Goal: Task Accomplishment & Management: Manage account settings

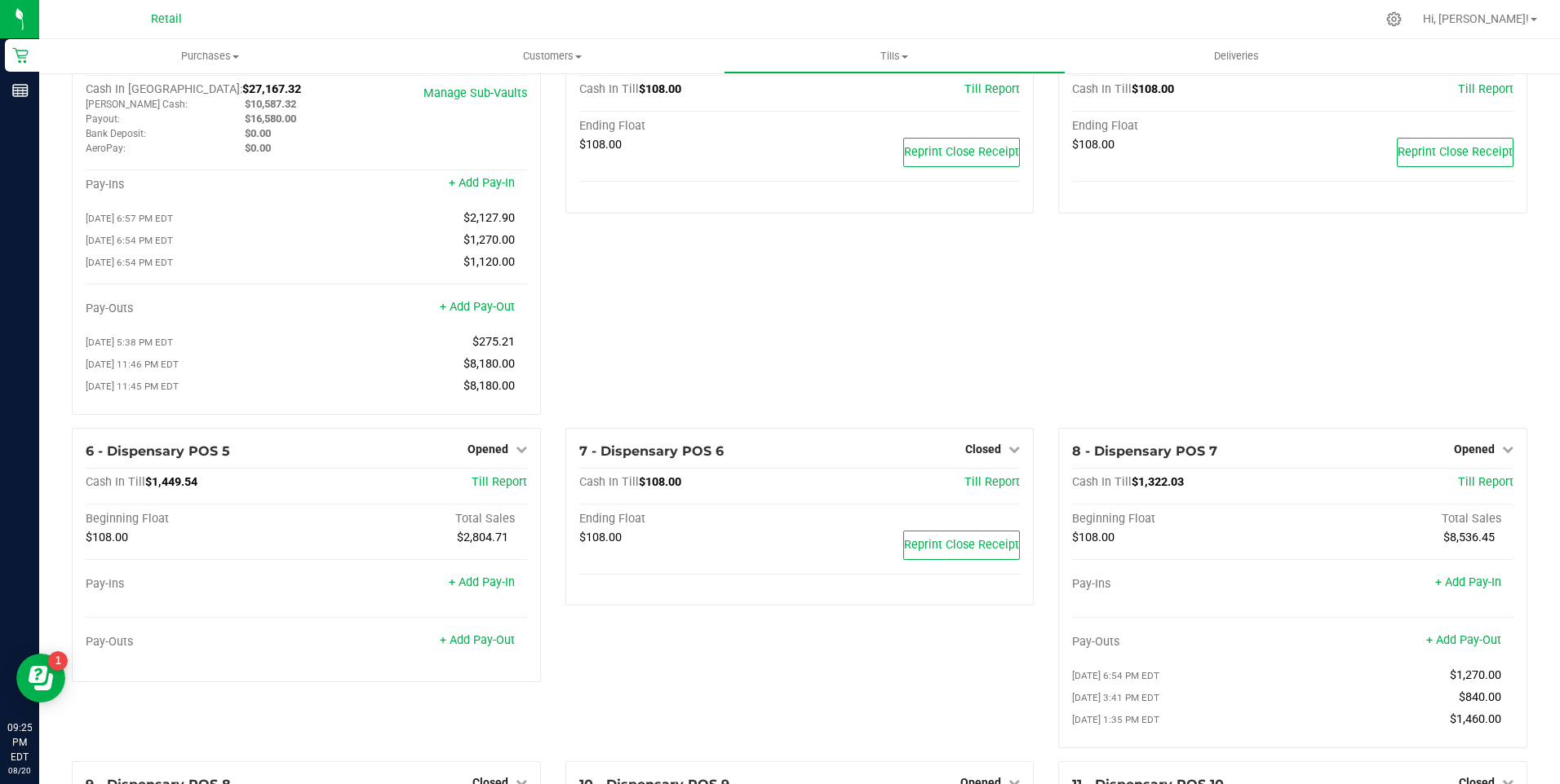
scroll to position [81, 0]
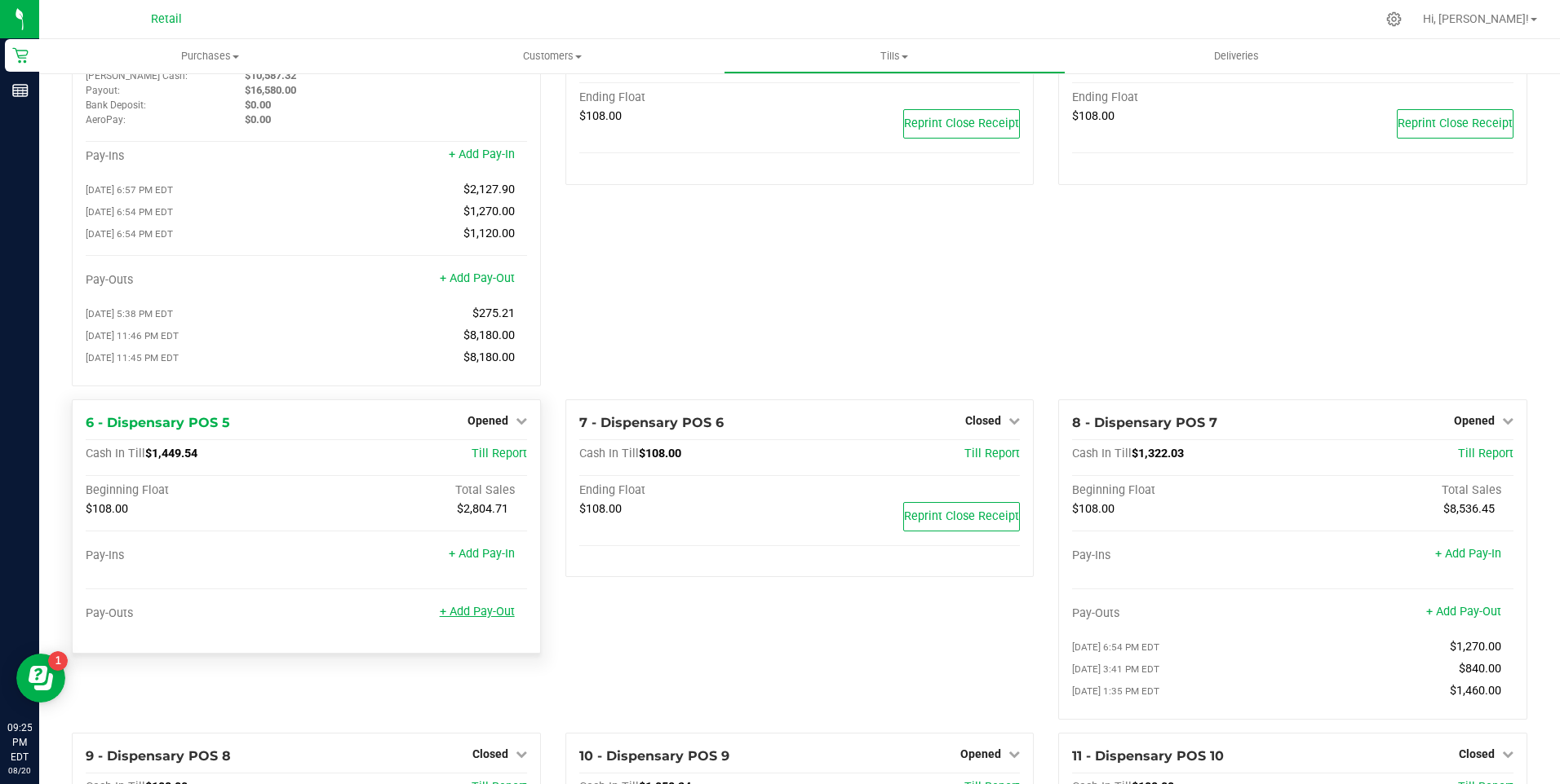
click at [473, 619] on link "+ Add Pay-Out" at bounding box center [477, 612] width 75 height 13
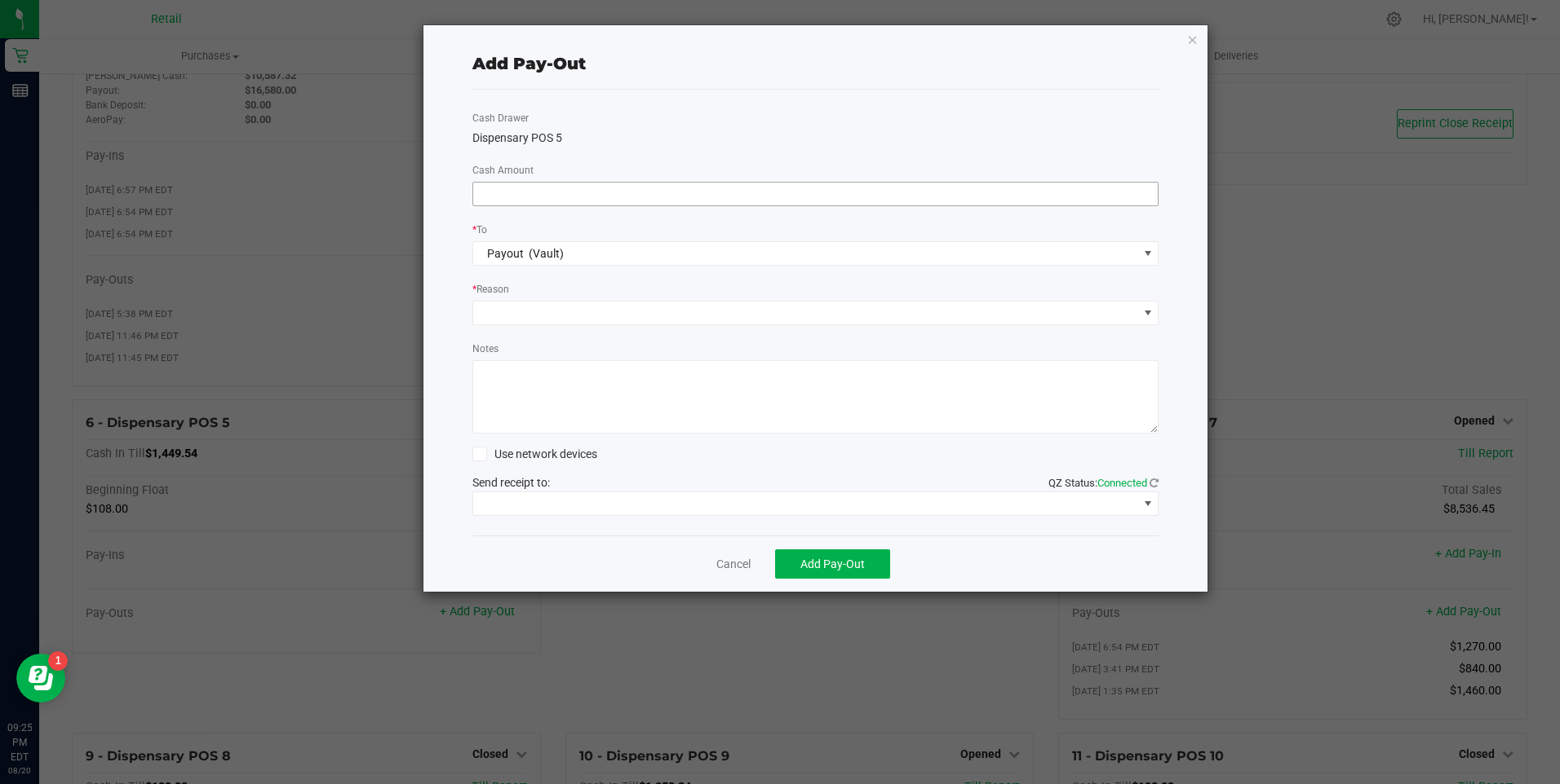
click at [608, 196] on input at bounding box center [816, 194] width 686 height 23
type input "$1,470.00"
click at [512, 307] on span at bounding box center [805, 313] width 665 height 23
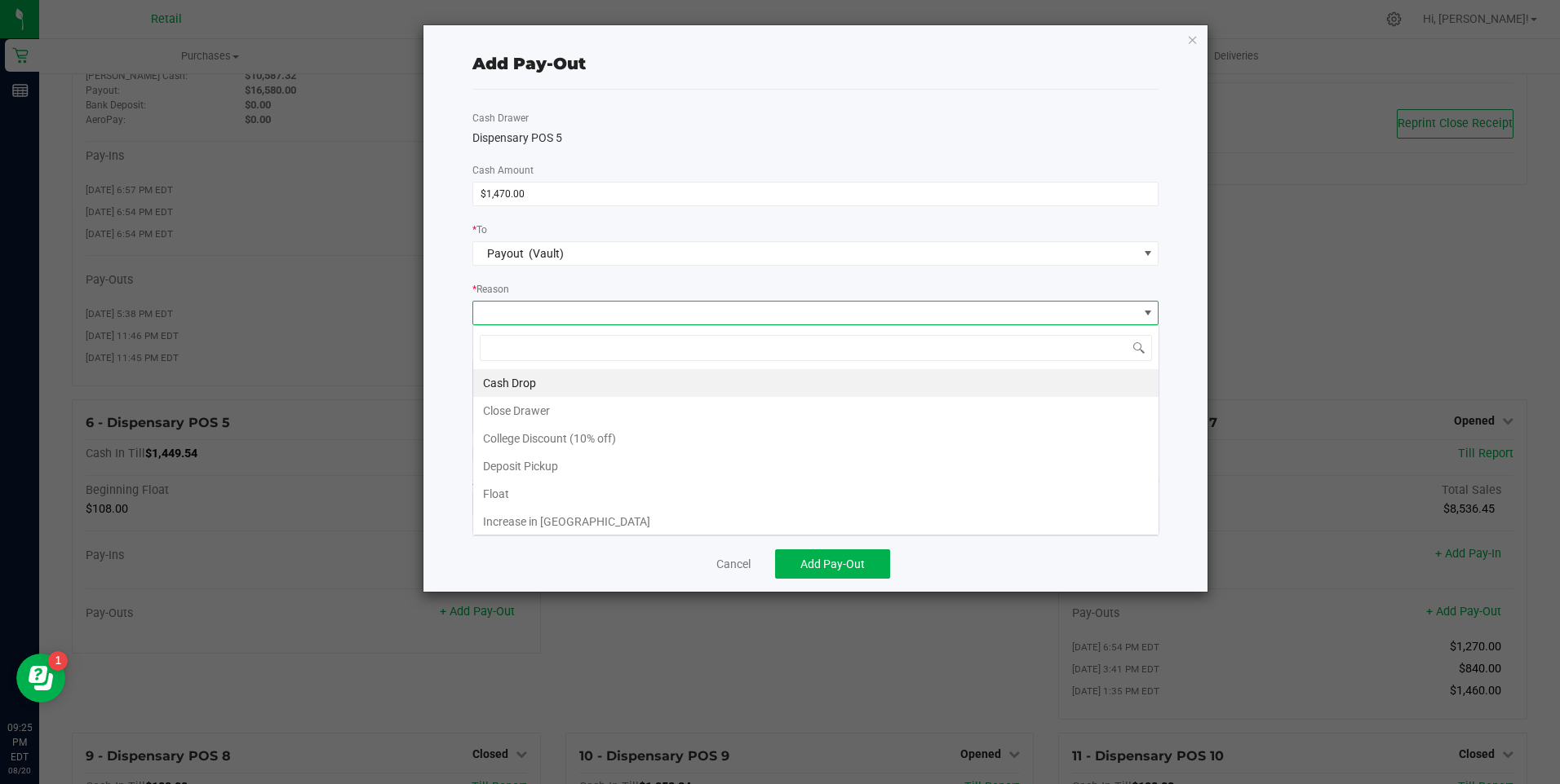
scroll to position [25, 686]
click at [498, 389] on li "Cash Drop" at bounding box center [816, 383] width 686 height 28
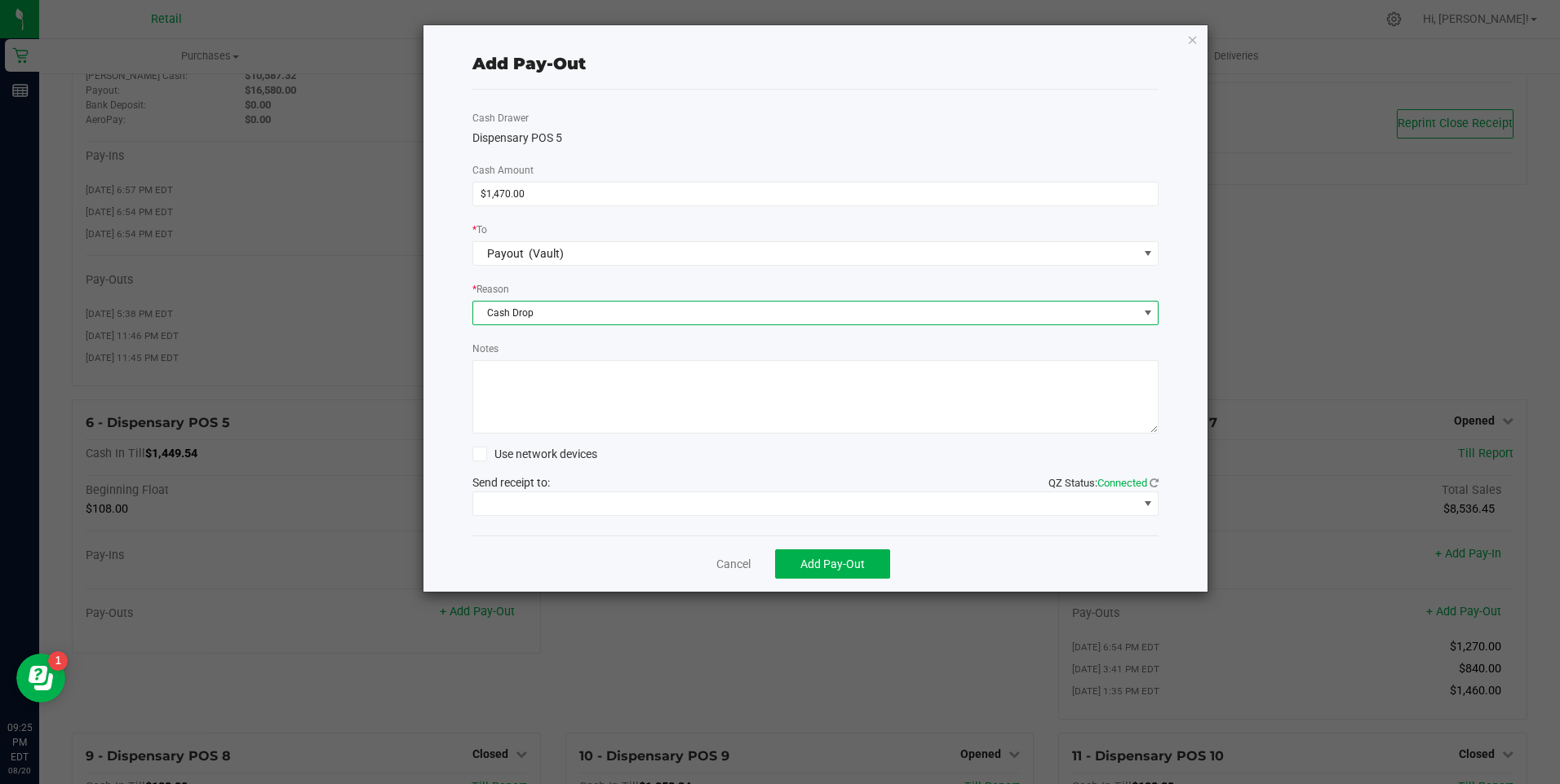
click at [497, 393] on textarea "Notes" at bounding box center [815, 397] width 687 height 74
type textarea "ws"
click at [837, 570] on span "Add Pay-Out" at bounding box center [832, 565] width 64 height 13
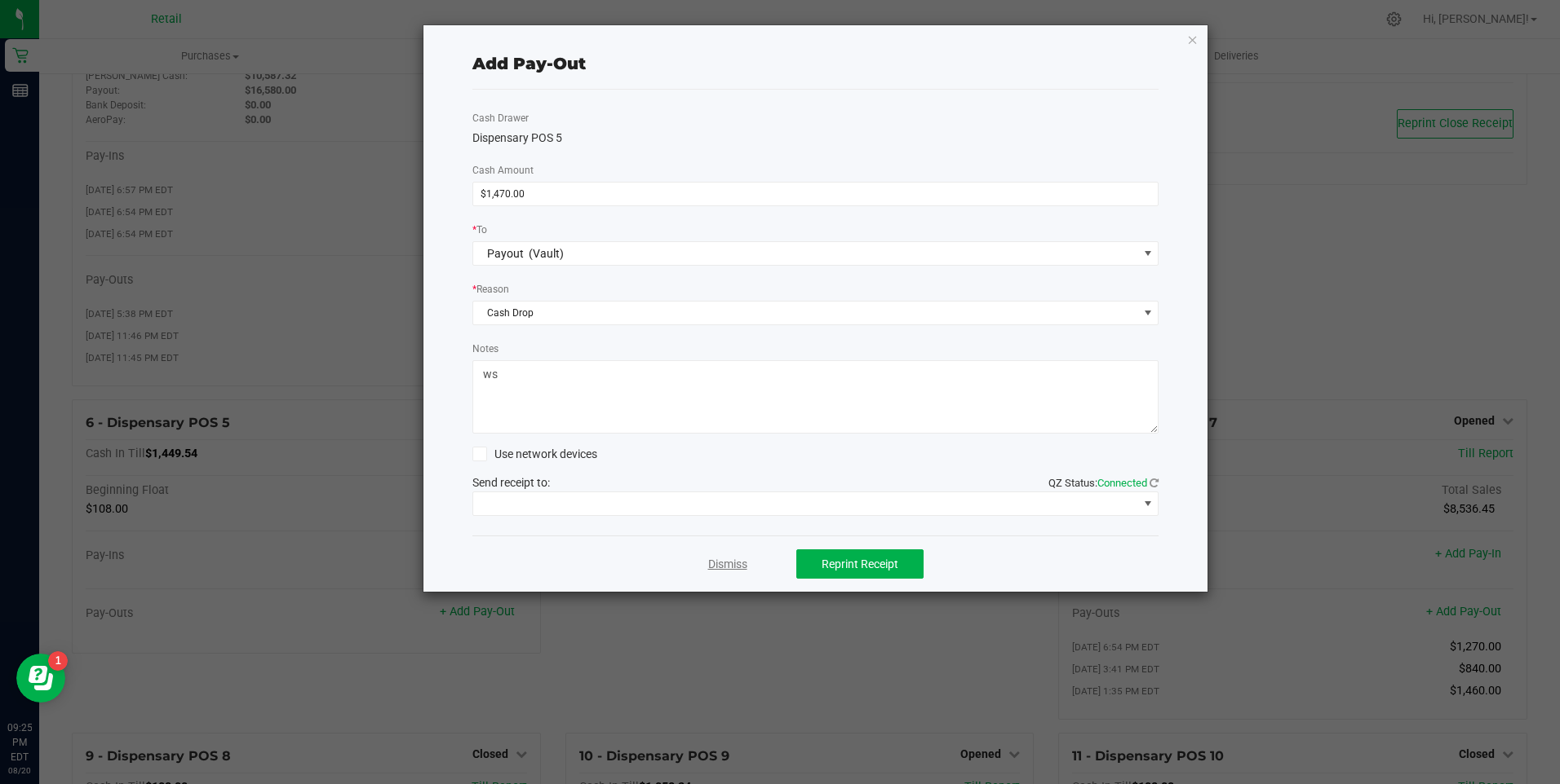
click at [722, 566] on link "Dismiss" at bounding box center [727, 565] width 39 height 17
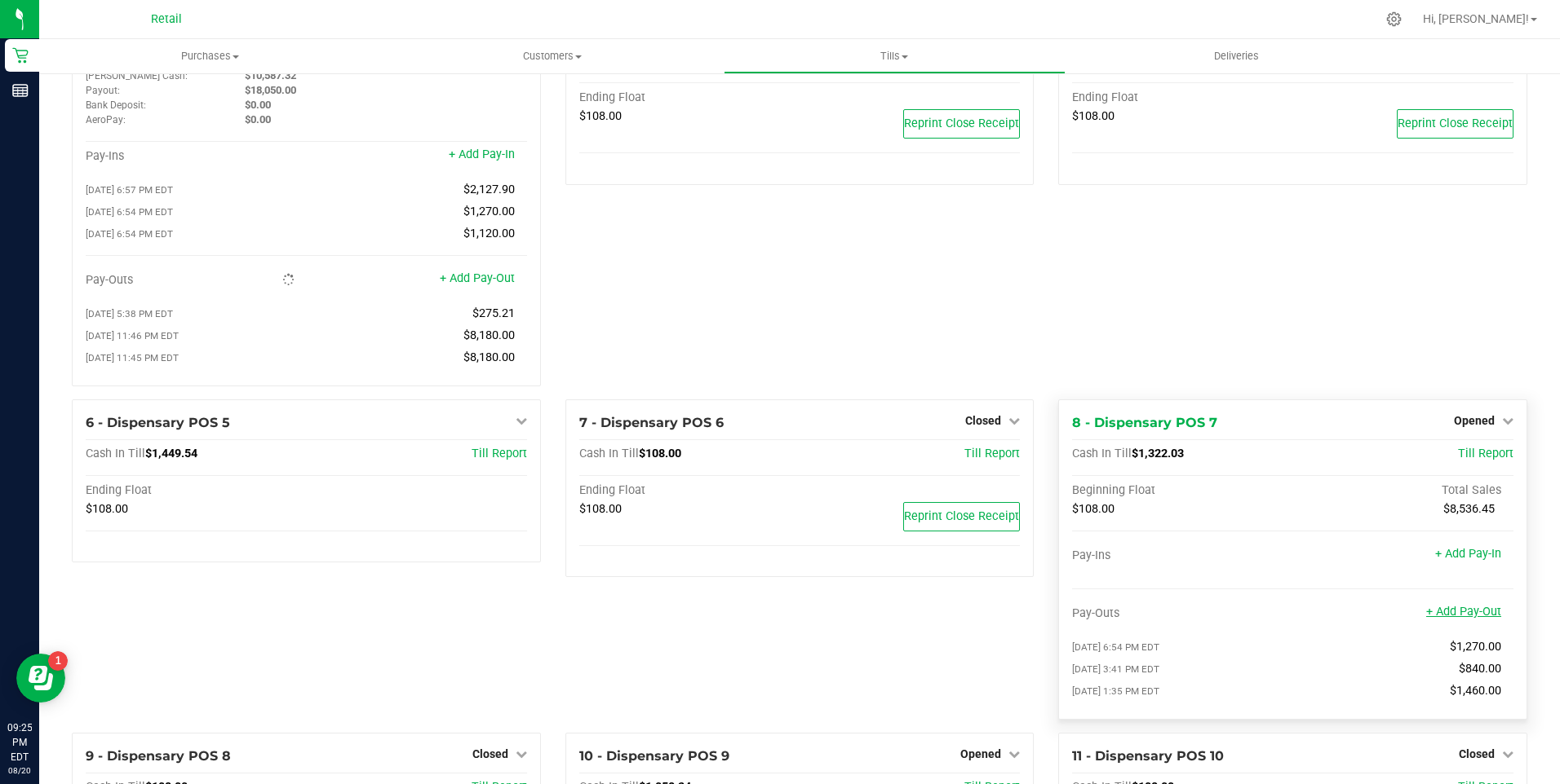
click at [1462, 616] on link "+ Add Pay-Out" at bounding box center [1463, 612] width 75 height 13
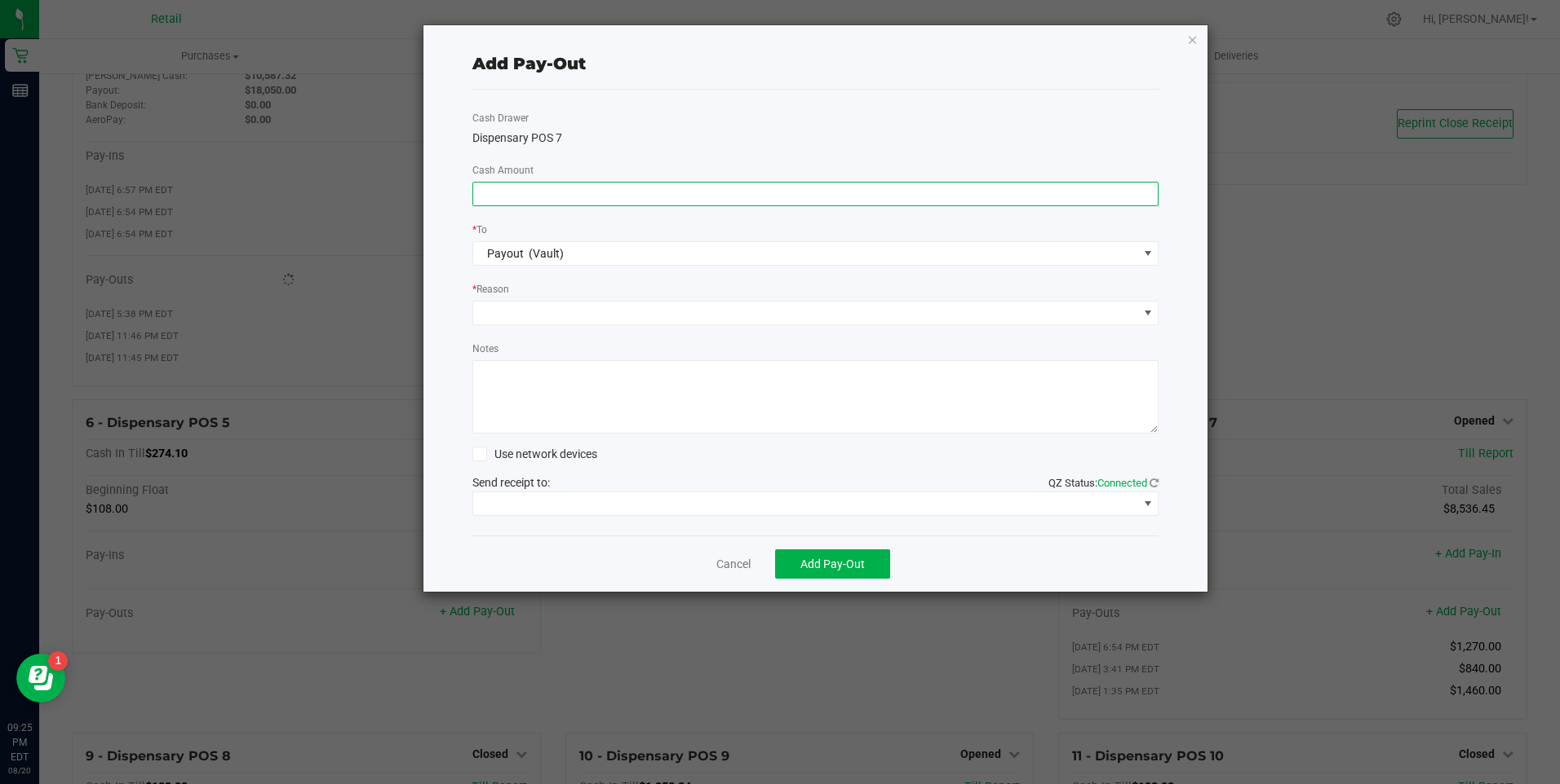
click at [516, 197] on input at bounding box center [816, 194] width 686 height 23
type input "$1,060.00"
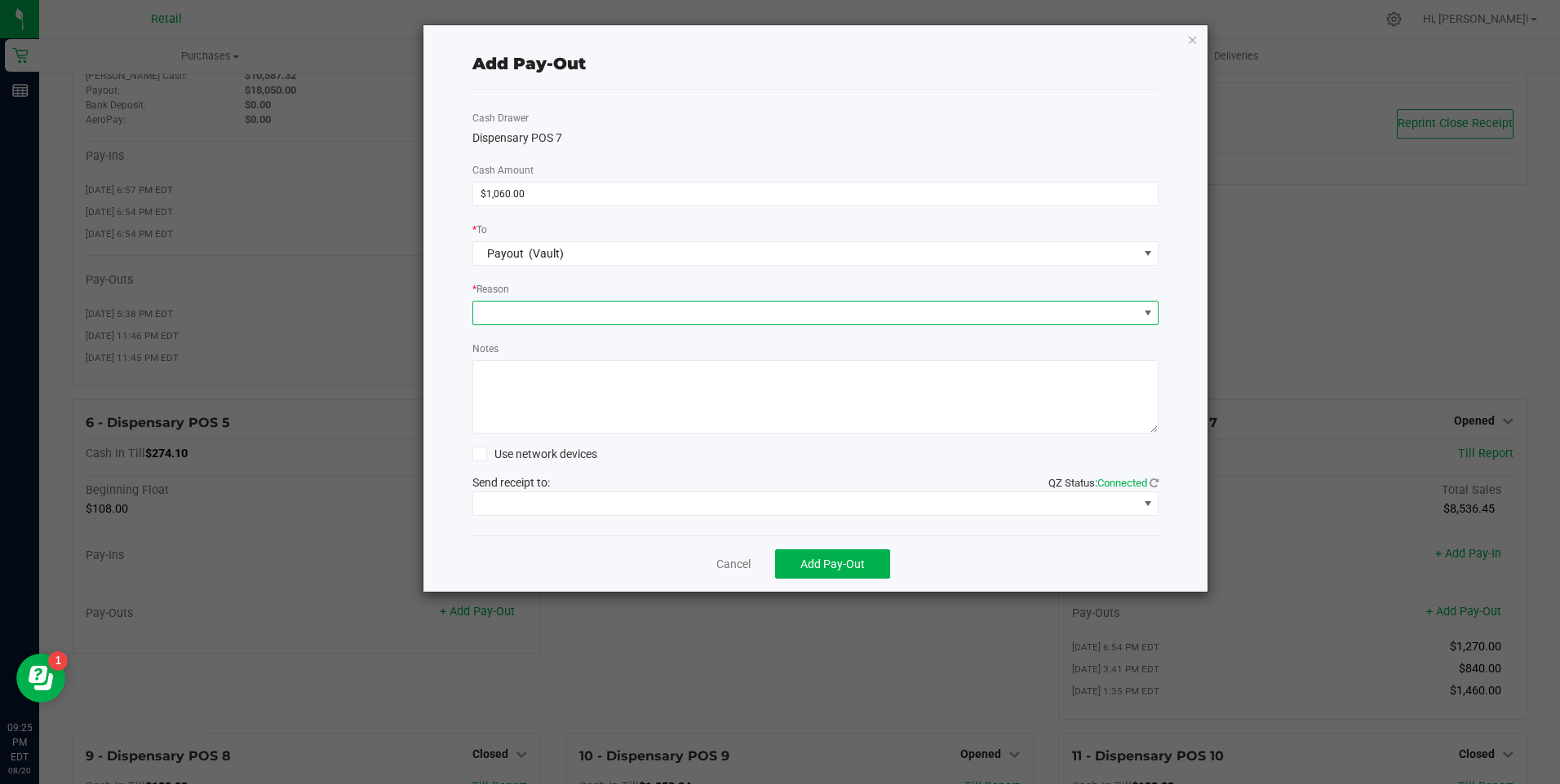
click at [508, 308] on span at bounding box center [805, 313] width 665 height 23
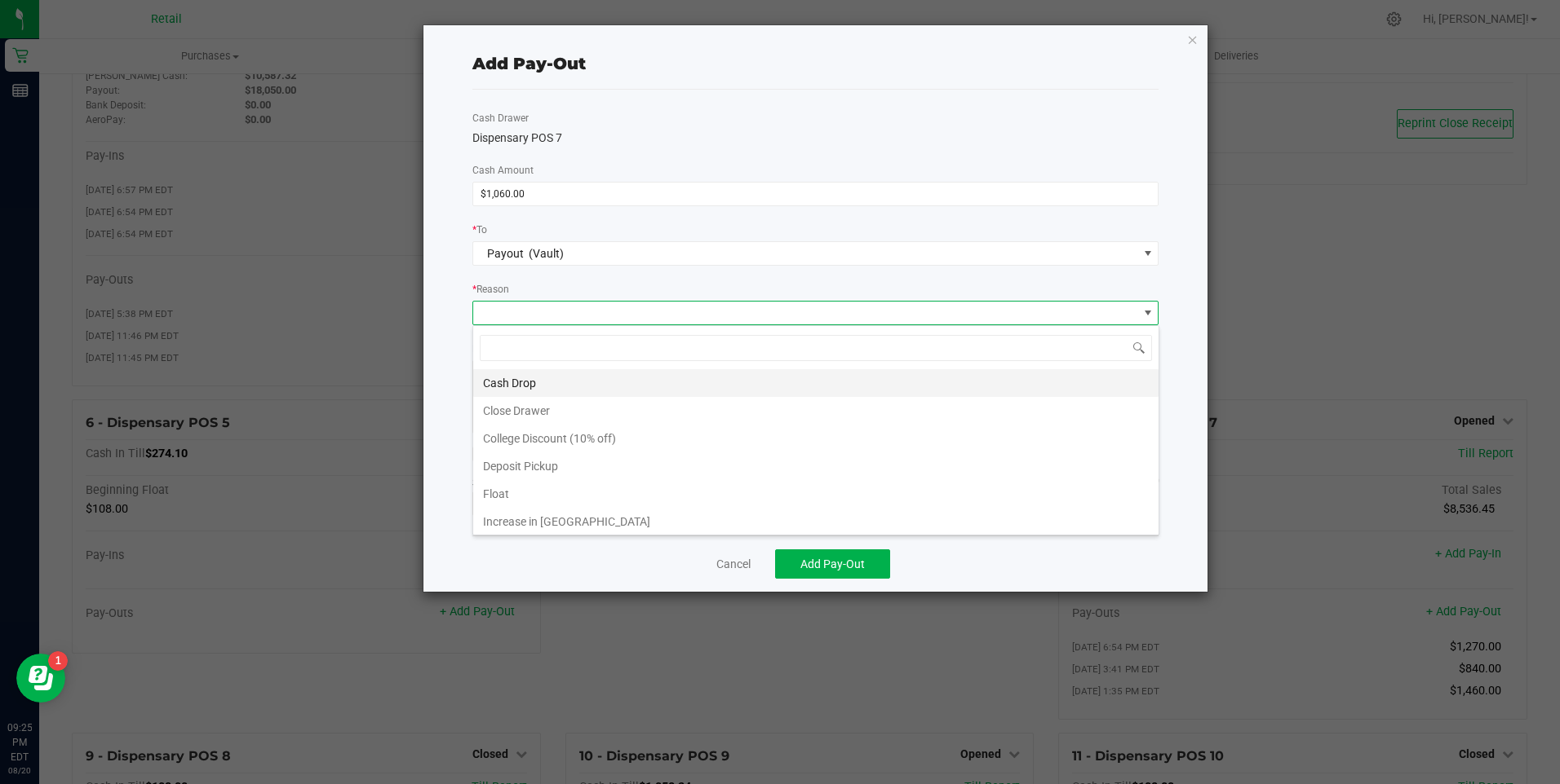
click at [509, 379] on li "Cash Drop" at bounding box center [816, 383] width 686 height 28
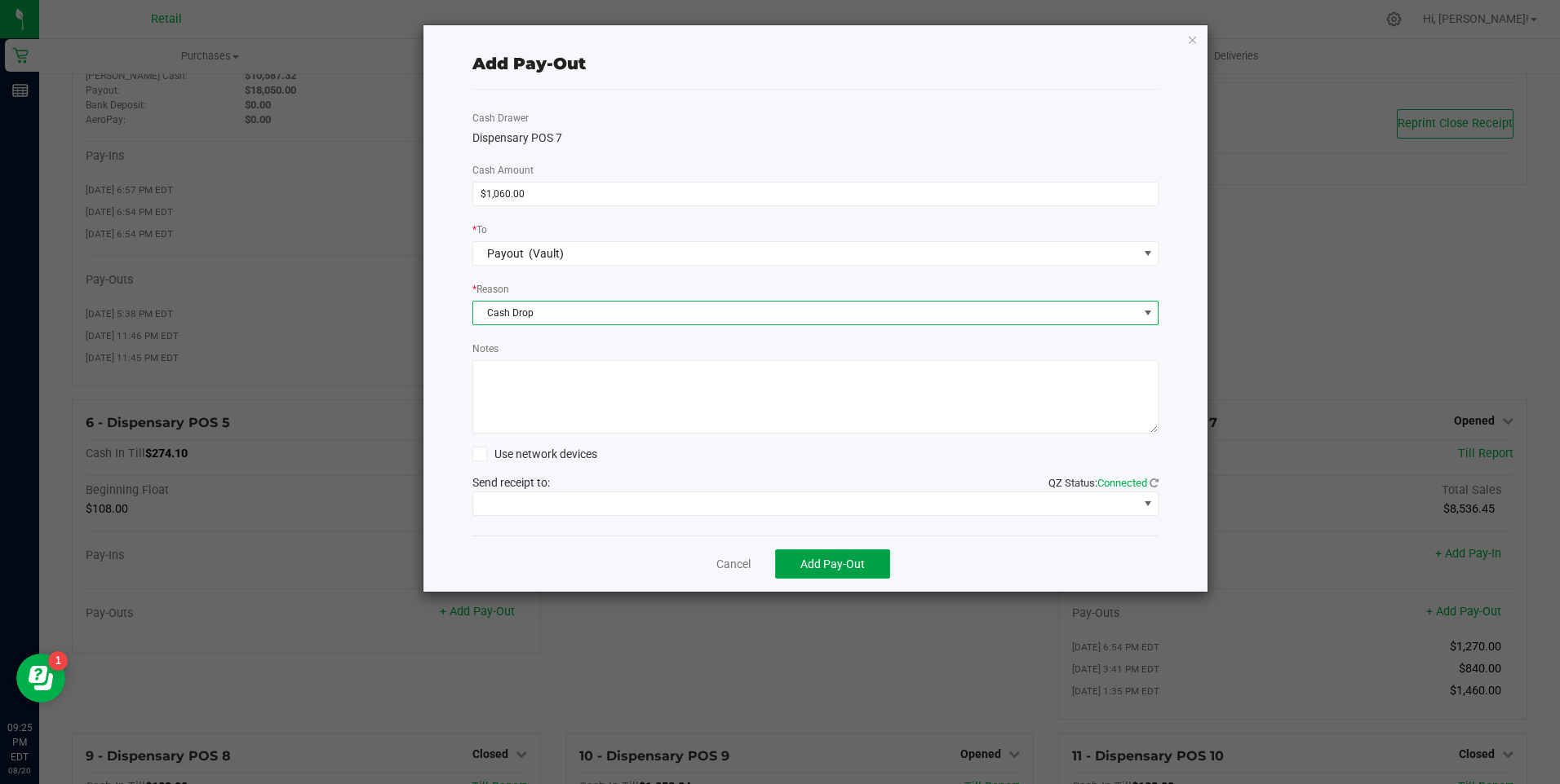
click at [833, 564] on span "Add Pay-Out" at bounding box center [832, 565] width 64 height 13
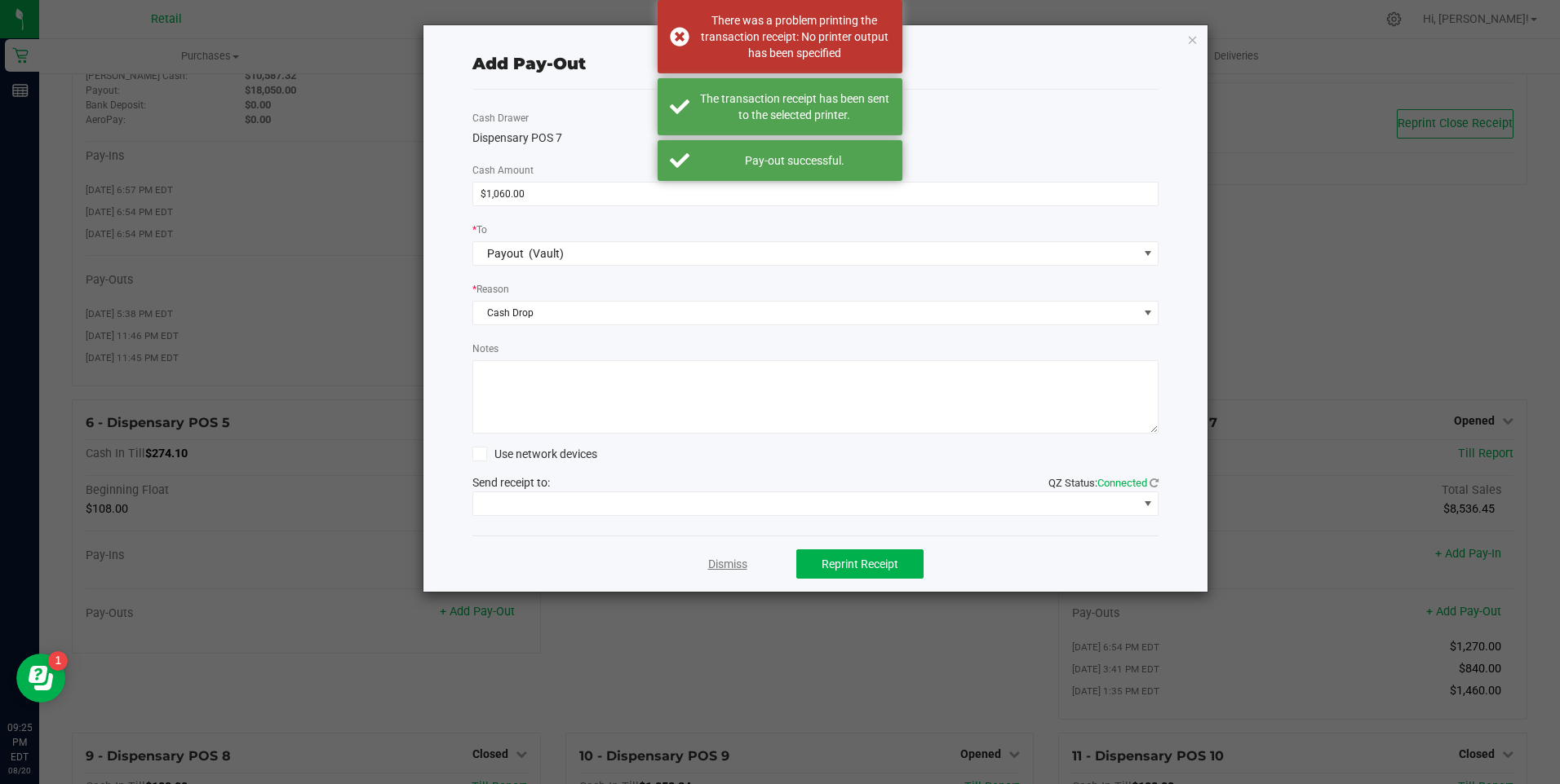
click at [731, 565] on link "Dismiss" at bounding box center [727, 565] width 39 height 17
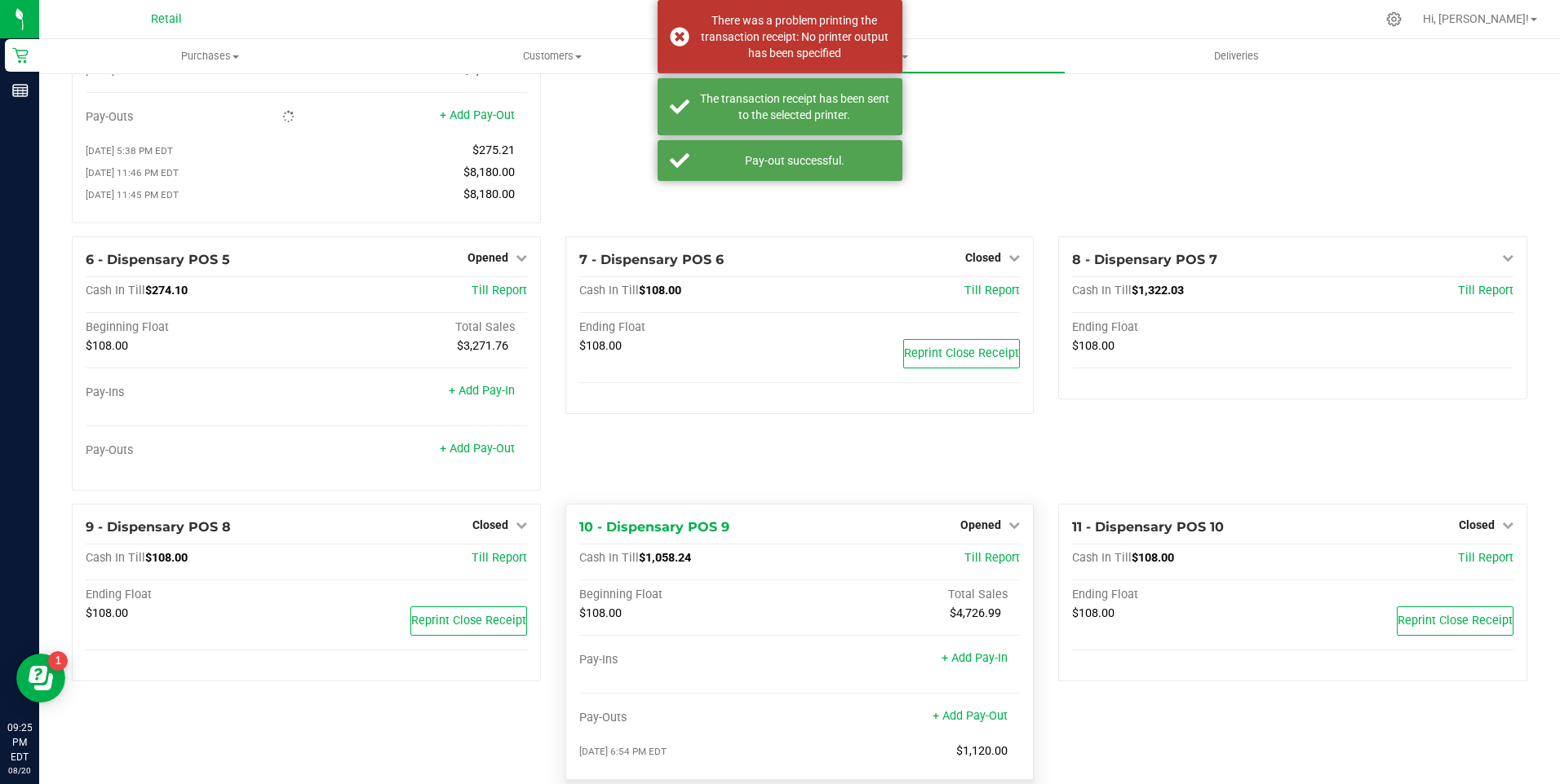
scroll to position [489, 0]
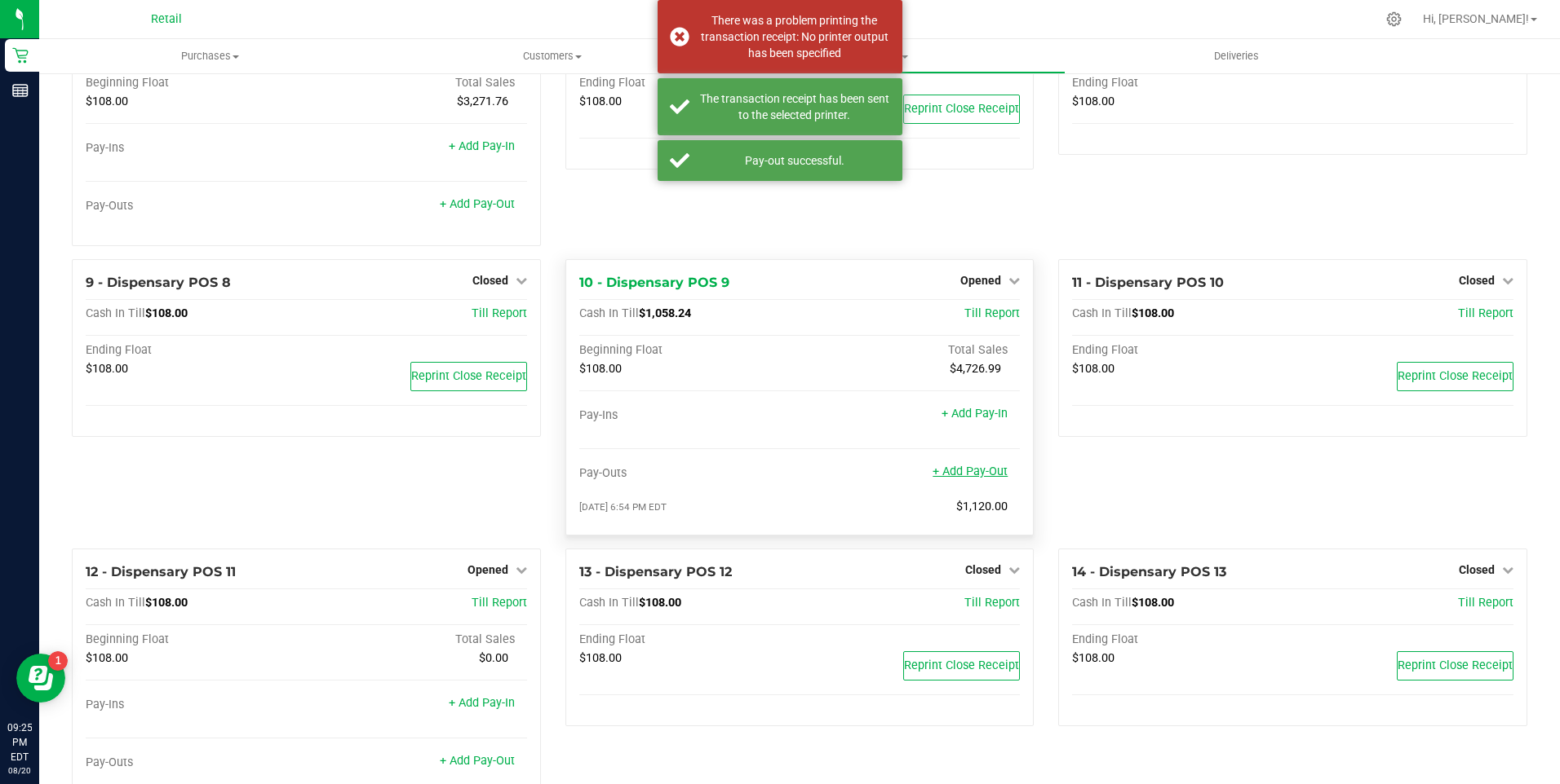
click at [964, 476] on link "+ Add Pay-Out" at bounding box center [970, 472] width 75 height 13
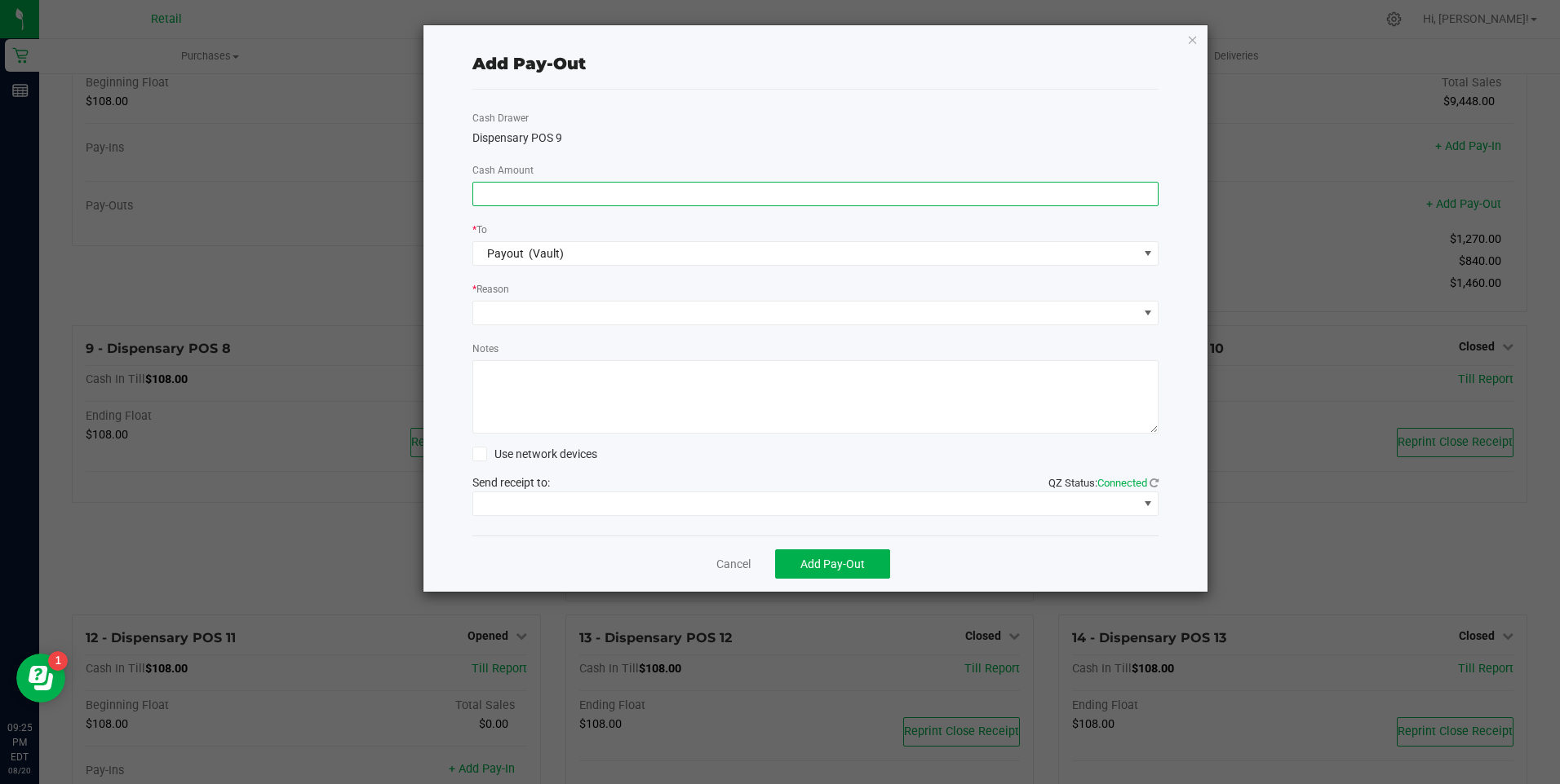
click at [574, 191] on input at bounding box center [816, 194] width 686 height 23
type input "$780.00"
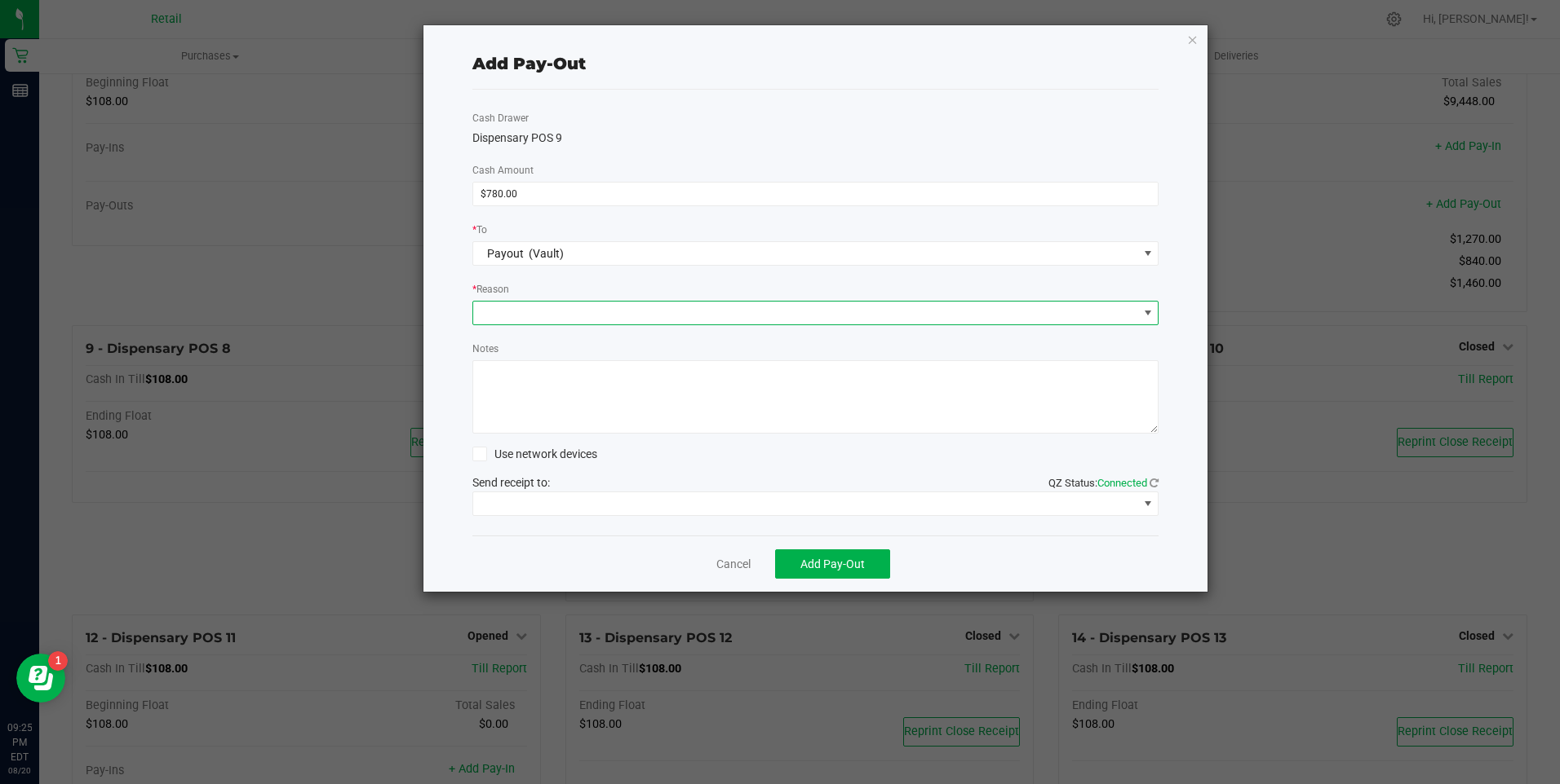
click at [557, 307] on span at bounding box center [805, 313] width 665 height 23
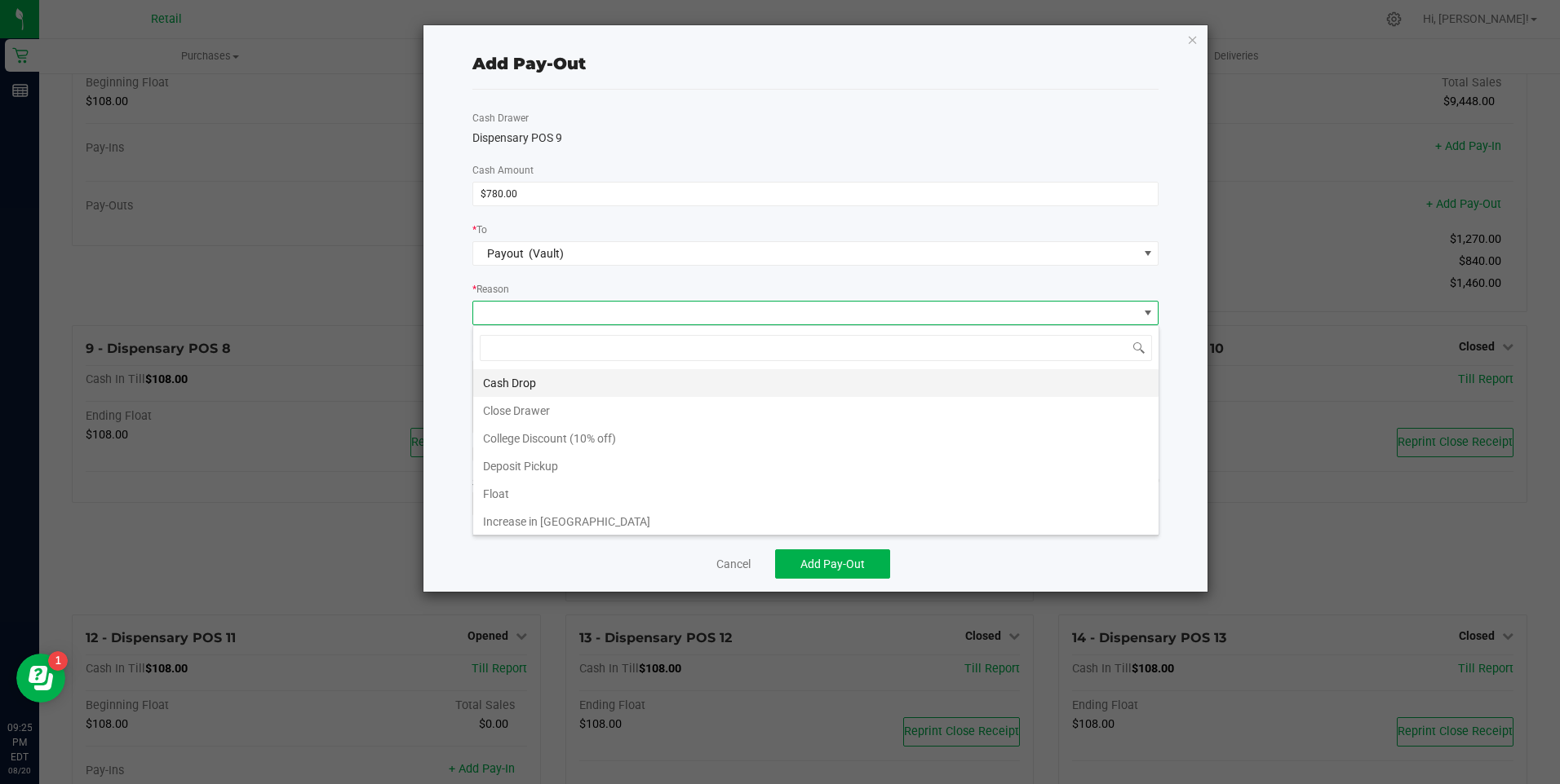
scroll to position [25, 686]
click at [538, 379] on li "Cash Drop" at bounding box center [816, 383] width 686 height 28
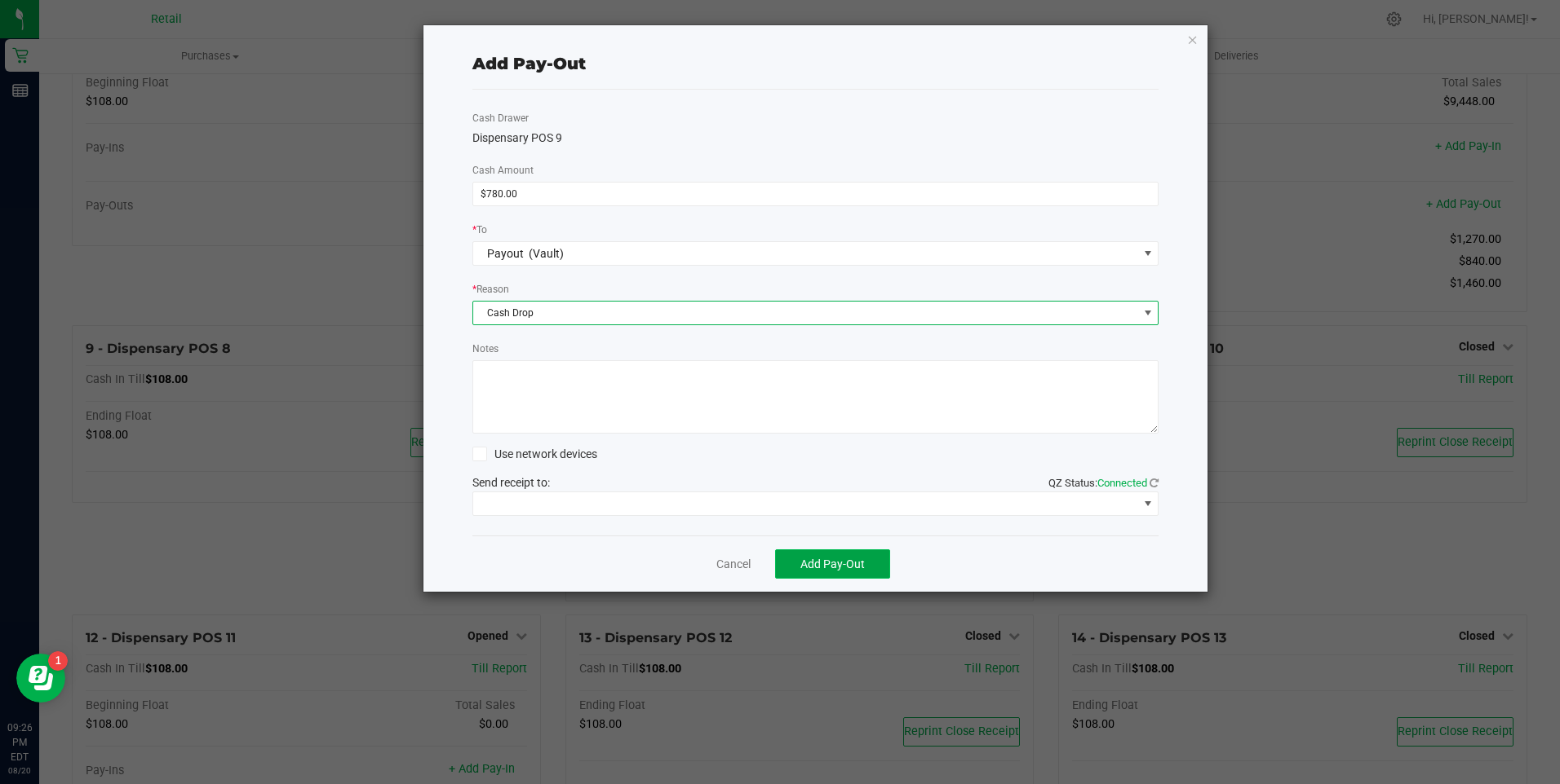
click at [823, 558] on span "Add Pay-Out" at bounding box center [832, 565] width 64 height 13
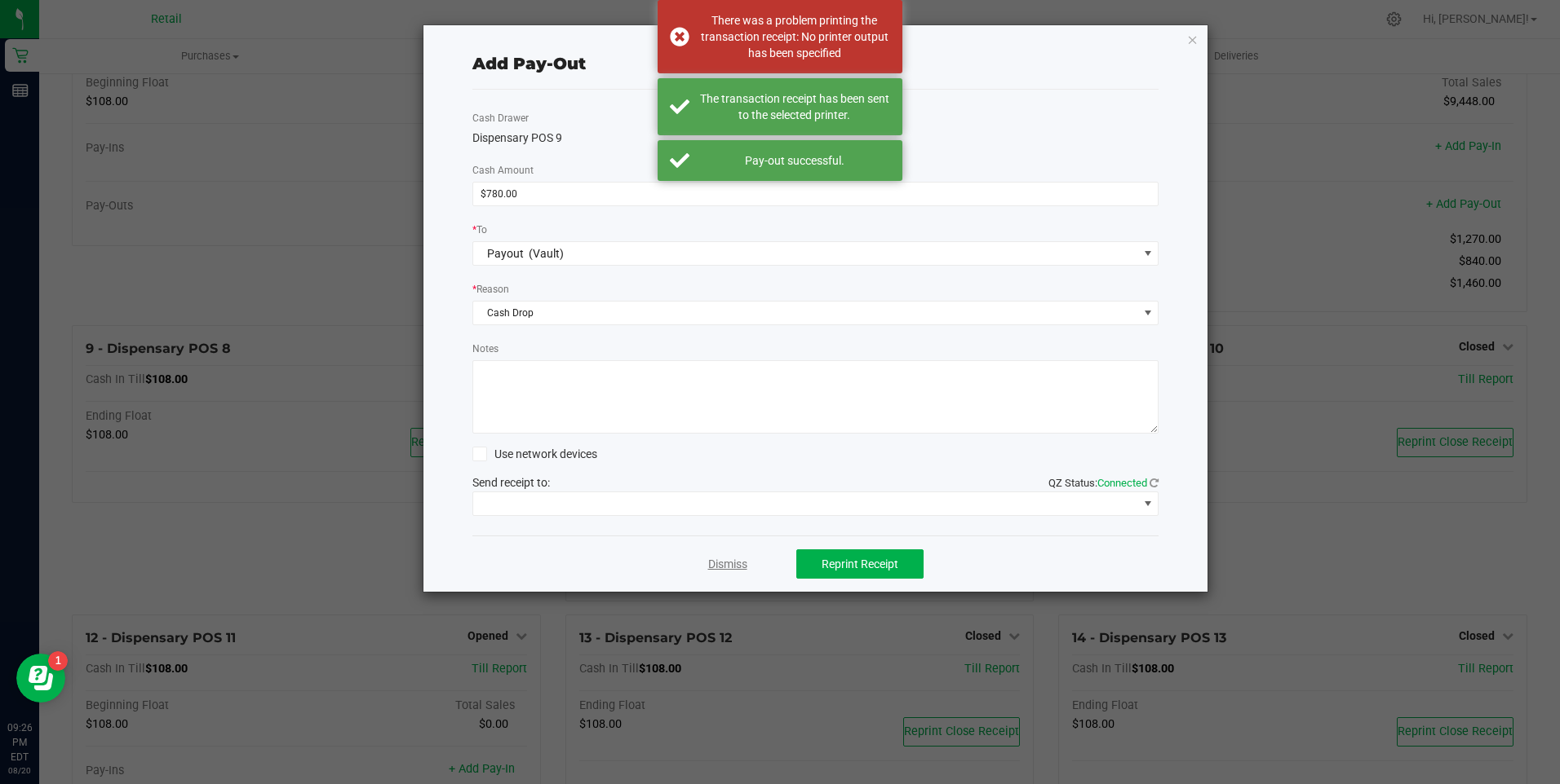
click at [727, 570] on link "Dismiss" at bounding box center [727, 565] width 39 height 17
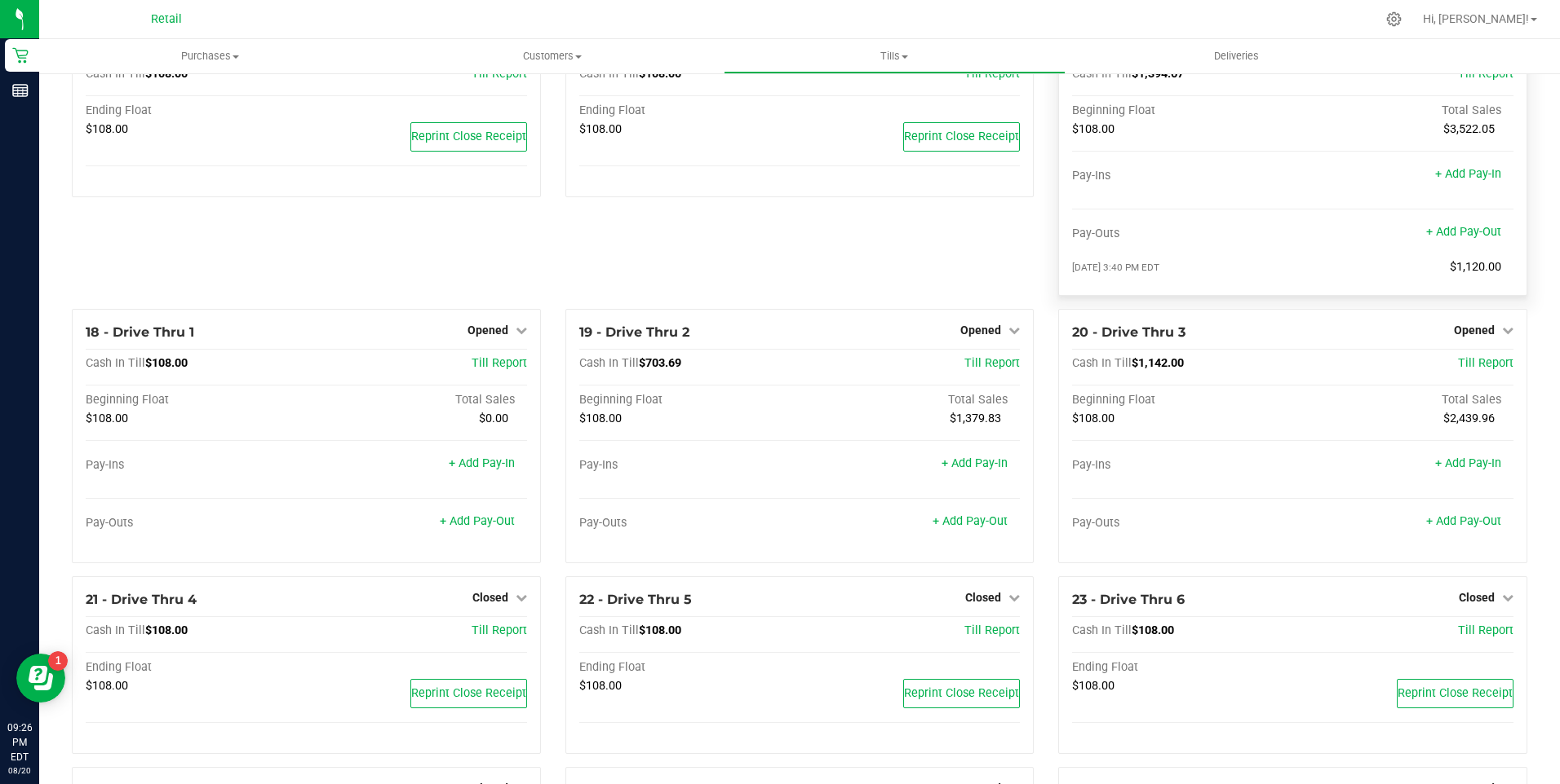
scroll to position [1323, 0]
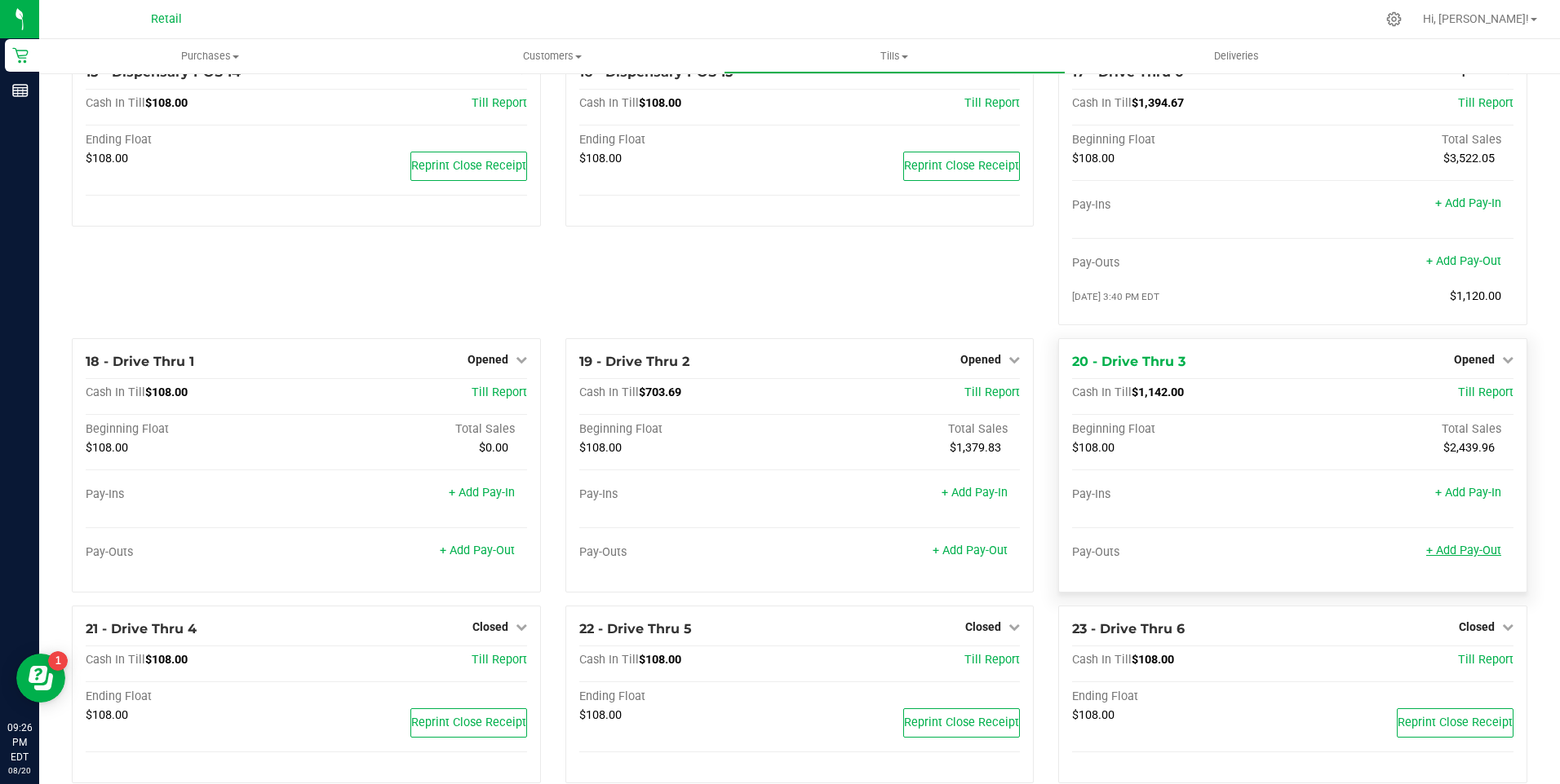
click at [1434, 558] on link "+ Add Pay-Out" at bounding box center [1463, 550] width 75 height 13
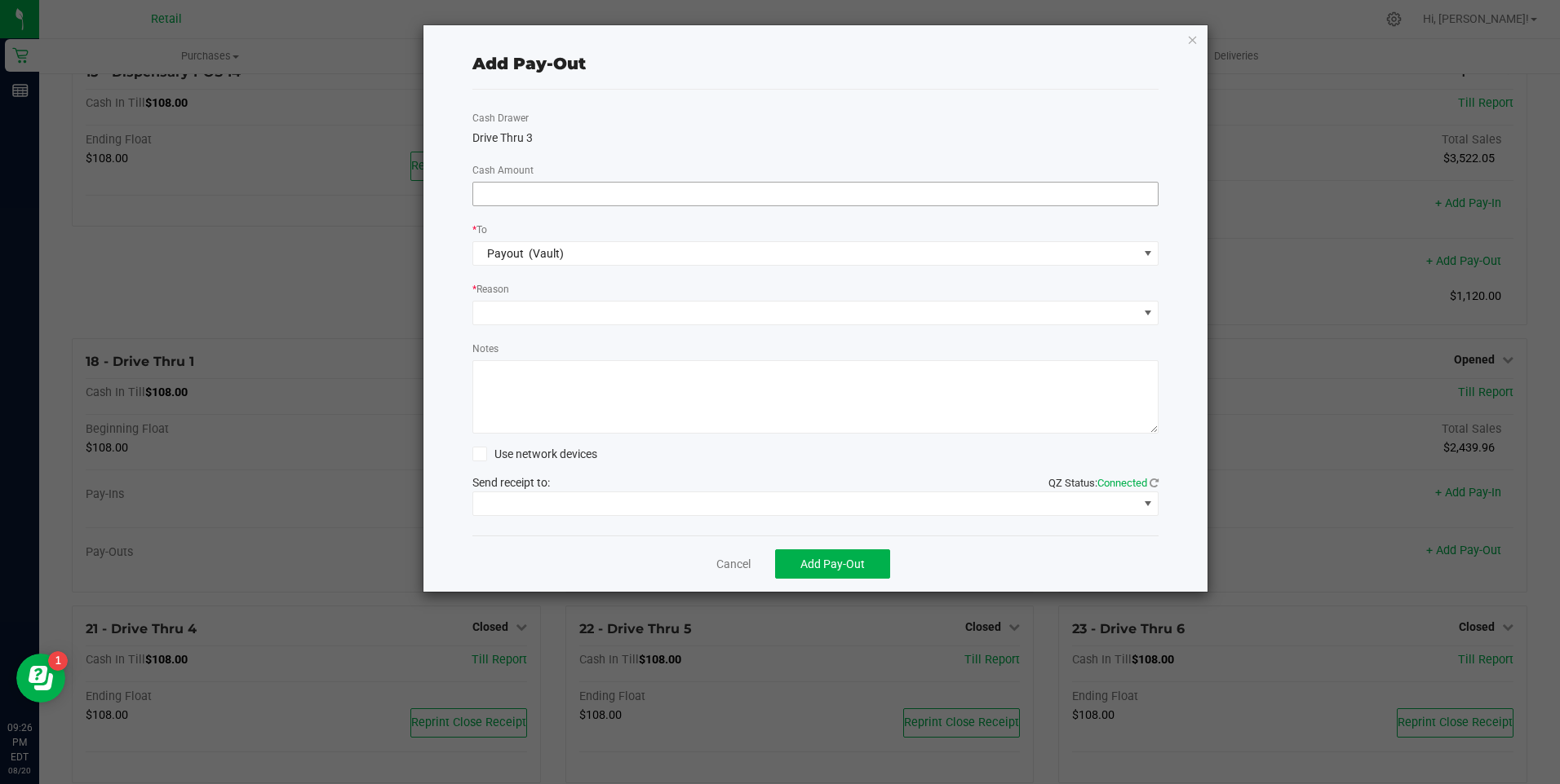
click at [614, 190] on input at bounding box center [816, 194] width 686 height 23
type input "$900.00"
click at [580, 312] on span at bounding box center [805, 313] width 665 height 23
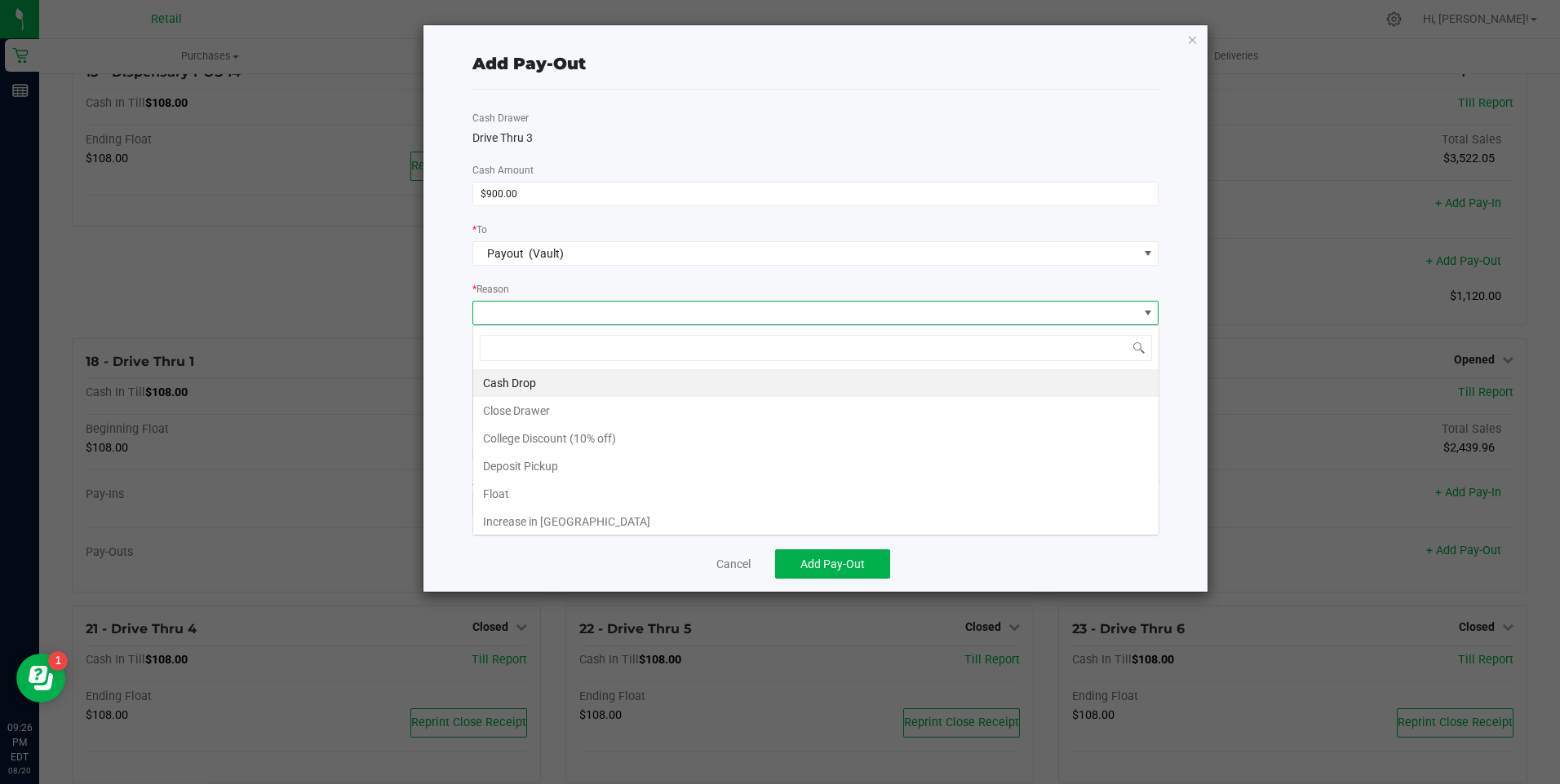
scroll to position [25, 686]
drag, startPoint x: 487, startPoint y: 382, endPoint x: 523, endPoint y: 410, distance: 45.6
click at [492, 383] on li "Cash Drop" at bounding box center [816, 383] width 686 height 28
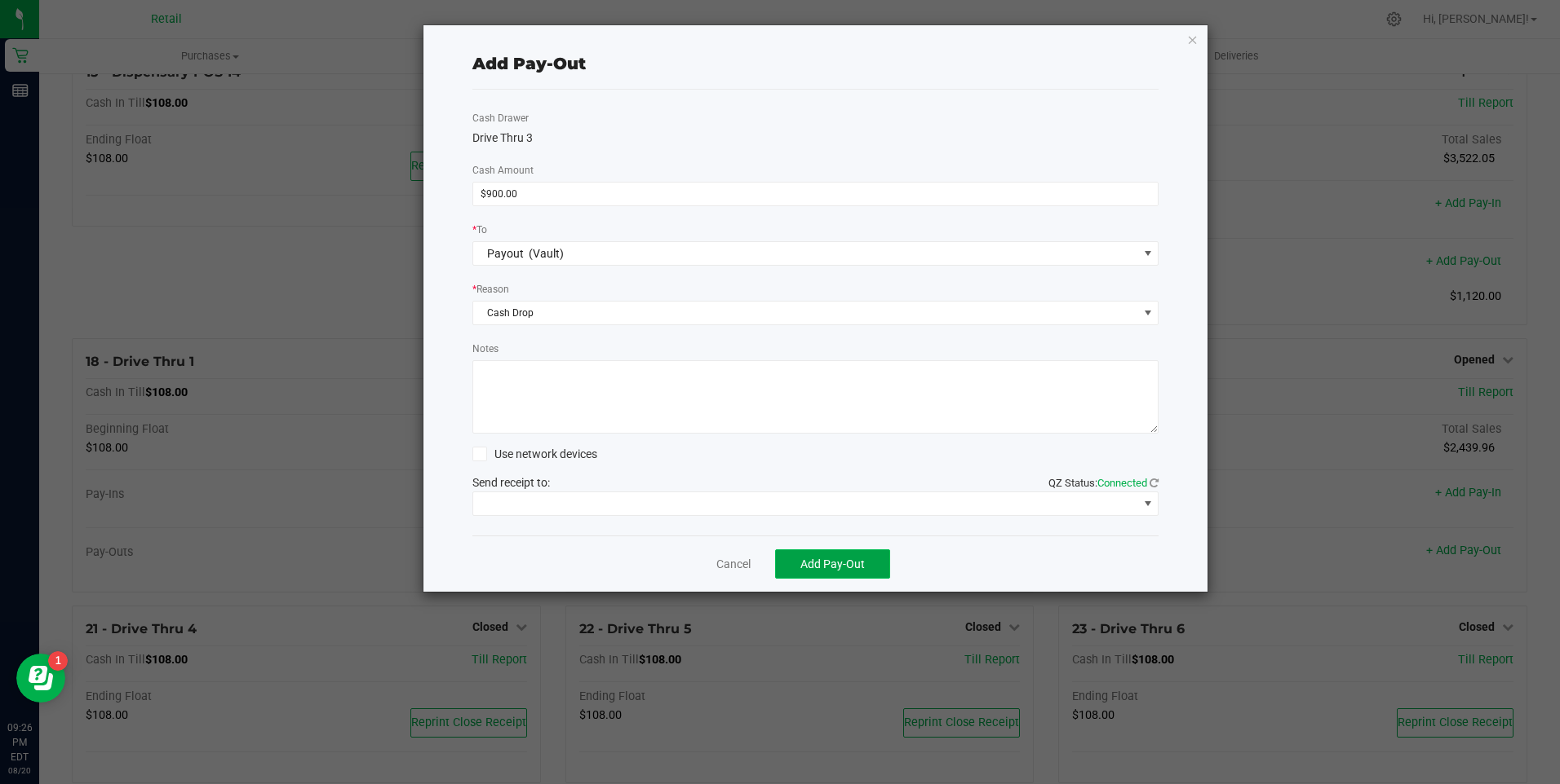
click at [809, 565] on span "Add Pay-Out" at bounding box center [832, 565] width 64 height 13
click at [735, 562] on link "Dismiss" at bounding box center [727, 565] width 39 height 17
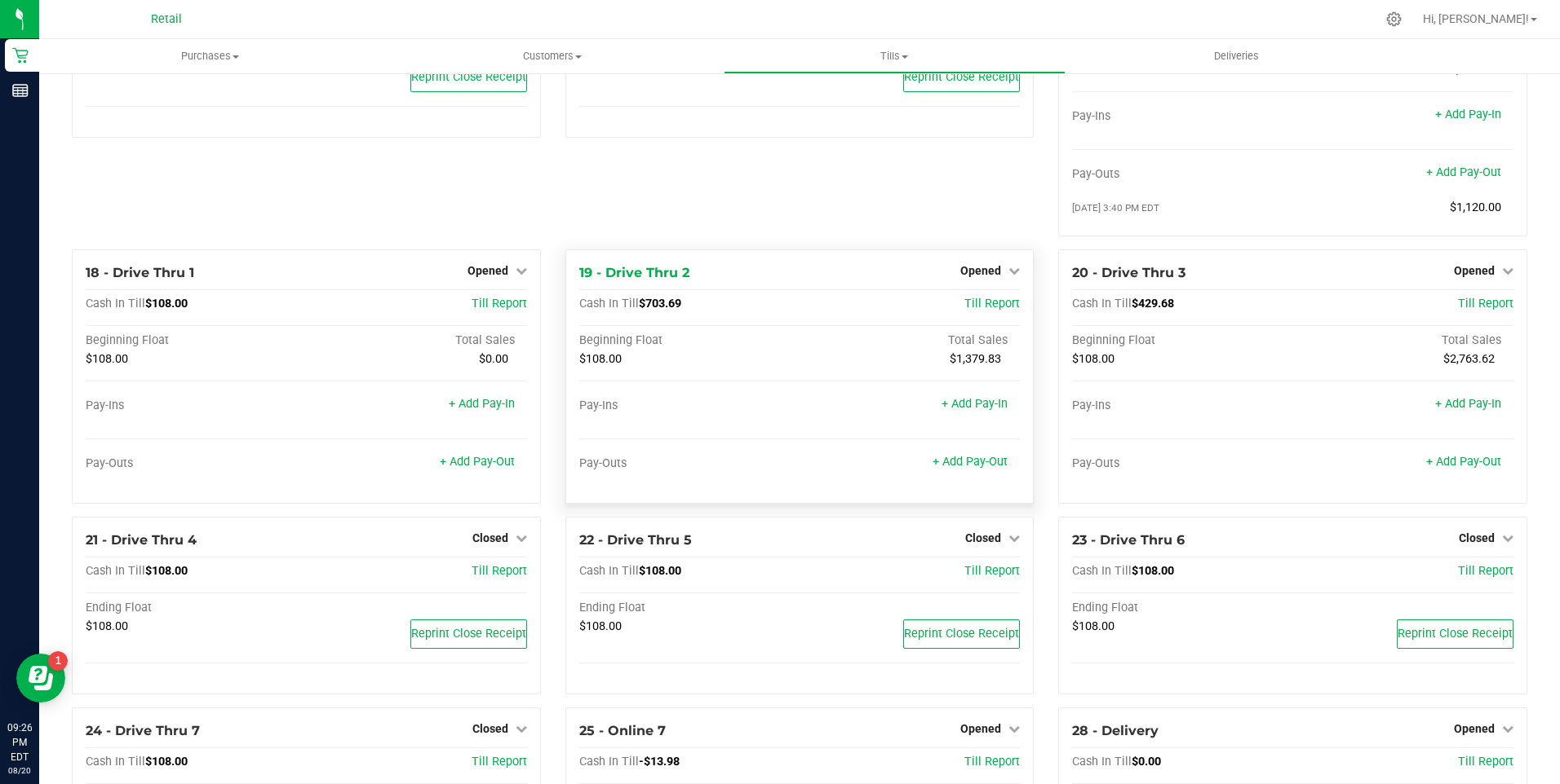
scroll to position [1386, 0]
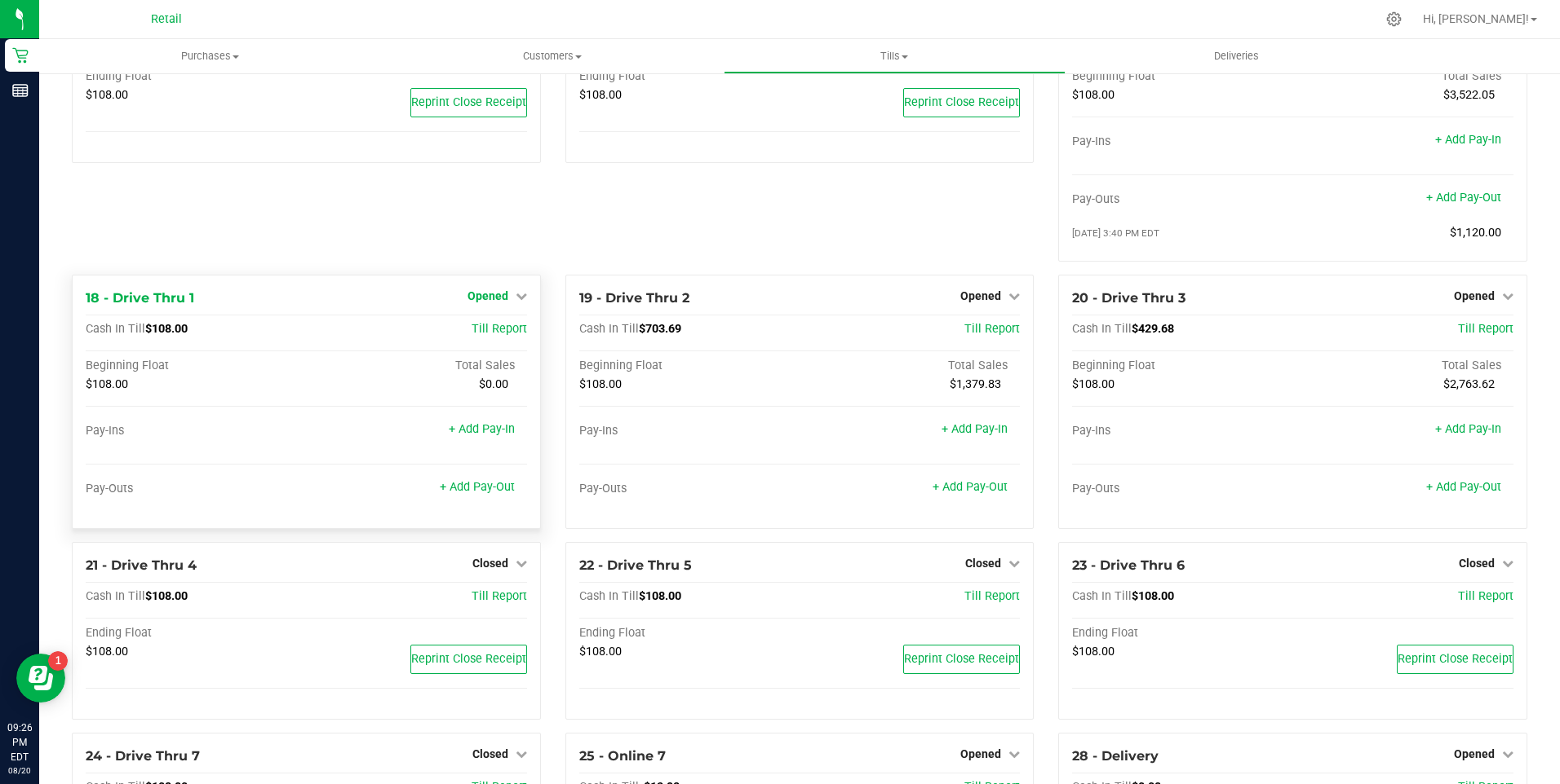
click at [515, 302] on icon at bounding box center [521, 296] width 11 height 11
click at [493, 340] on div "Close Till" at bounding box center [489, 329] width 121 height 20
click at [460, 340] on div "Close Till" at bounding box center [489, 329] width 121 height 20
click at [476, 336] on link "Close Till" at bounding box center [489, 329] width 44 height 13
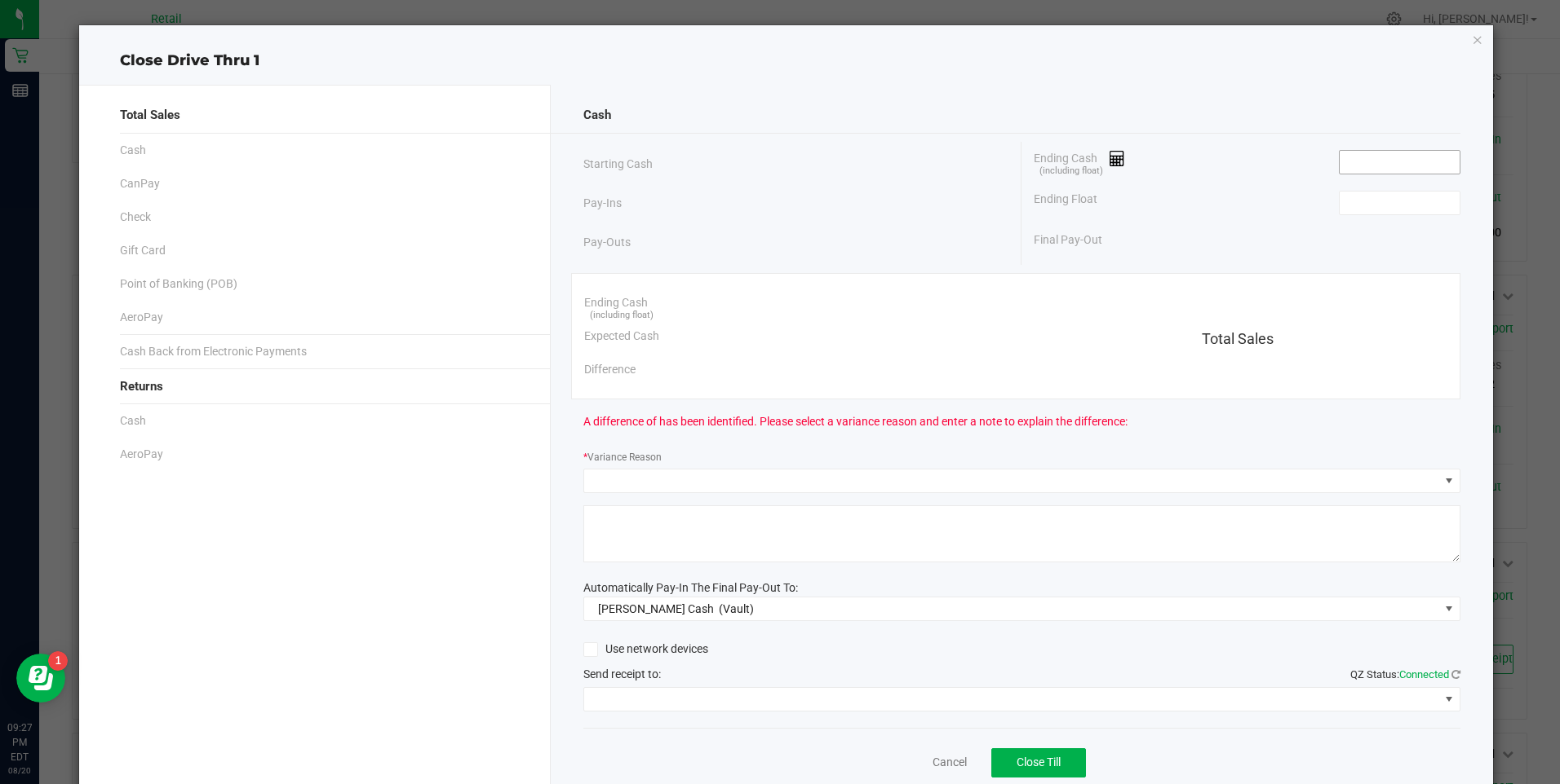
click at [1397, 166] on input at bounding box center [1399, 163] width 120 height 23
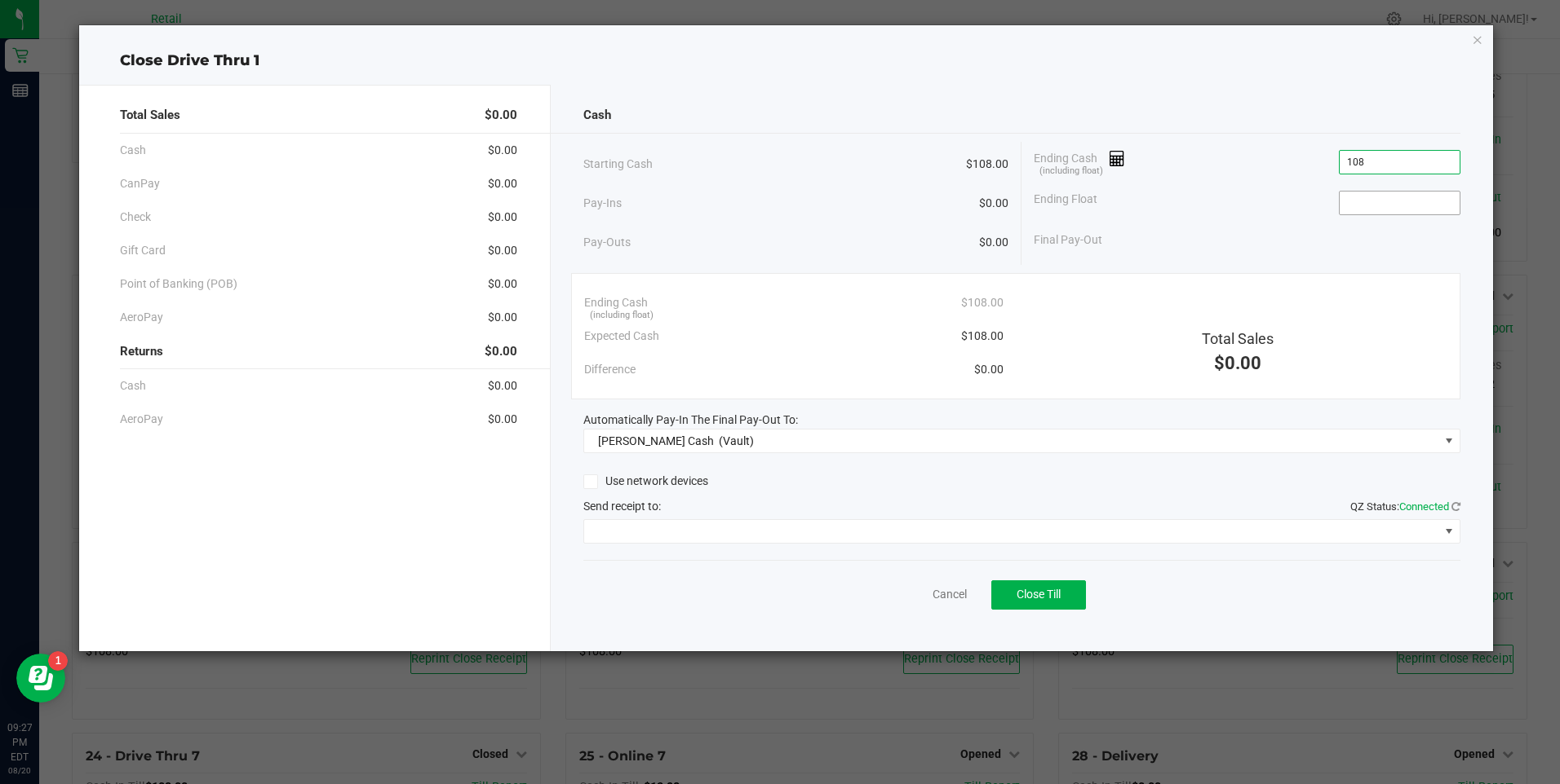
type input "$108.00"
click at [1394, 202] on input at bounding box center [1399, 203] width 120 height 23
type input "$108.00"
click at [1026, 592] on span "Close Till" at bounding box center [1038, 594] width 44 height 13
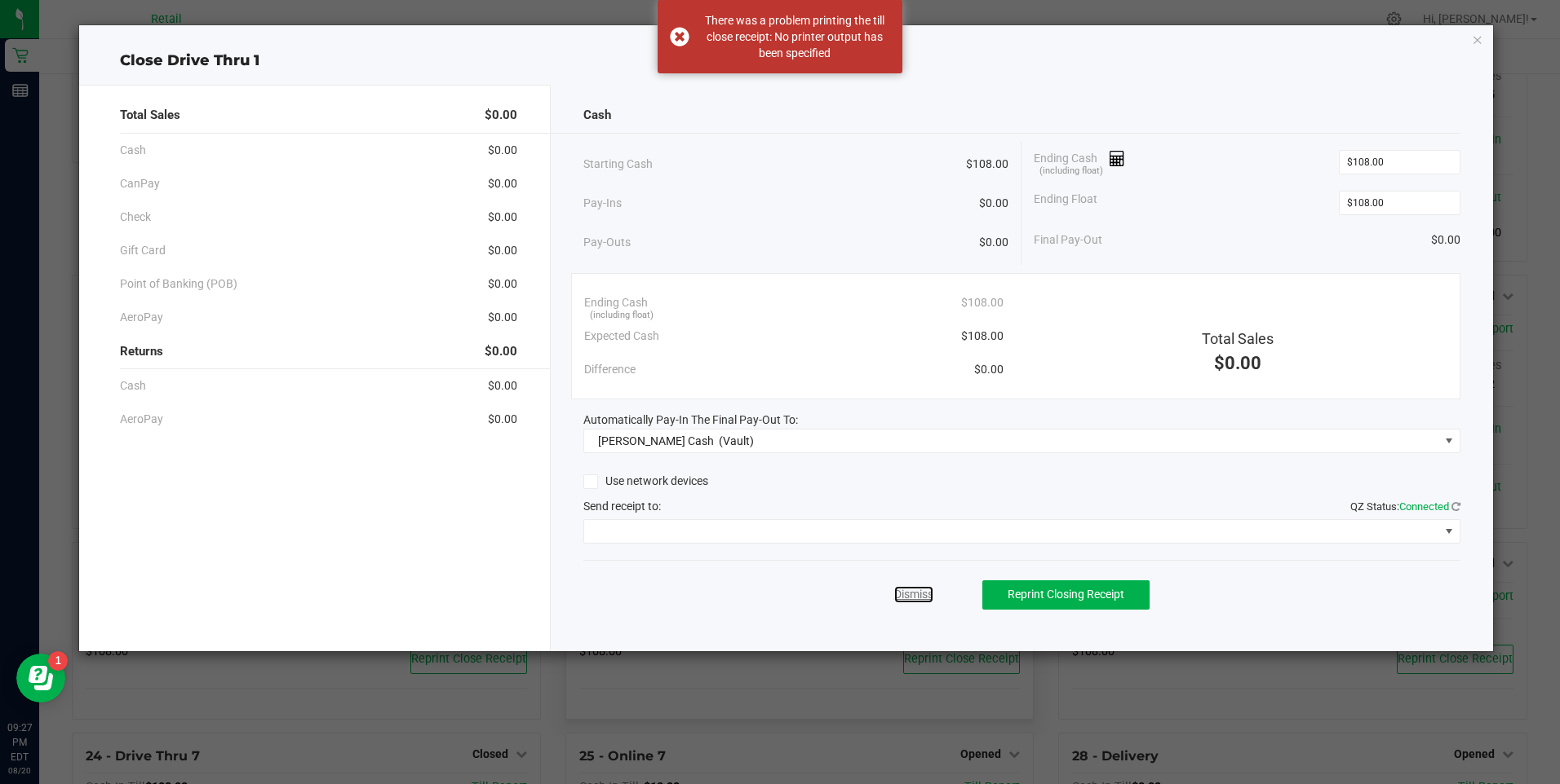
click at [905, 594] on link "Dismiss" at bounding box center [914, 594] width 39 height 17
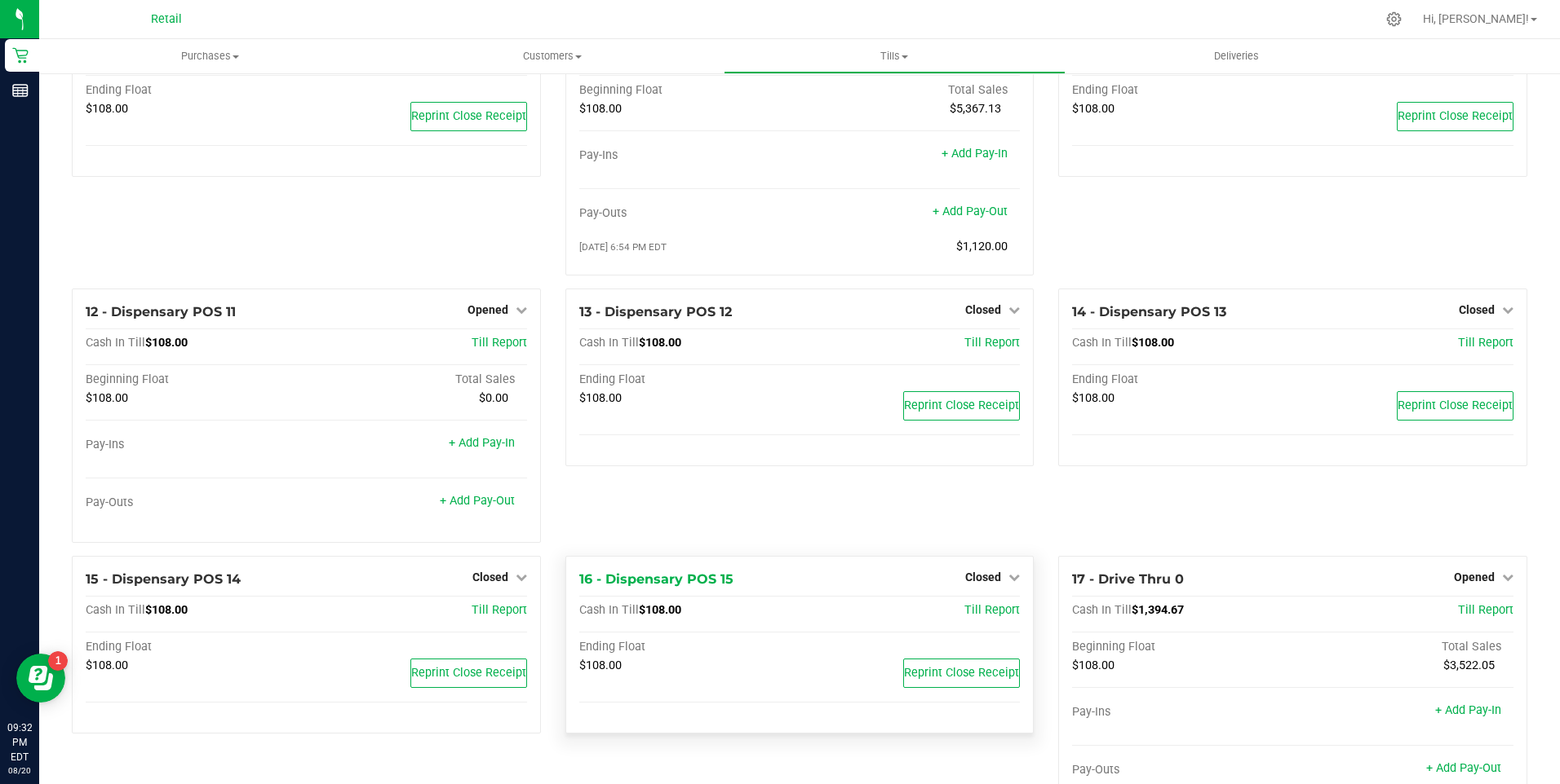
scroll to position [978, 0]
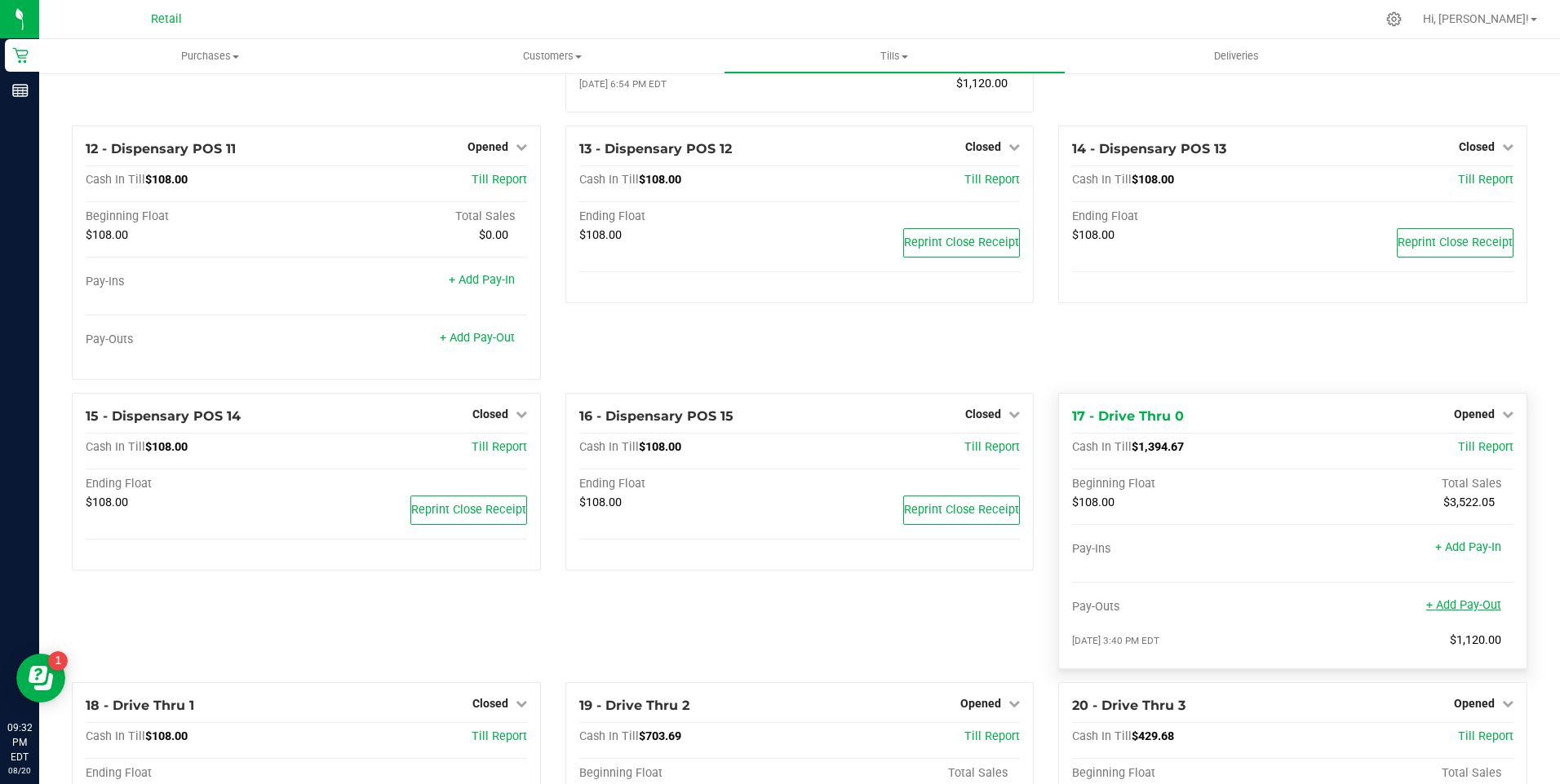
click at [1479, 613] on link "+ Add Pay-Out" at bounding box center [1463, 605] width 75 height 13
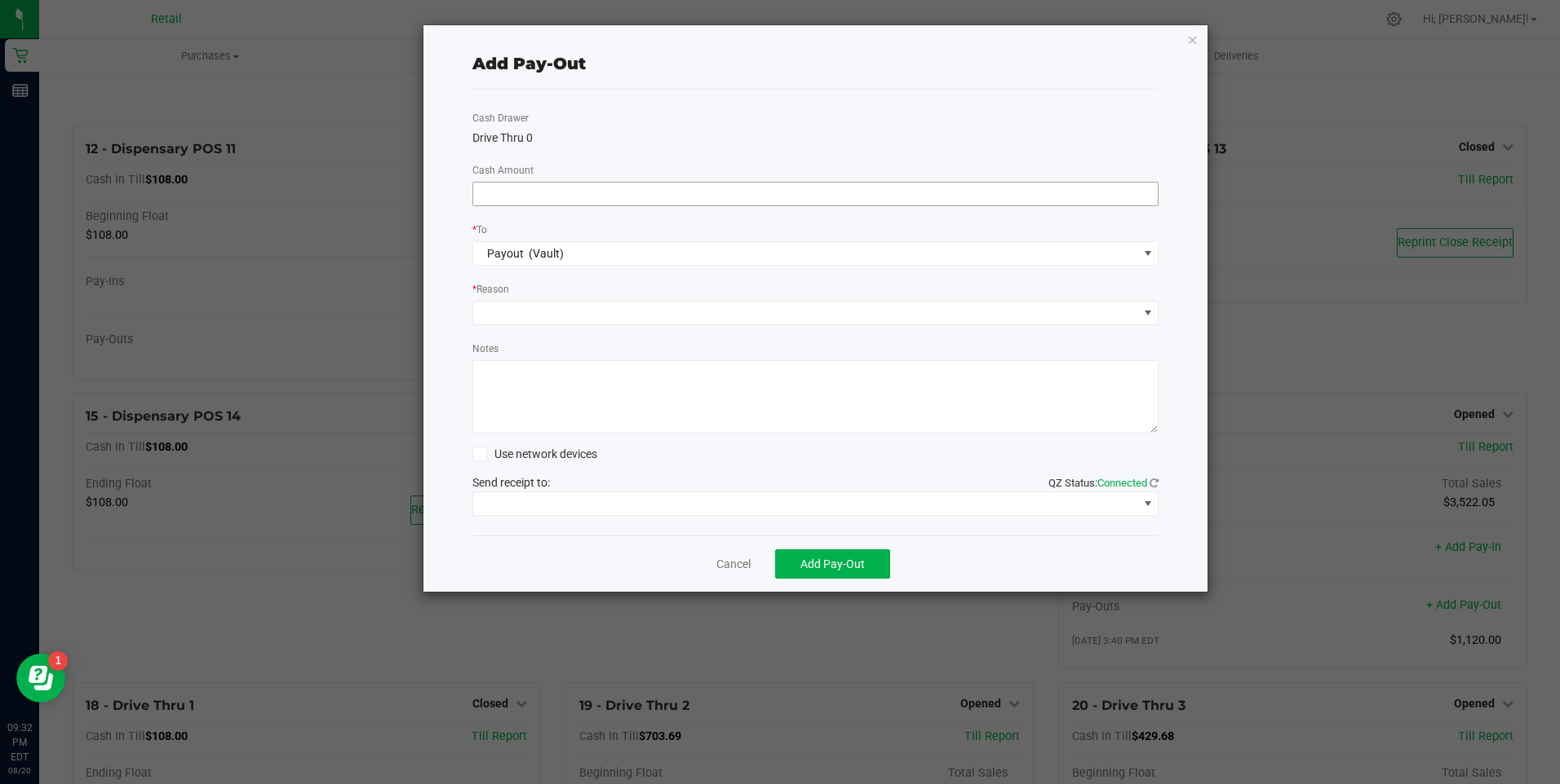
click at [552, 189] on input at bounding box center [816, 194] width 686 height 23
type input "$1.00"
click at [743, 562] on link "Cancel" at bounding box center [734, 565] width 34 height 17
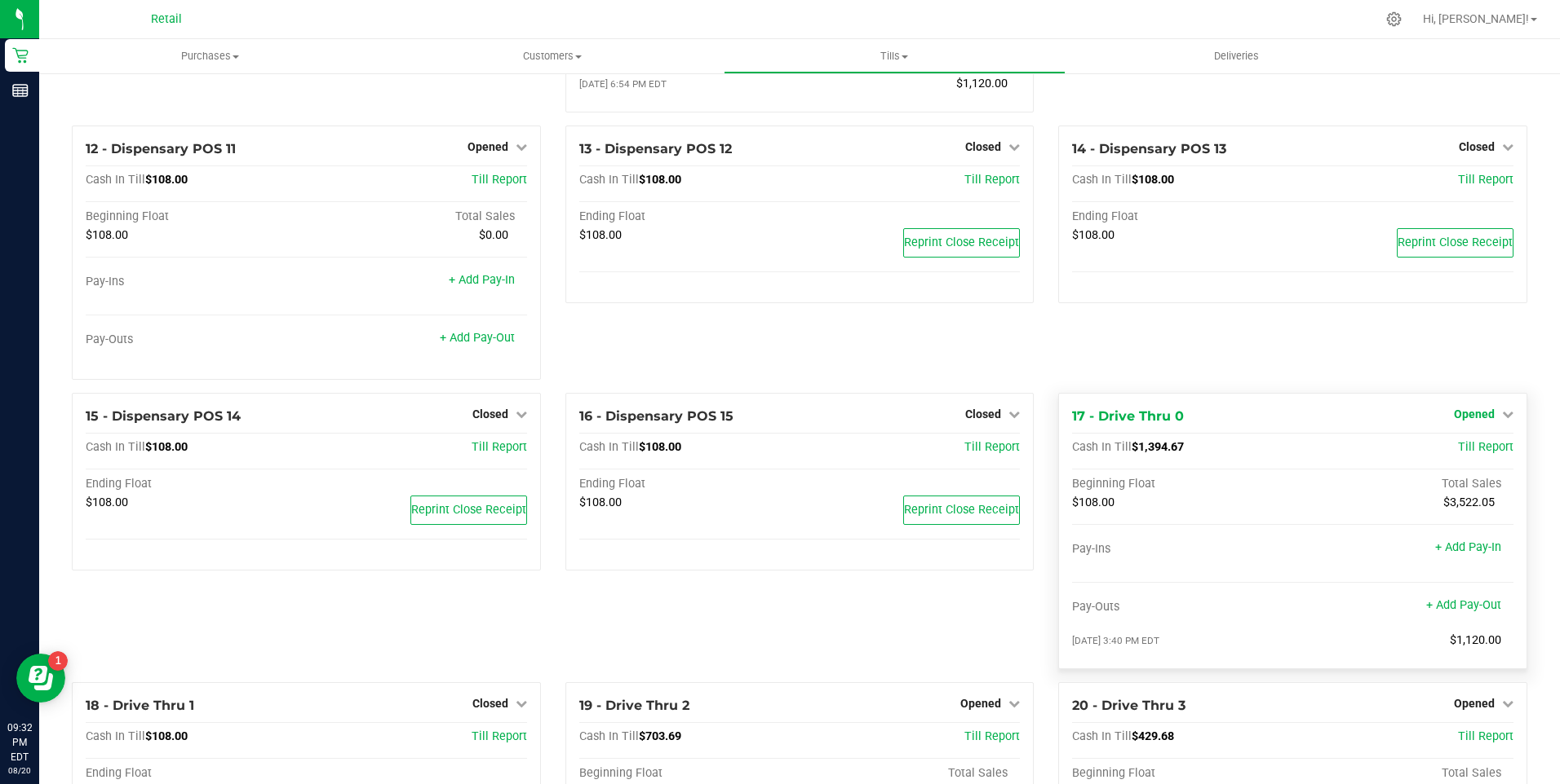
click at [1502, 420] on icon at bounding box center [1507, 414] width 11 height 11
click at [1468, 454] on link "Close Till" at bounding box center [1476, 448] width 44 height 13
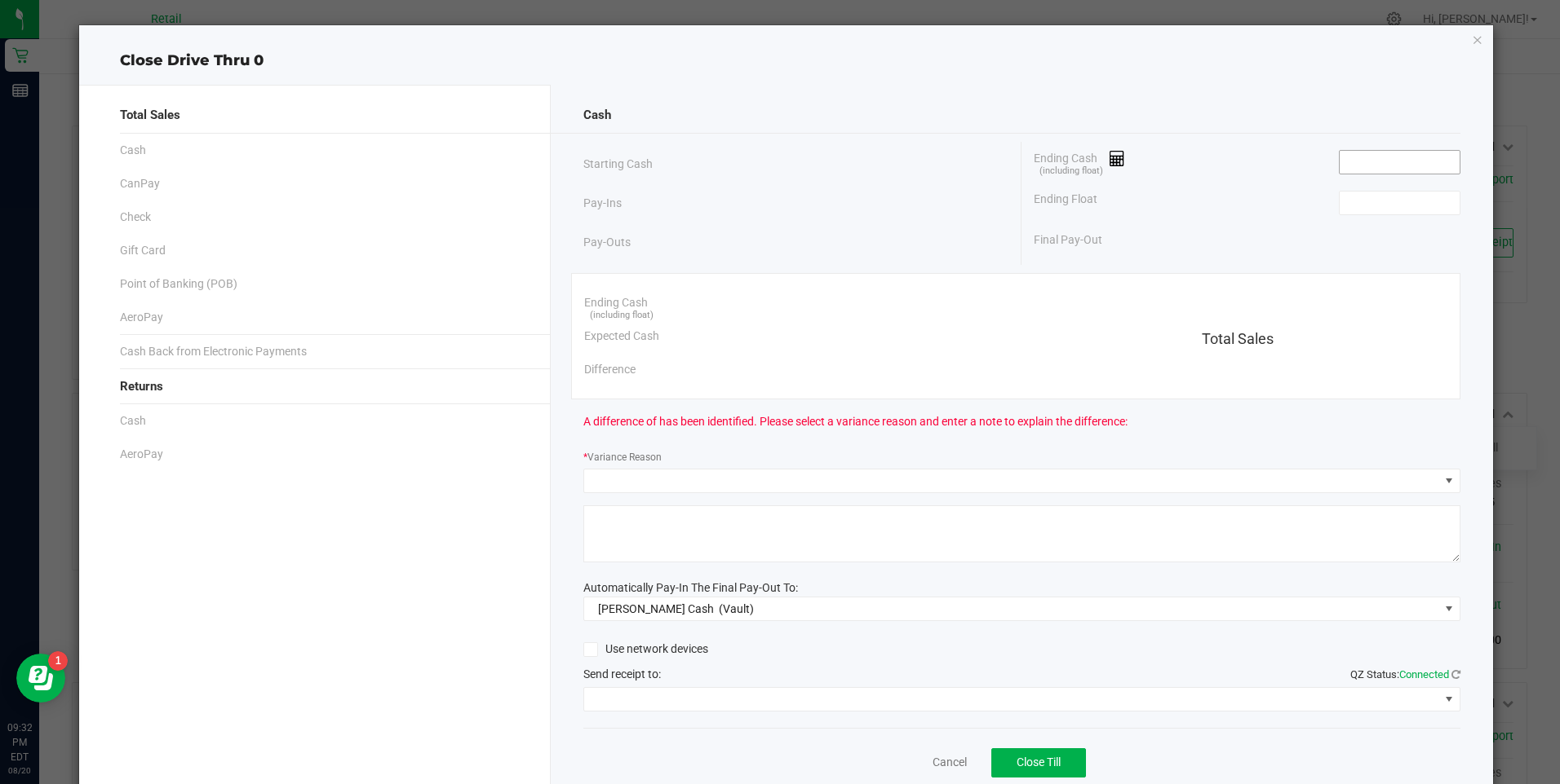
click at [1382, 165] on input at bounding box center [1399, 163] width 120 height 23
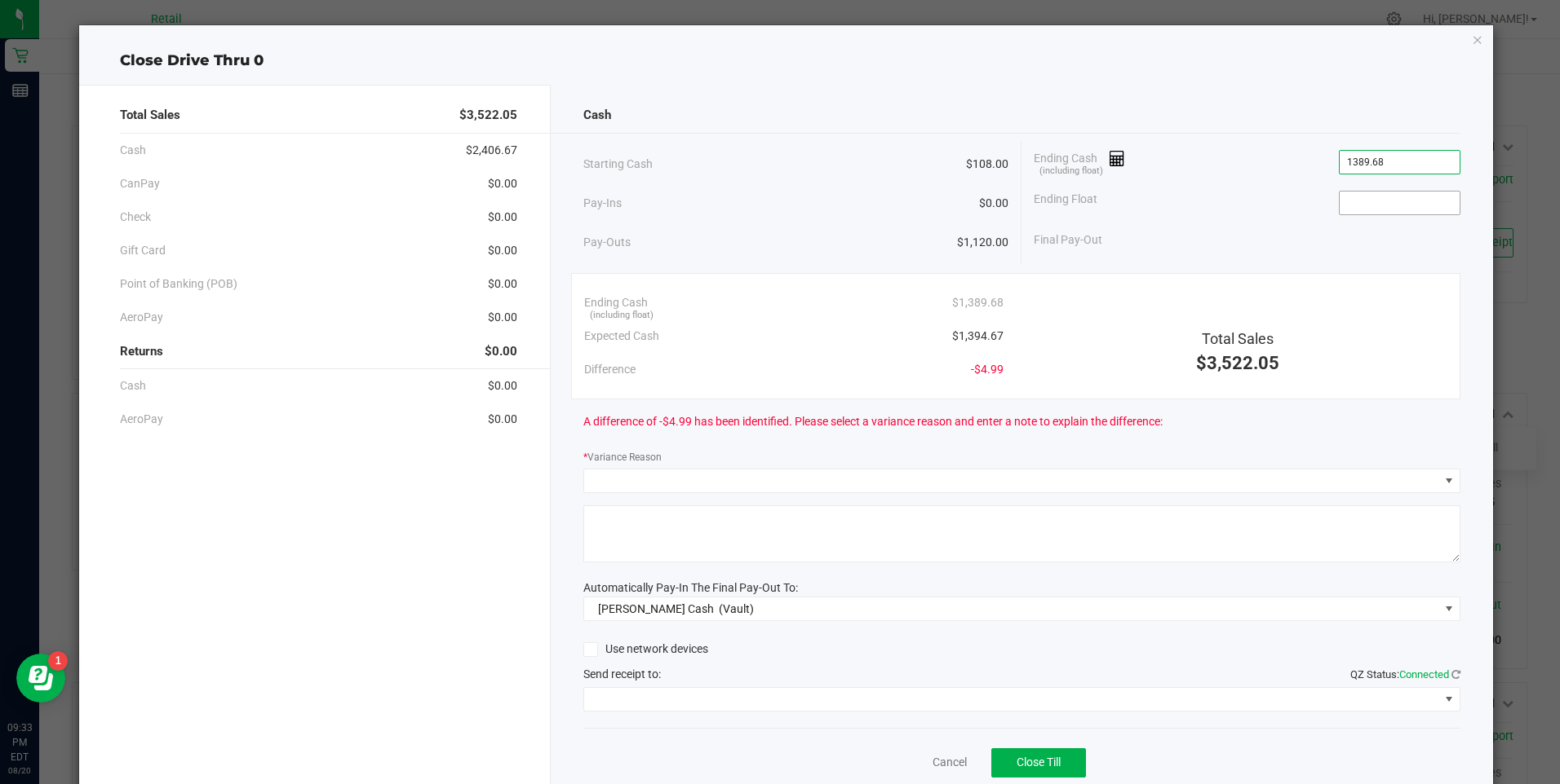
type input "$1,389.68"
click at [1368, 198] on input at bounding box center [1399, 203] width 120 height 23
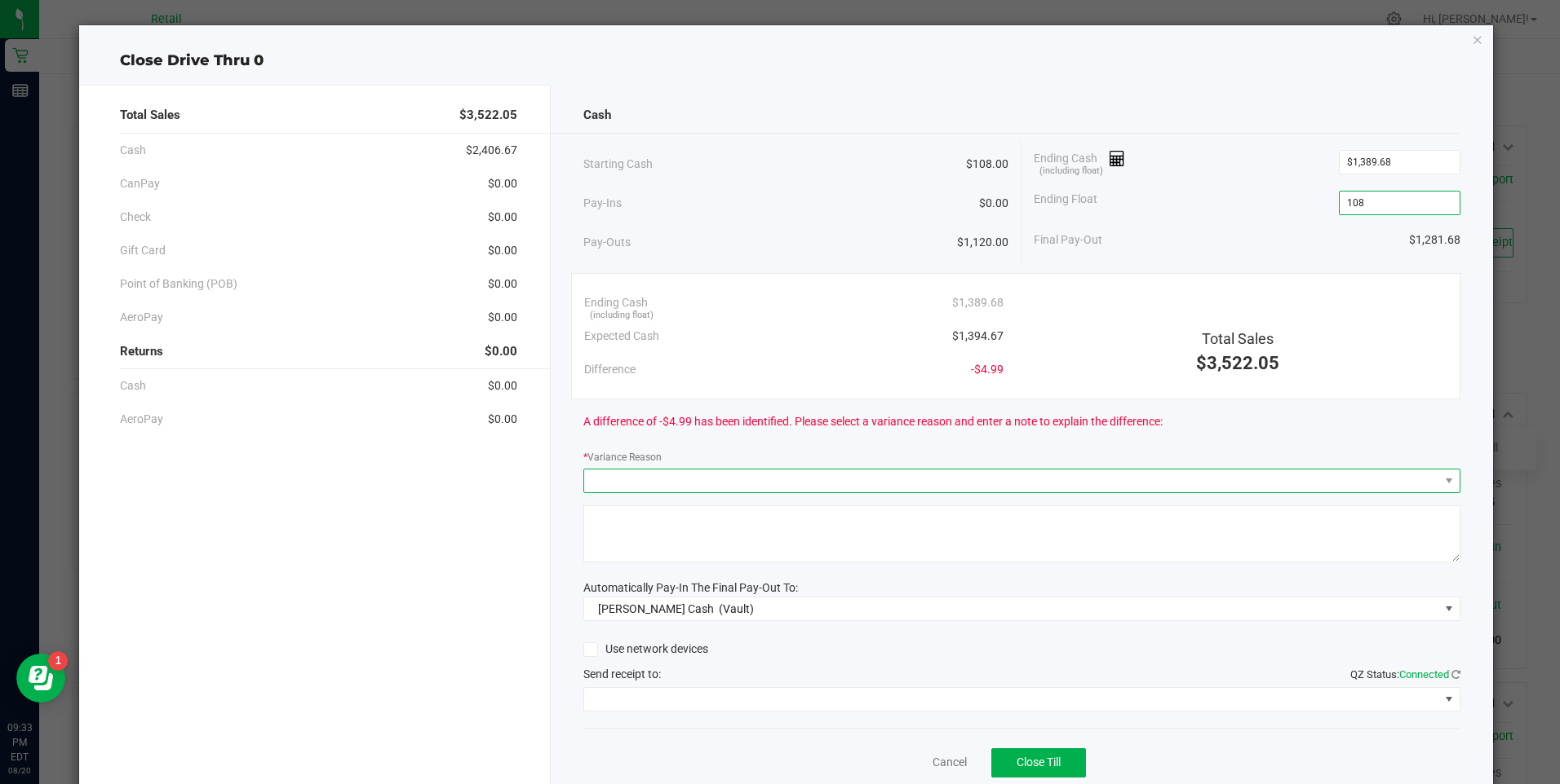
type input "$108.00"
click at [625, 482] on span at bounding box center [1011, 482] width 855 height 23
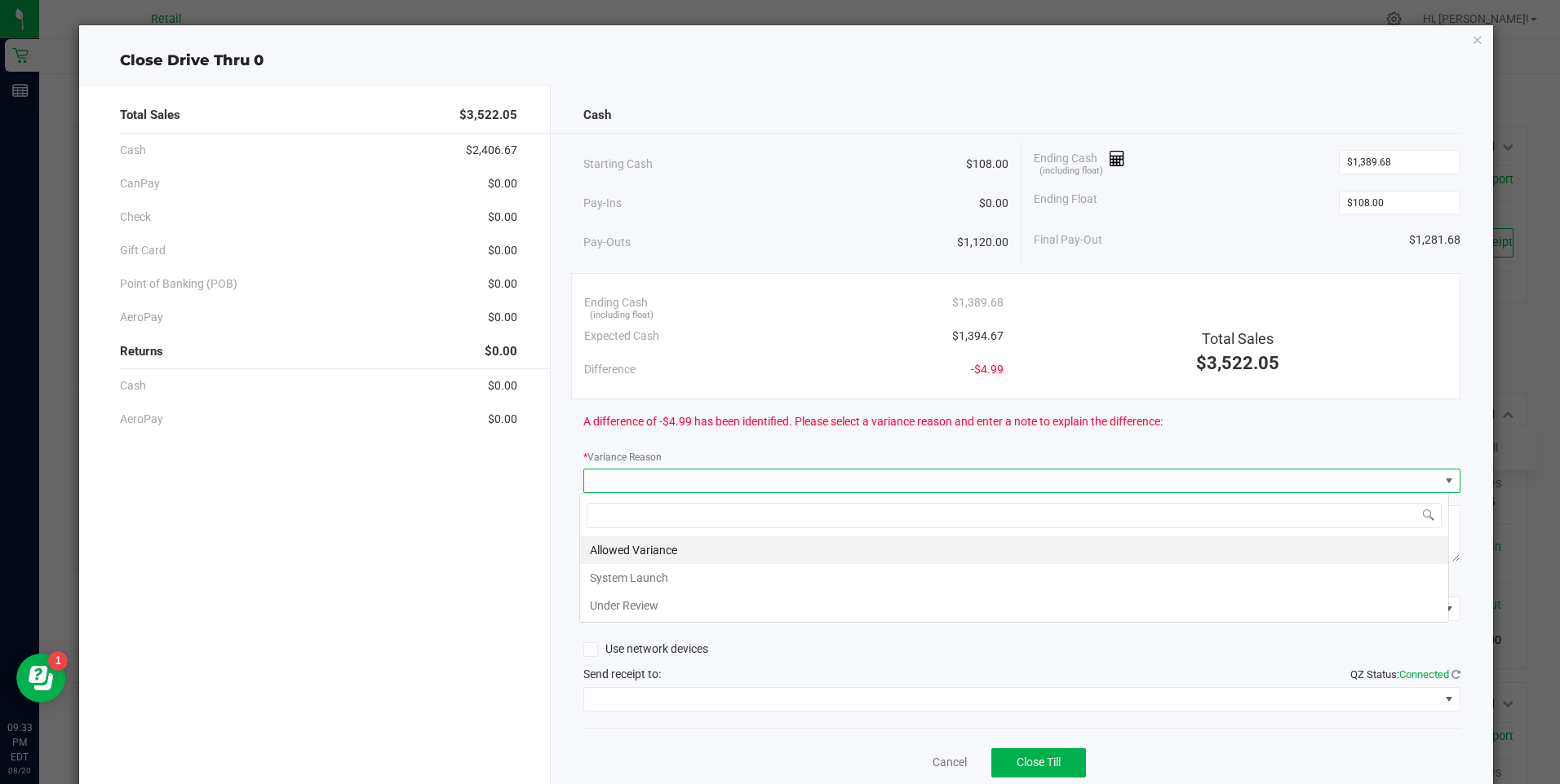
scroll to position [25, 870]
click at [617, 548] on li "Allowed Variance" at bounding box center [1014, 550] width 868 height 28
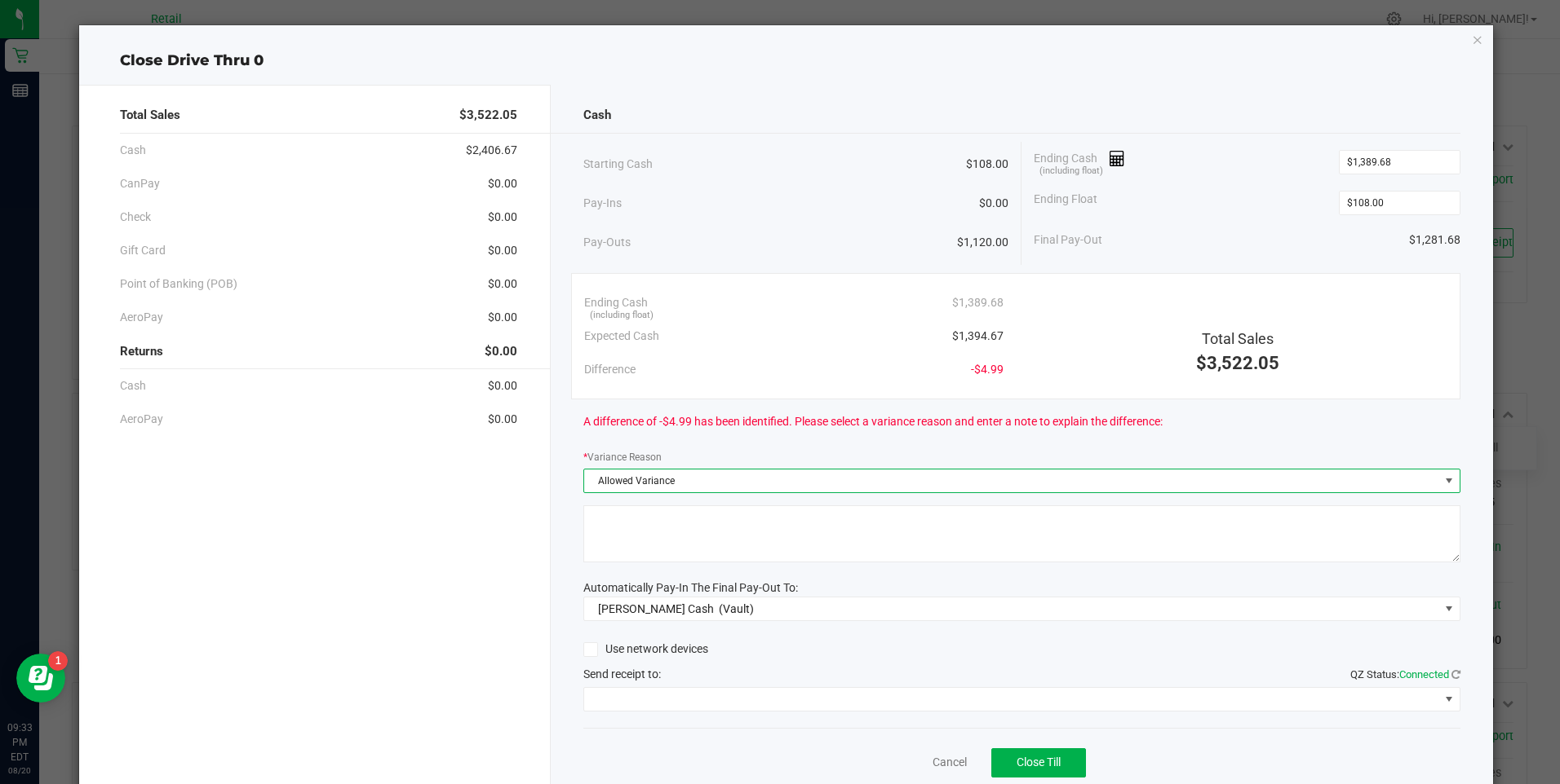
click at [628, 531] on textarea at bounding box center [1022, 534] width 877 height 57
type textarea "ws"
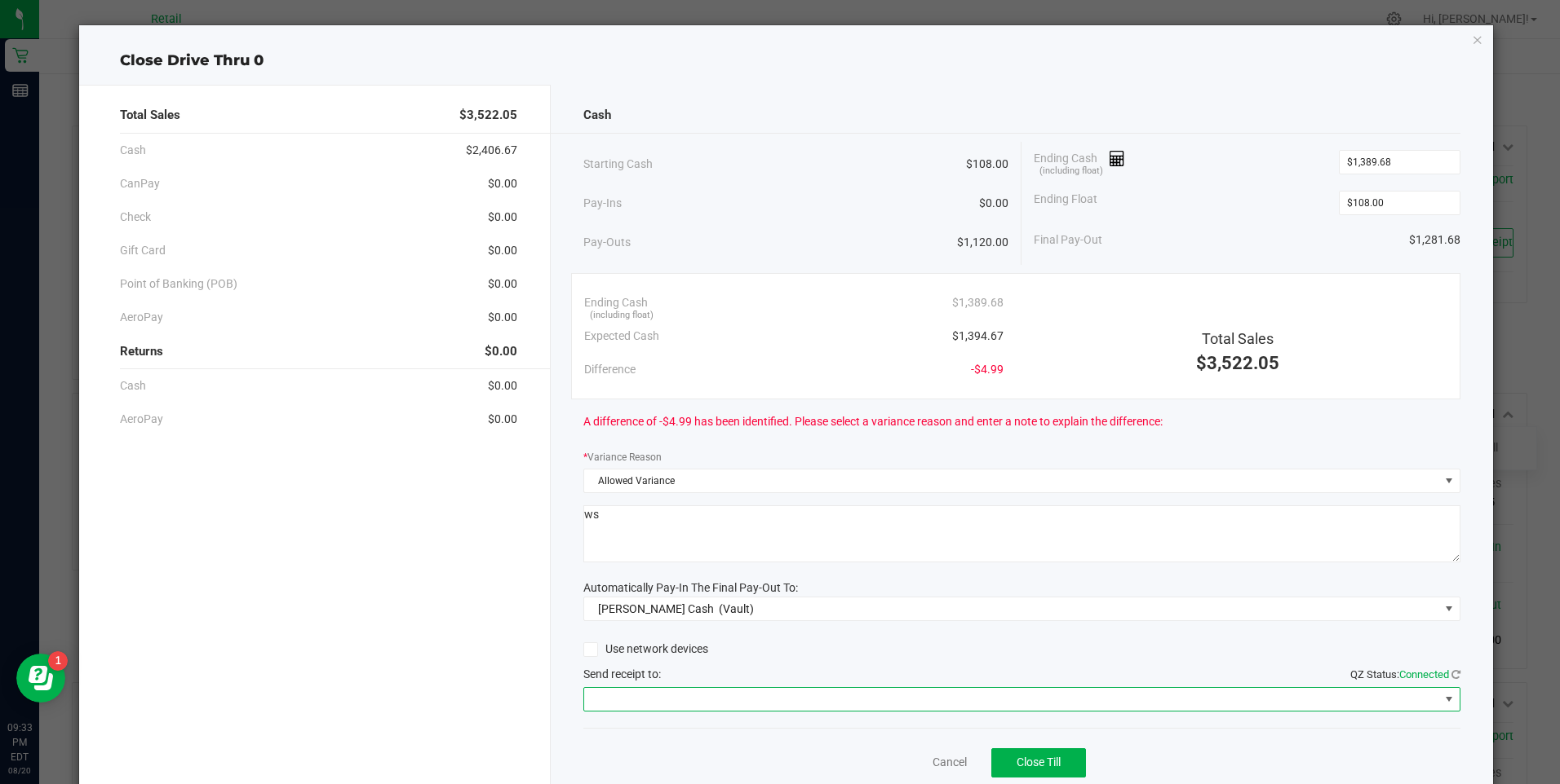
click at [639, 690] on span at bounding box center [1022, 700] width 877 height 25
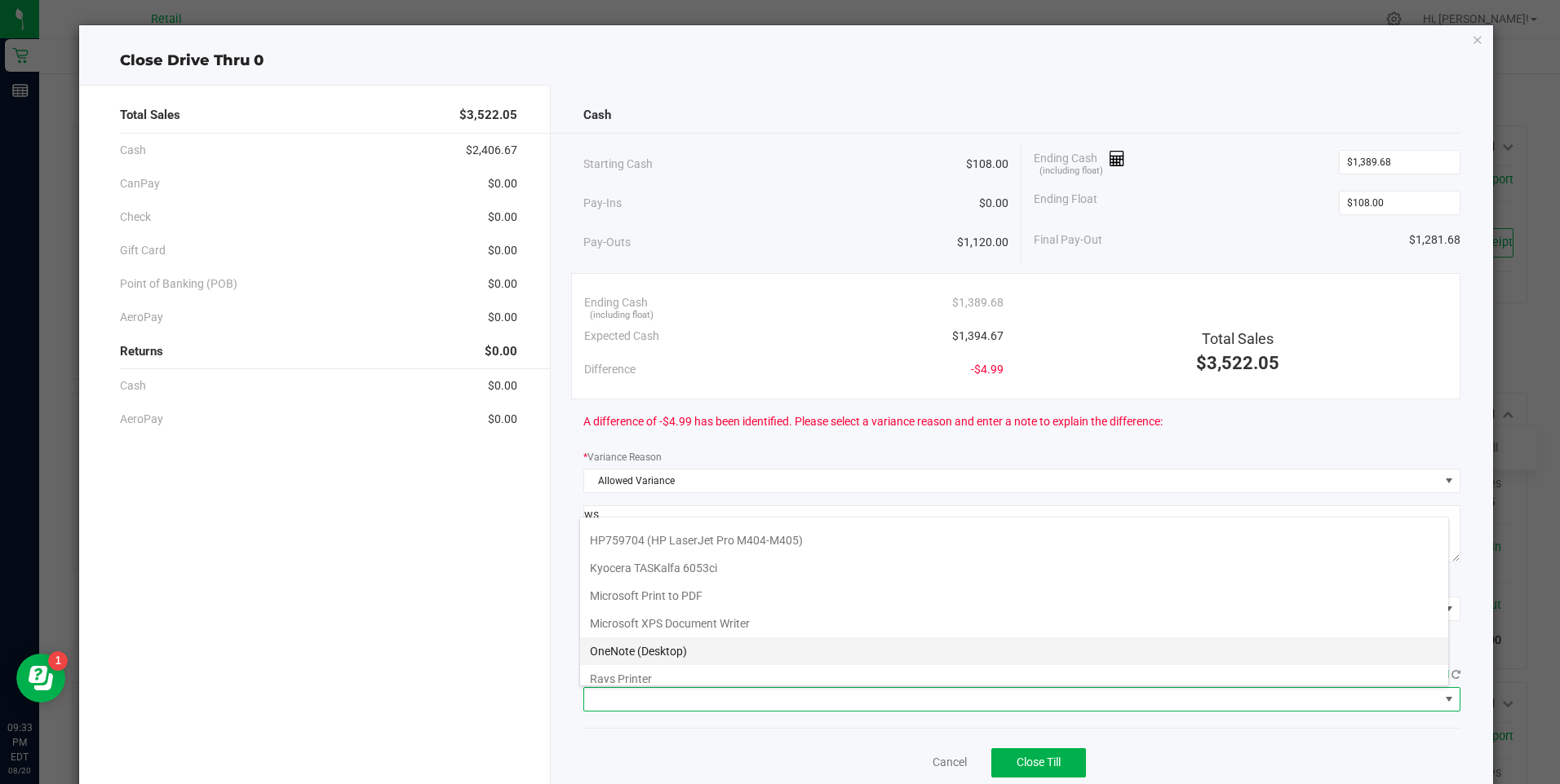
scroll to position [142, 0]
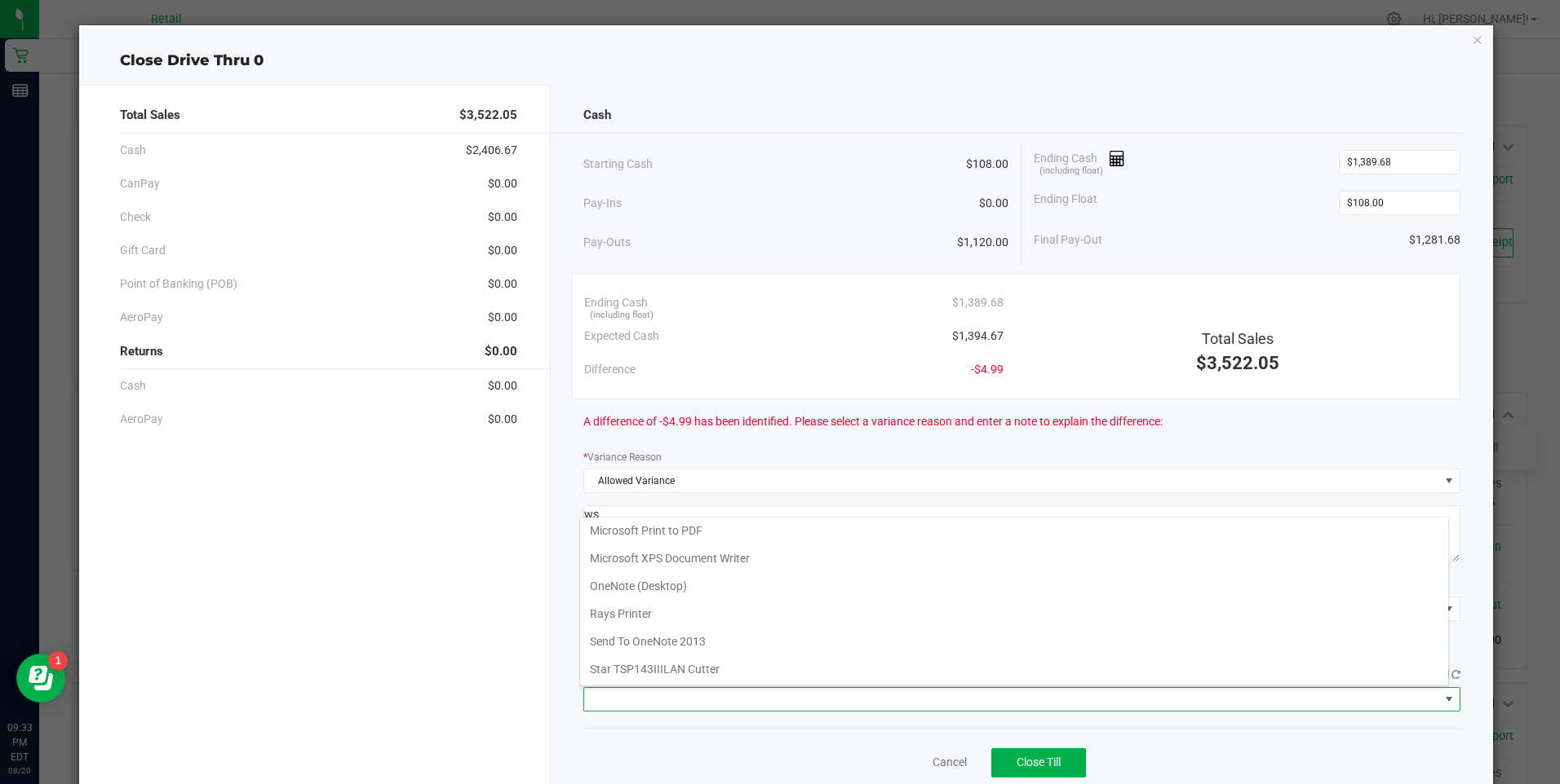
drag, startPoint x: 642, startPoint y: 666, endPoint x: 747, endPoint y: 672, distance: 105.2
click at [652, 663] on Cutter "Star TSP143IIILAN Cutter" at bounding box center [1014, 669] width 868 height 28
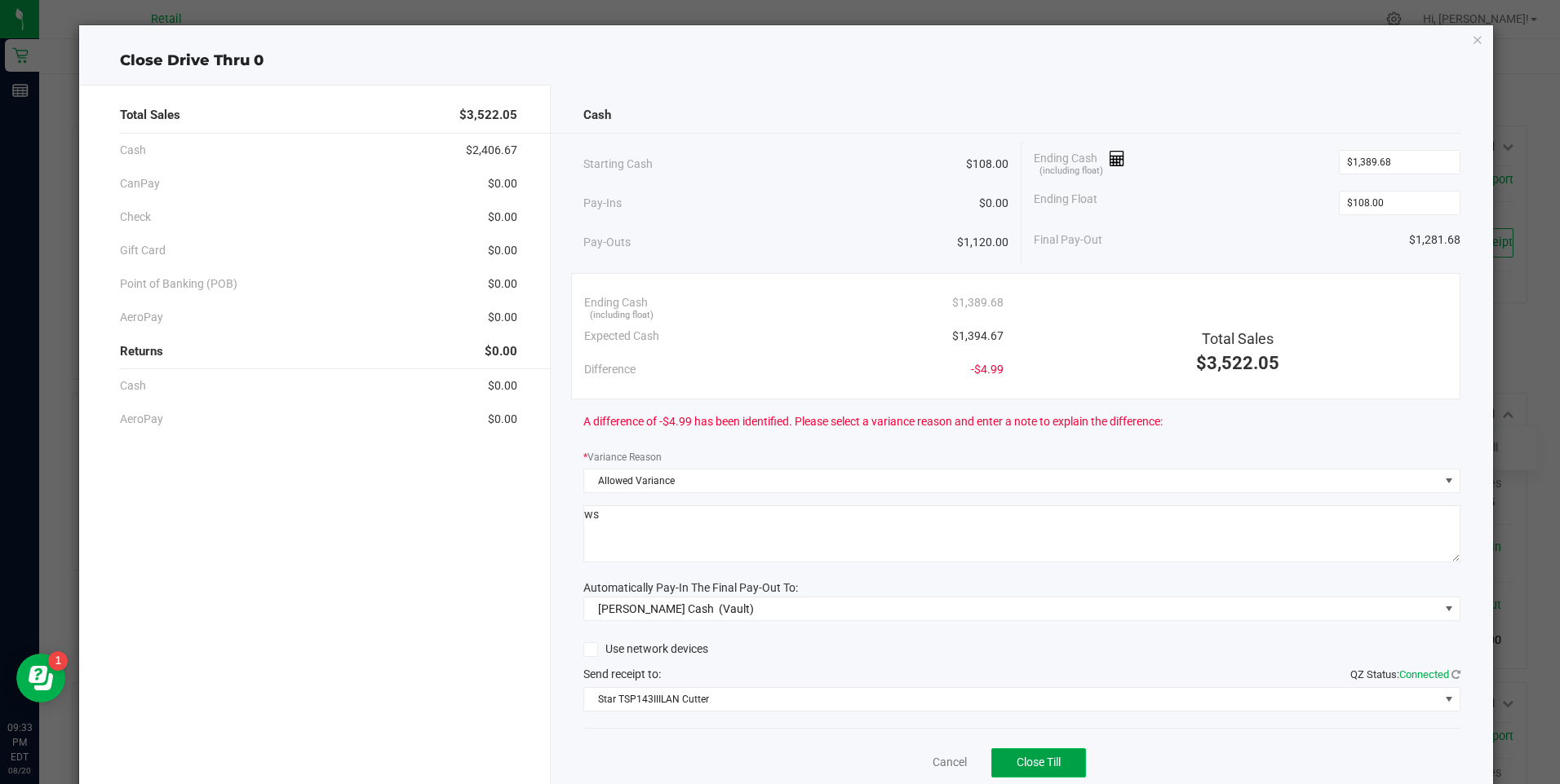
click at [1041, 765] on span "Close Till" at bounding box center [1038, 763] width 44 height 13
click at [902, 762] on link "Dismiss" at bounding box center [914, 763] width 39 height 17
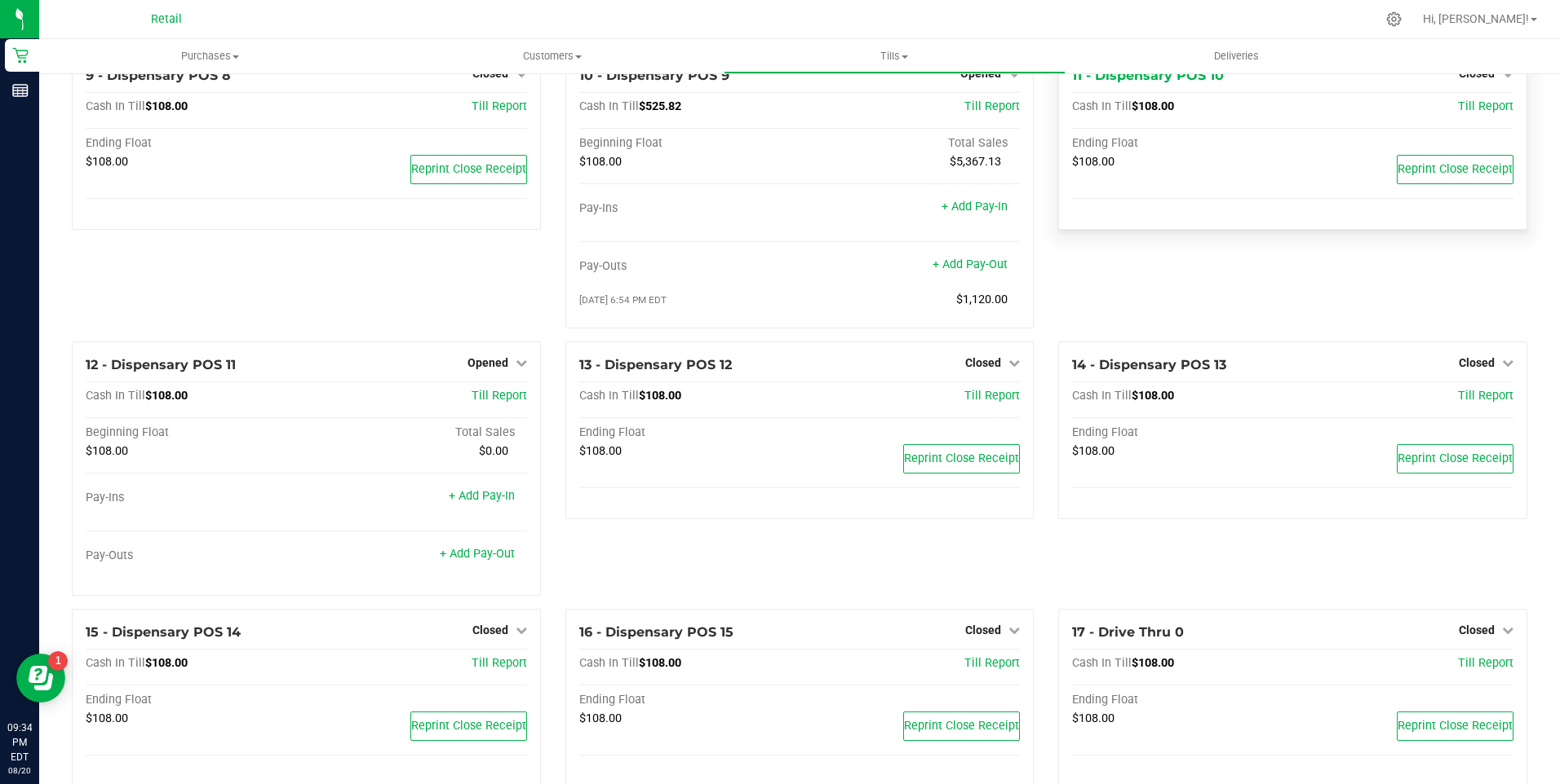
scroll to position [734, 0]
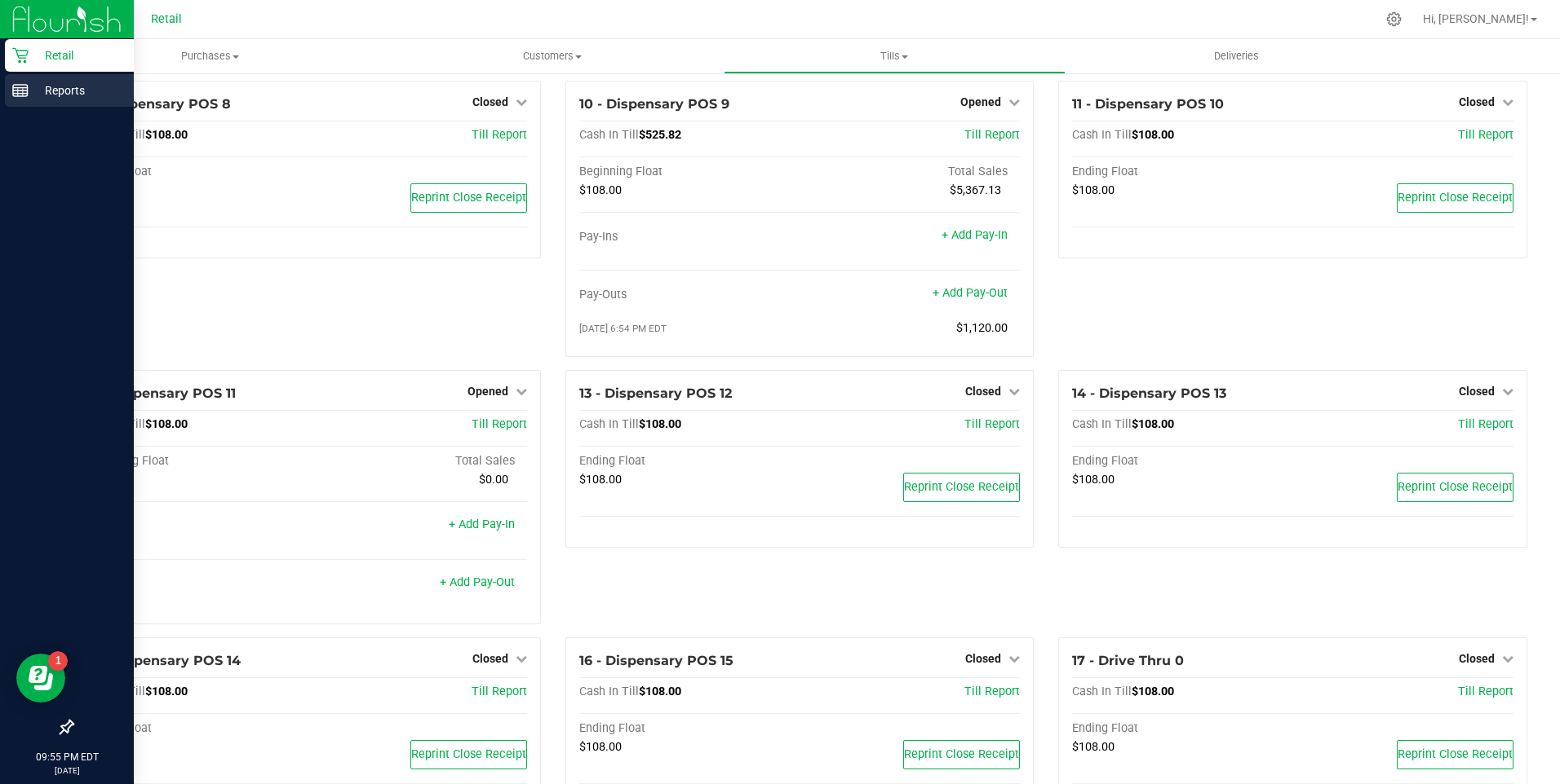
click at [47, 97] on p "Reports" at bounding box center [78, 90] width 98 height 19
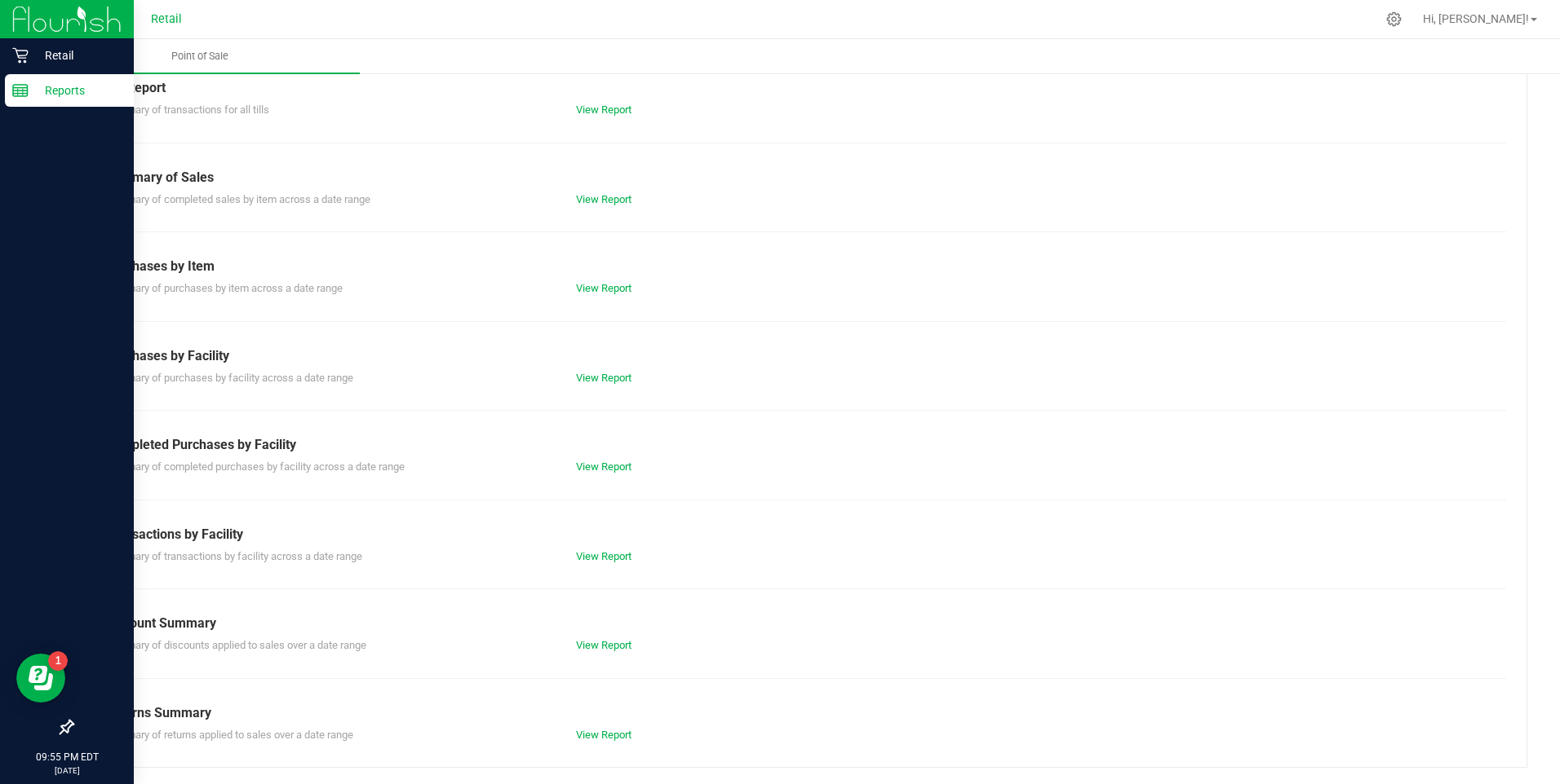
scroll to position [73, 0]
click at [603, 113] on link "View Report" at bounding box center [603, 109] width 56 height 12
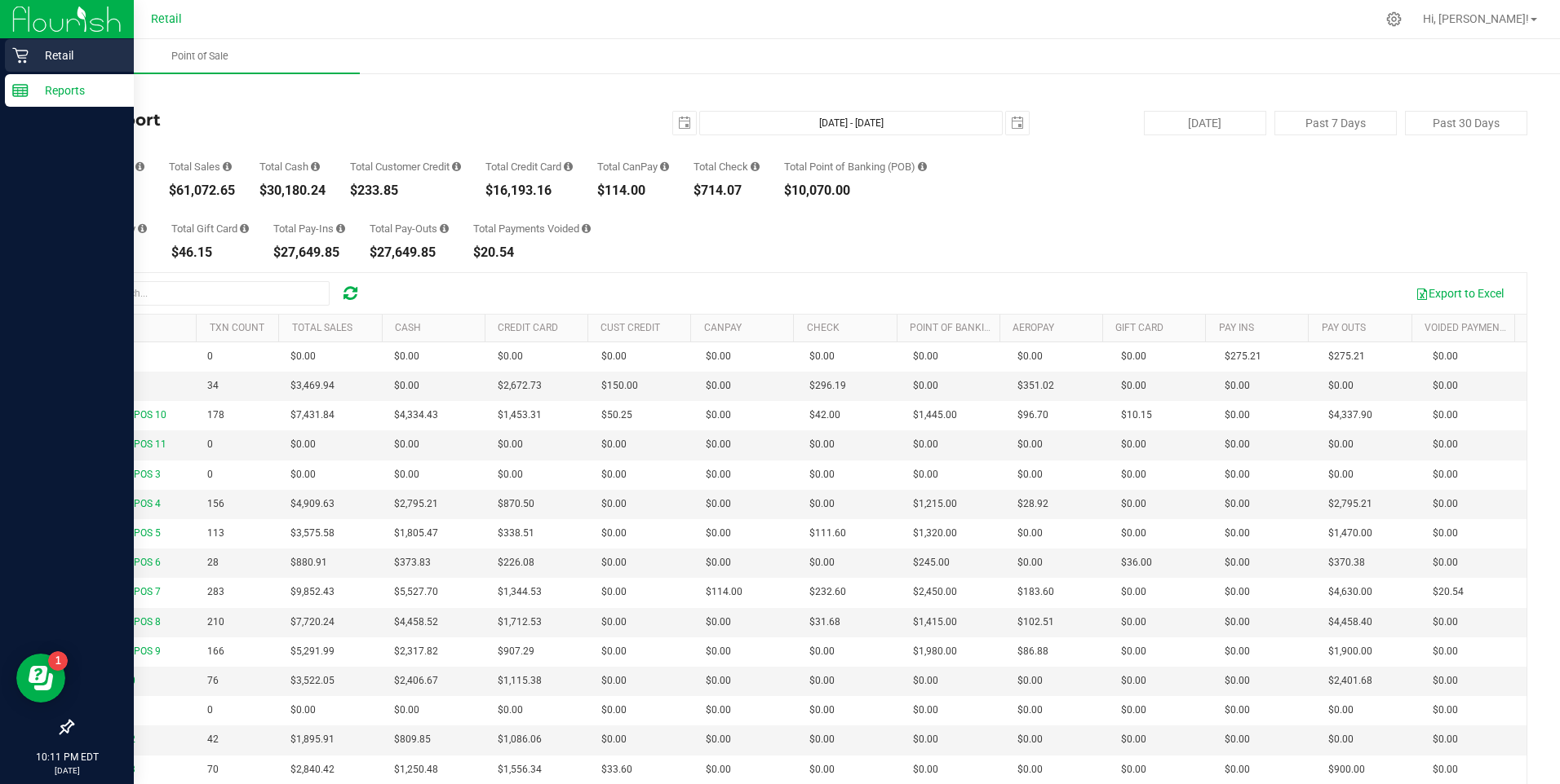
click at [37, 57] on p "Retail" at bounding box center [78, 56] width 98 height 19
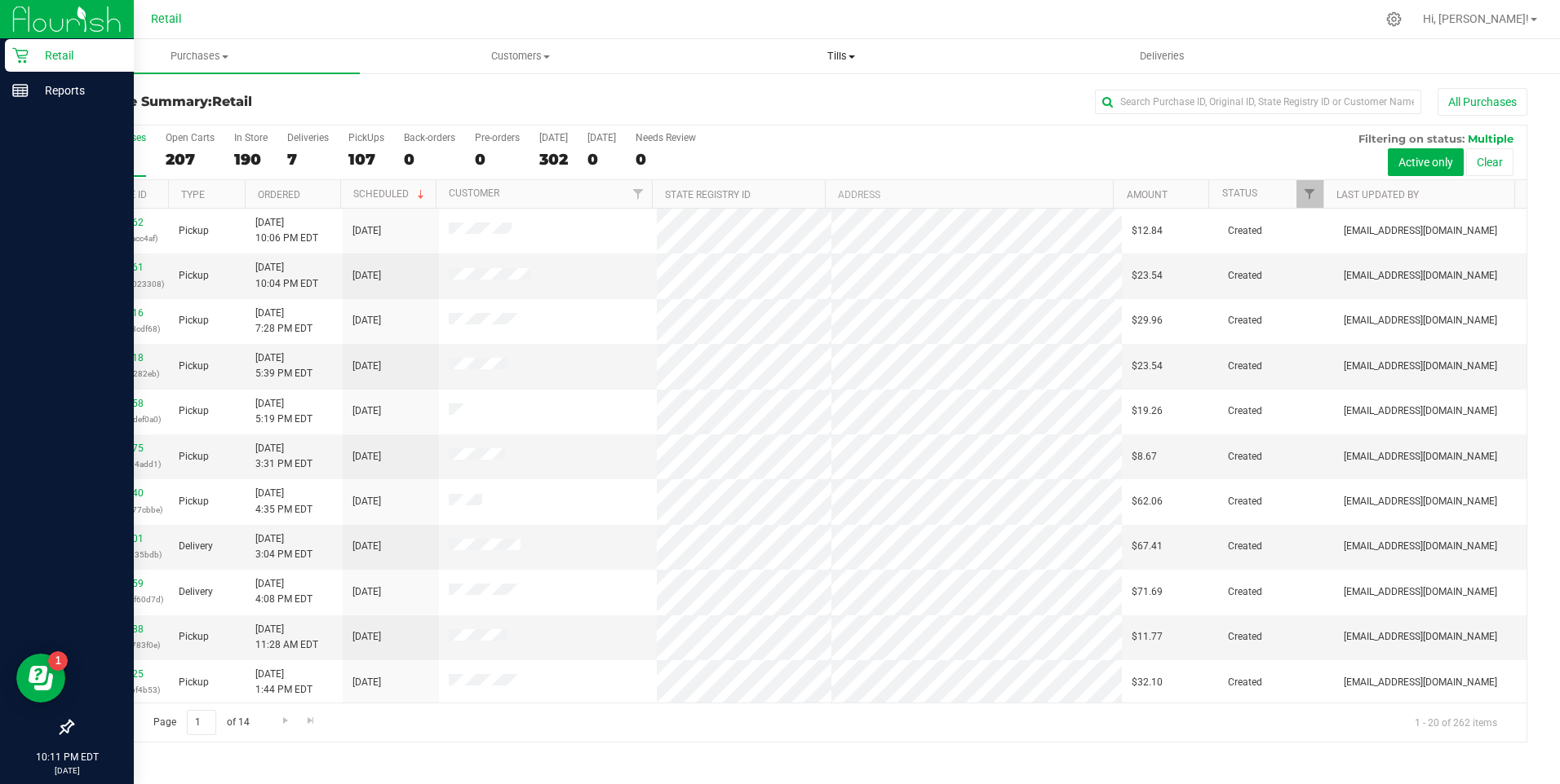
click at [855, 53] on span "Tills" at bounding box center [841, 56] width 319 height 14
click at [743, 101] on span "Manage tills" at bounding box center [735, 98] width 110 height 13
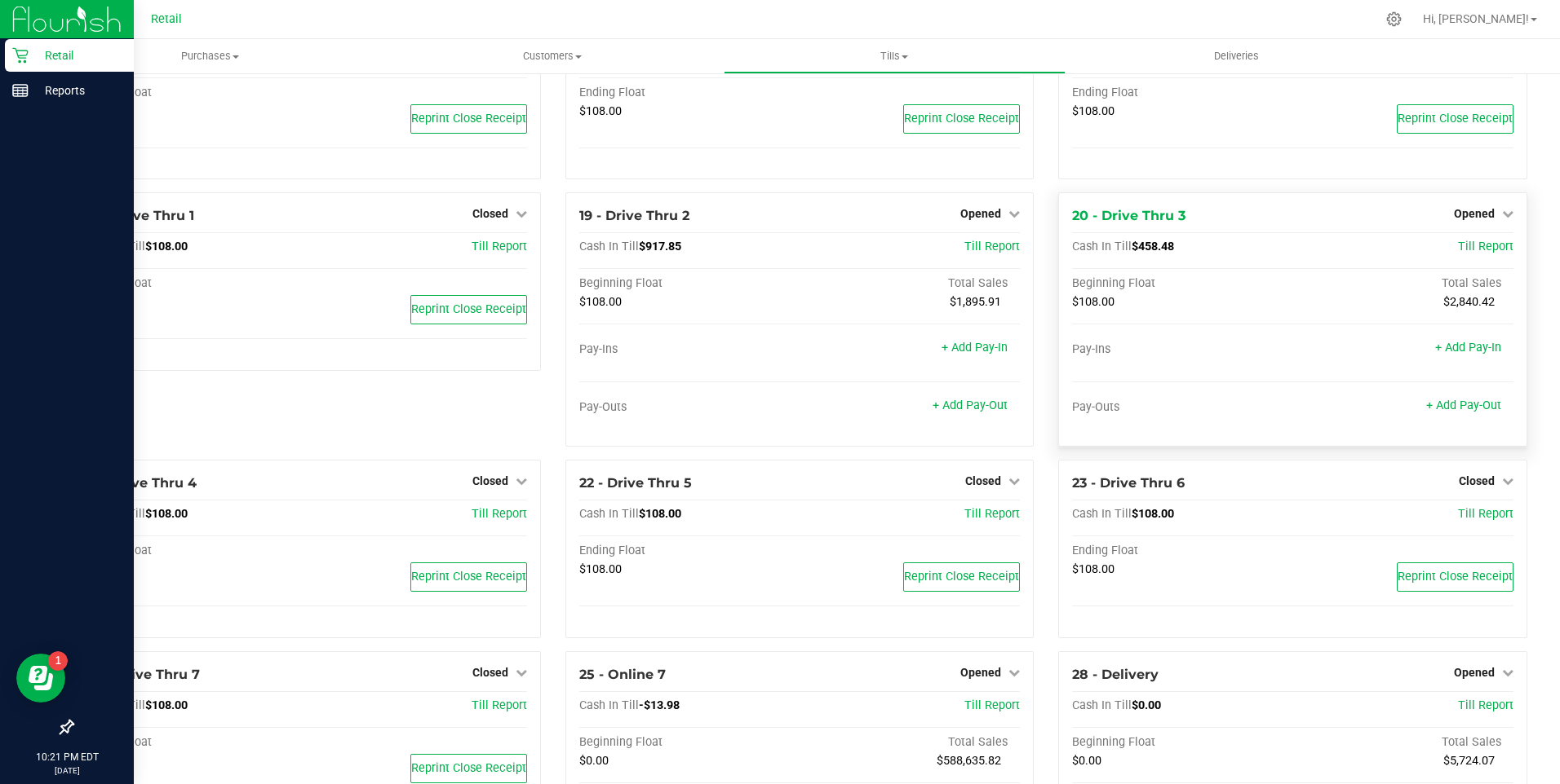
scroll to position [1369, 0]
click at [1502, 220] on icon at bounding box center [1507, 214] width 11 height 11
click at [1469, 256] on link "Close Till" at bounding box center [1476, 249] width 44 height 13
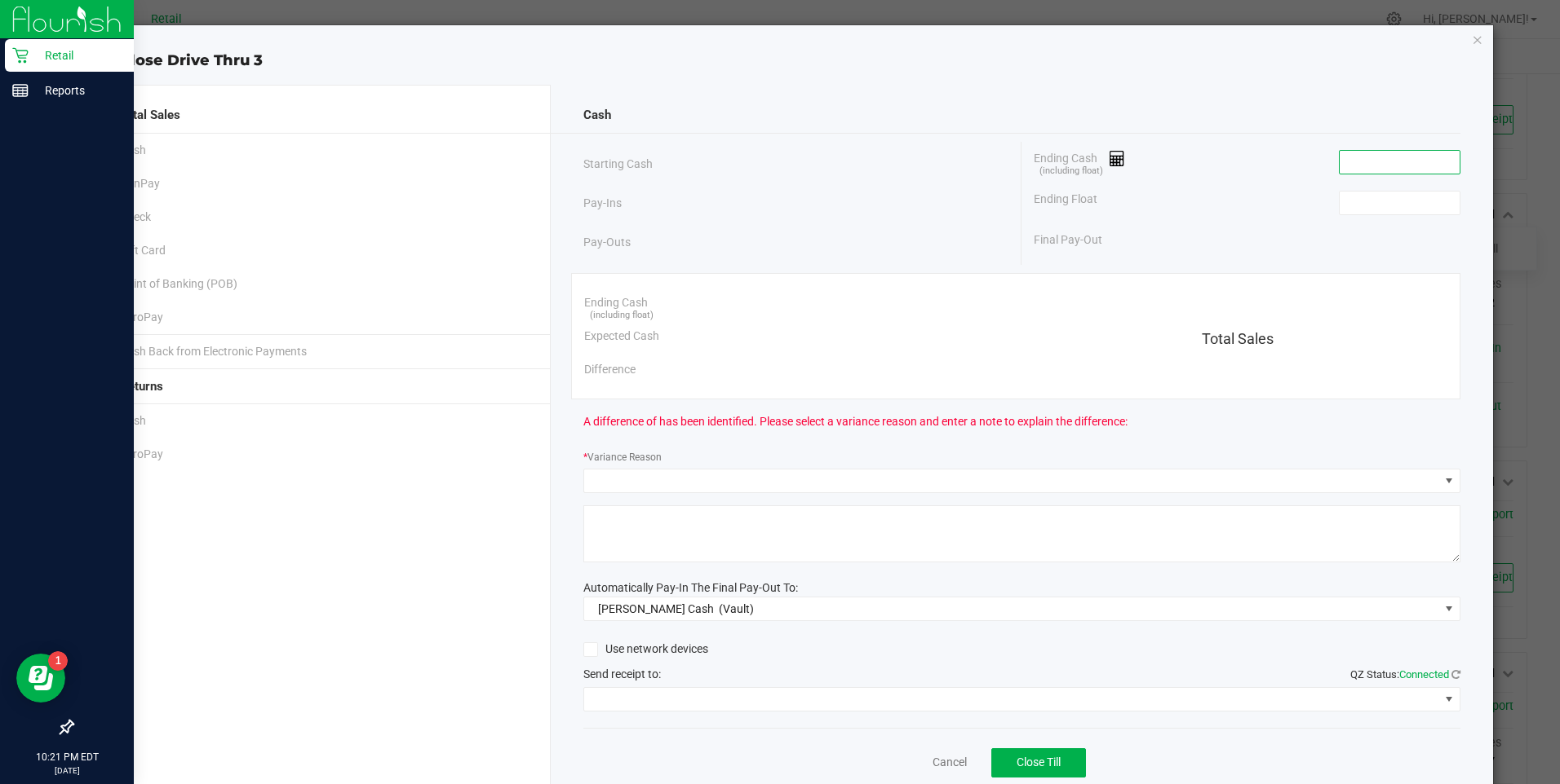
click at [1352, 168] on input at bounding box center [1399, 163] width 120 height 23
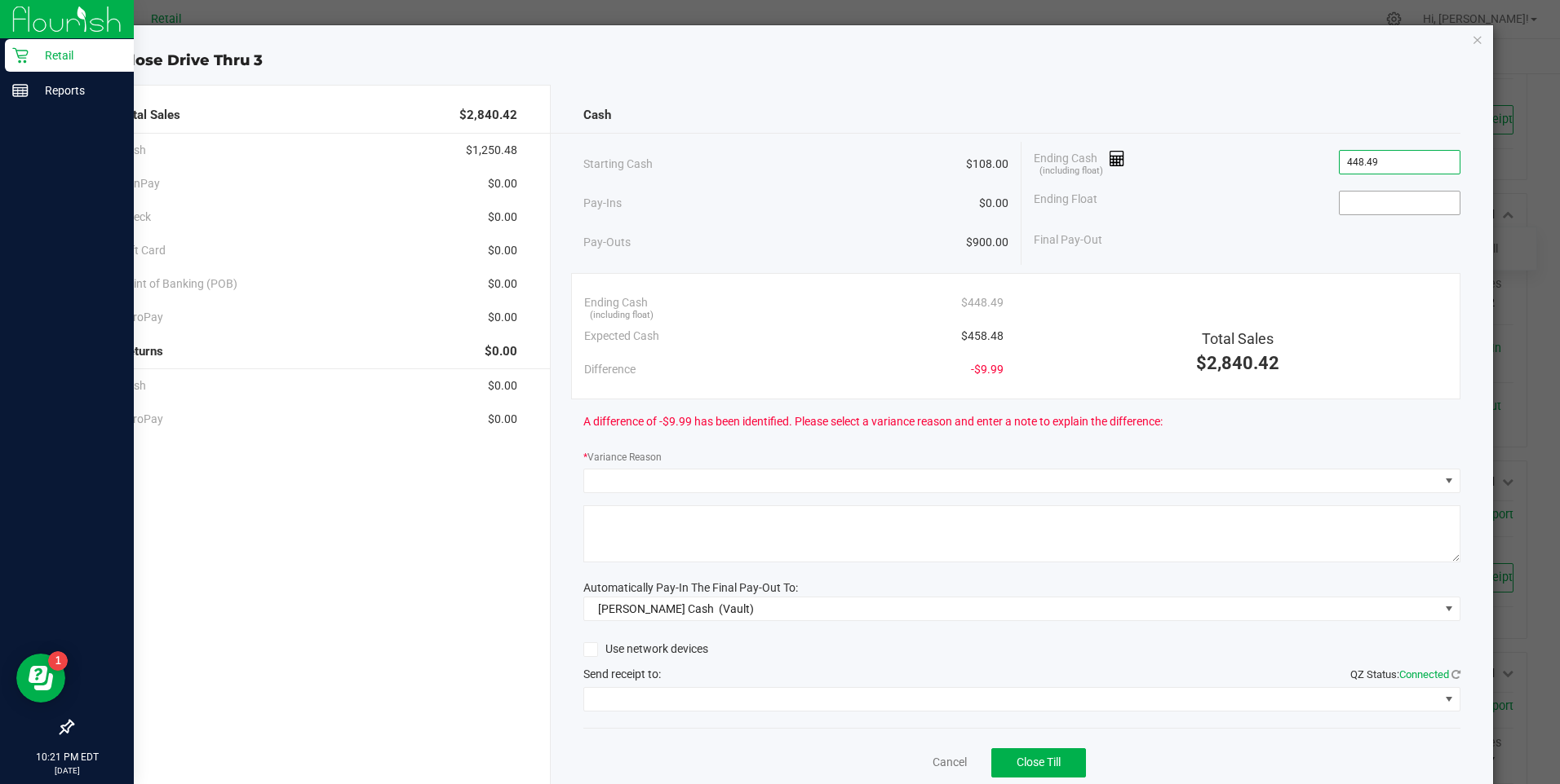
type input "$448.49"
click at [1363, 203] on input at bounding box center [1399, 203] width 120 height 23
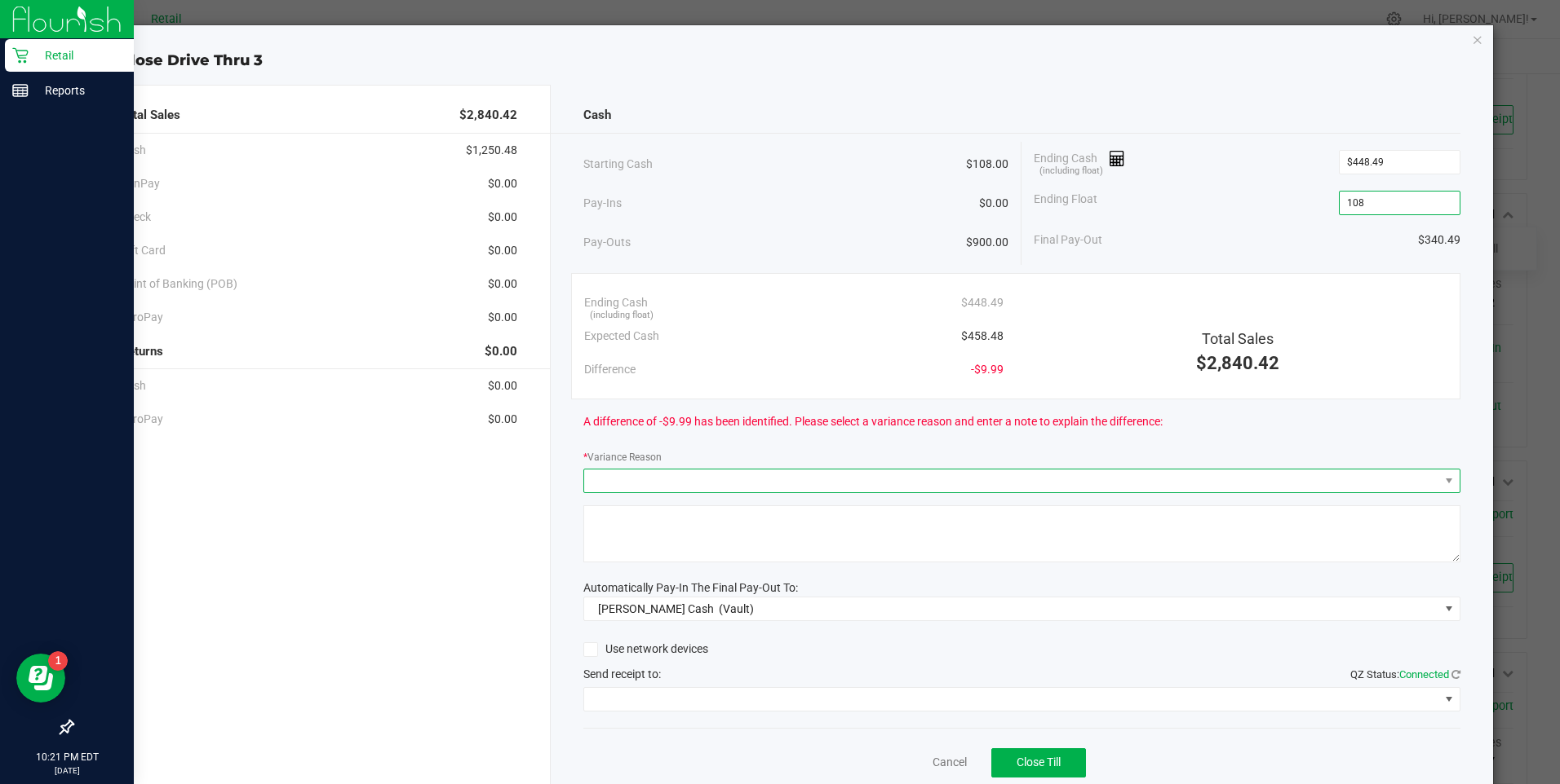
type input "$108.00"
click at [687, 484] on span at bounding box center [1011, 482] width 855 height 23
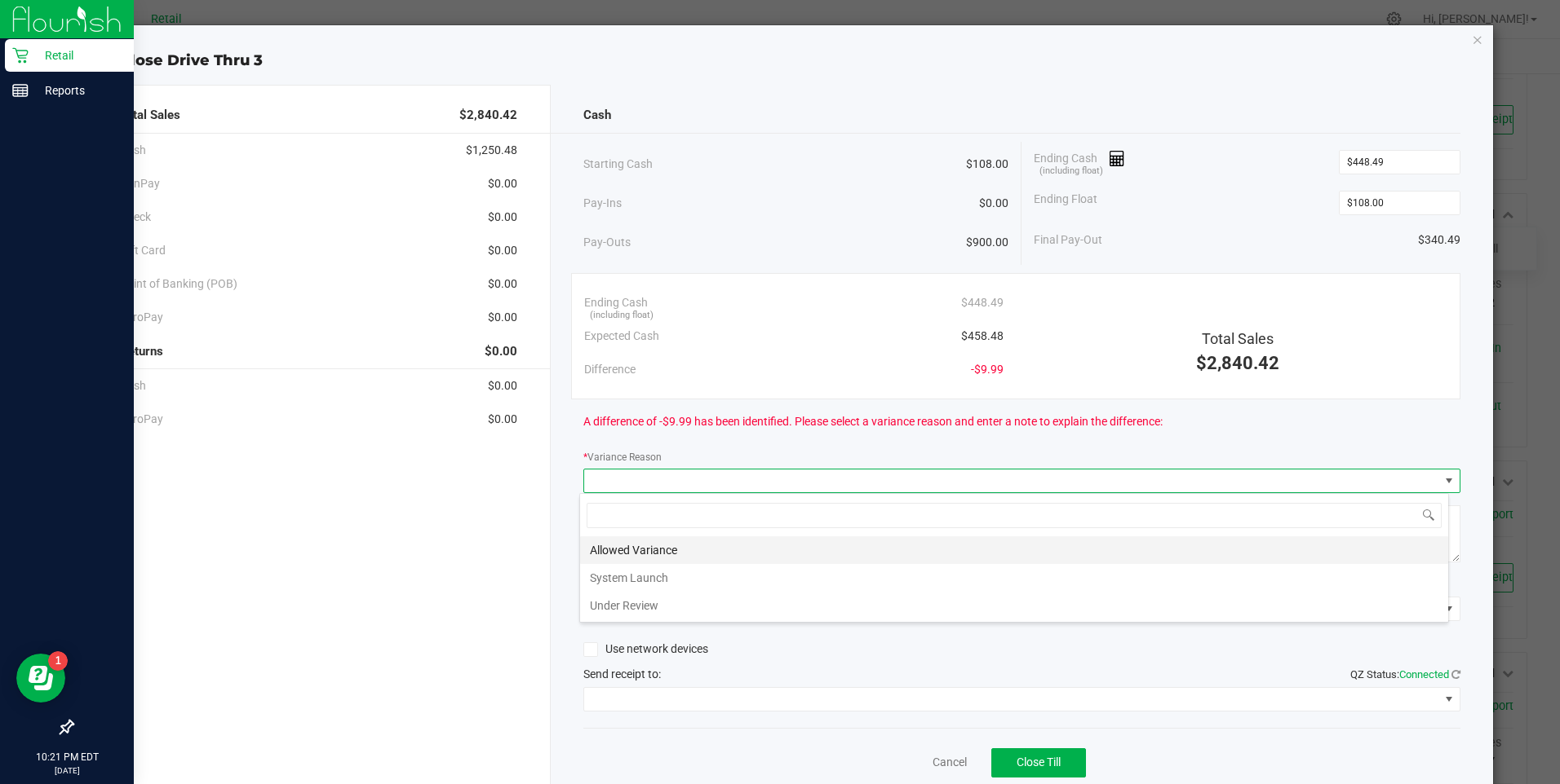
scroll to position [25, 870]
click at [644, 553] on li "Allowed Variance" at bounding box center [1014, 550] width 868 height 28
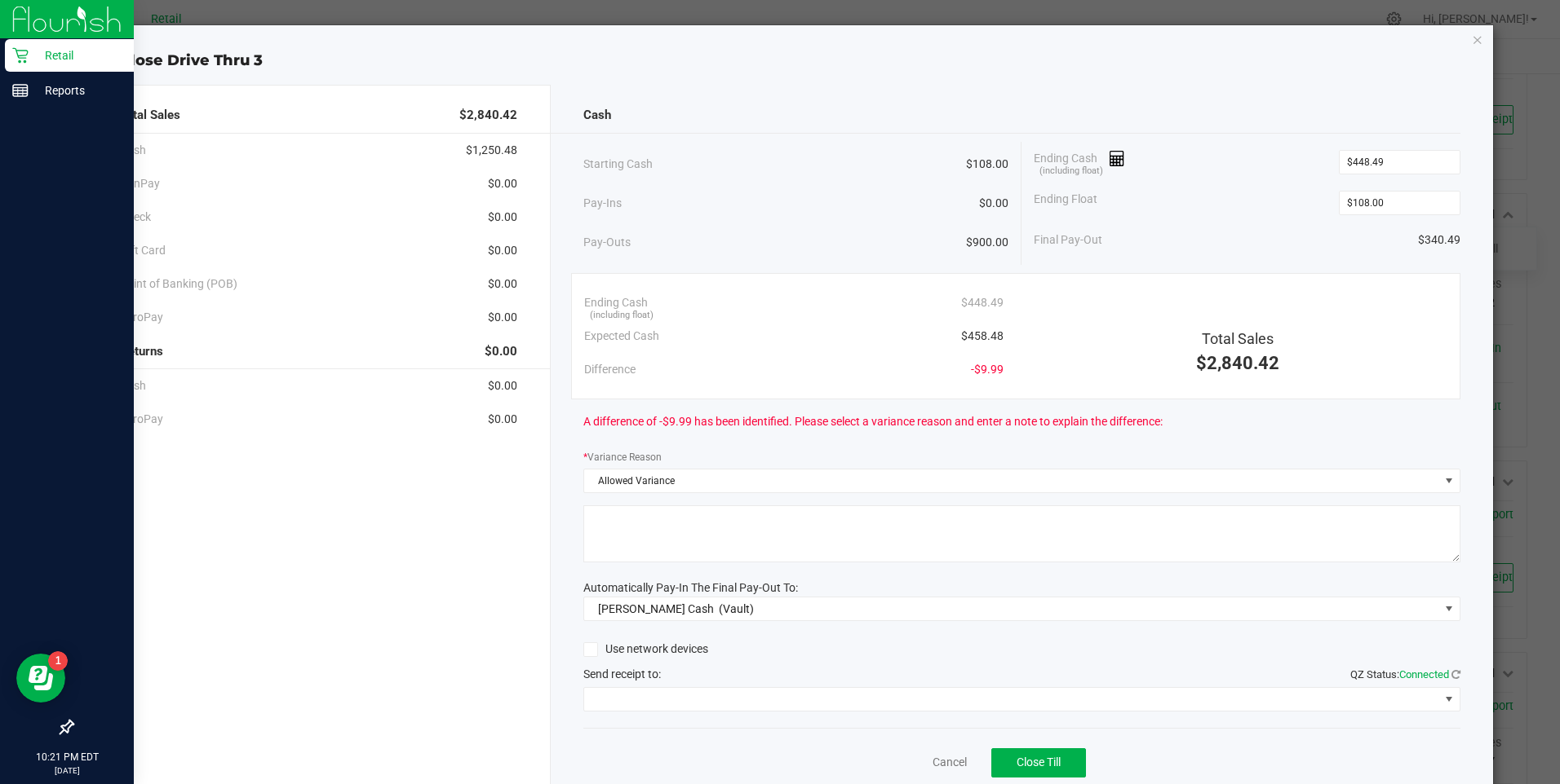
drag, startPoint x: 648, startPoint y: 550, endPoint x: 654, endPoint y: 542, distance: 10.0
click at [648, 549] on textarea at bounding box center [1022, 534] width 877 height 57
type textarea "ws"
click at [645, 684] on div "Use network devices Send receipt to: QZ Status: Connected" at bounding box center [1022, 675] width 877 height 75
click at [641, 708] on span at bounding box center [1011, 700] width 855 height 23
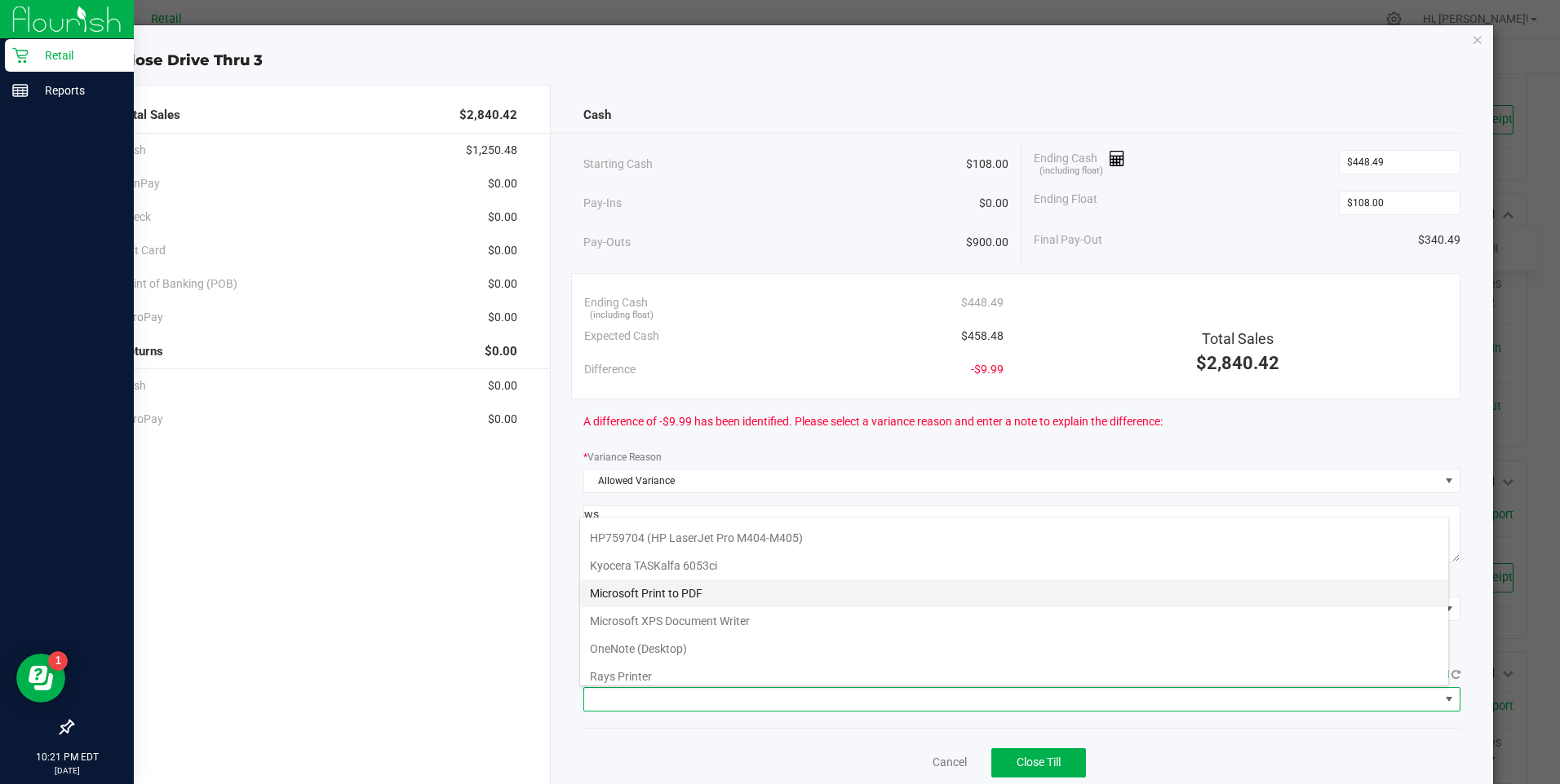
scroll to position [142, 0]
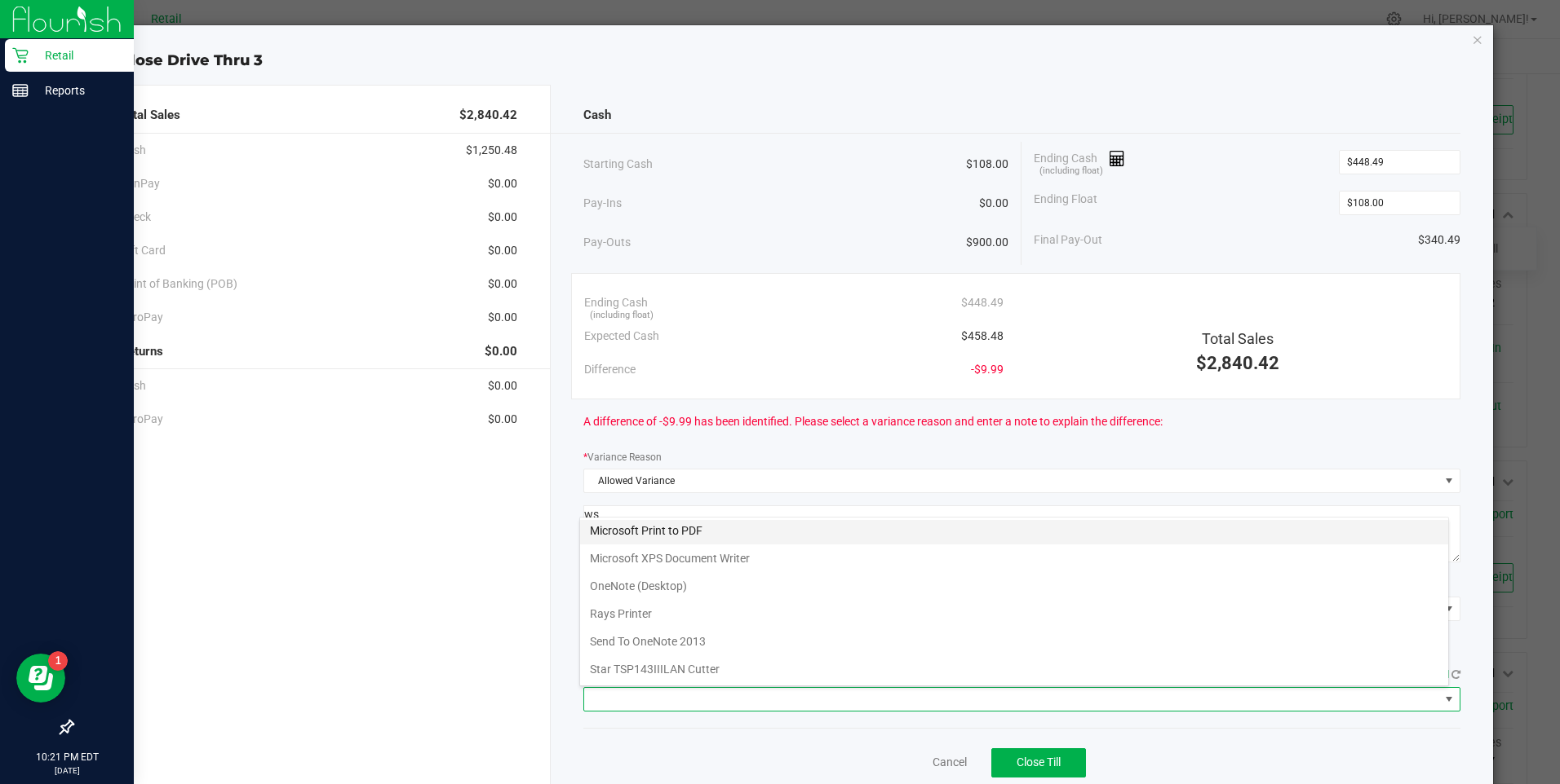
click at [690, 669] on Cutter "Star TSP143IIILAN Cutter" at bounding box center [1014, 669] width 868 height 28
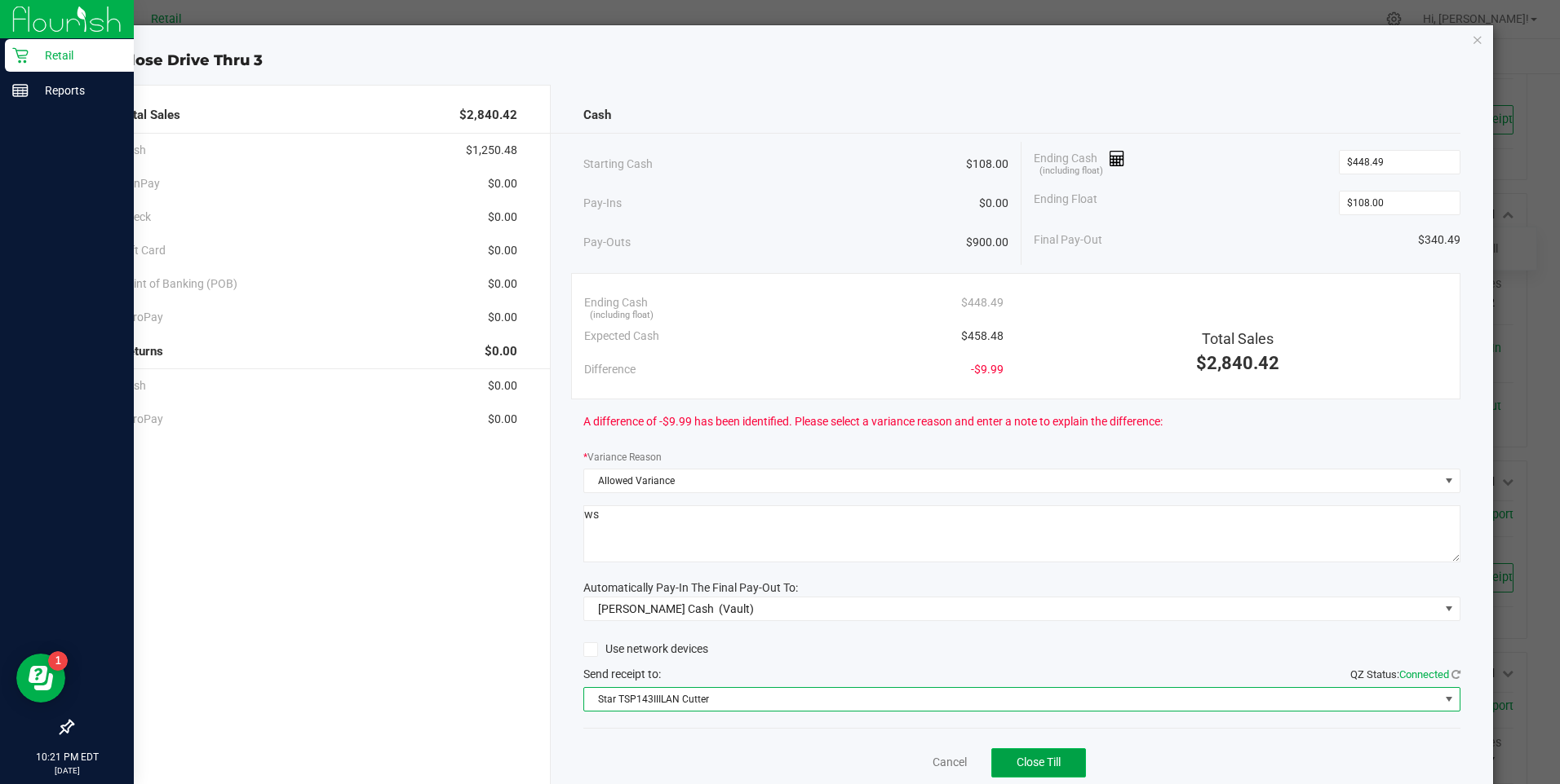
click at [1033, 759] on span "Close Till" at bounding box center [1038, 763] width 44 height 13
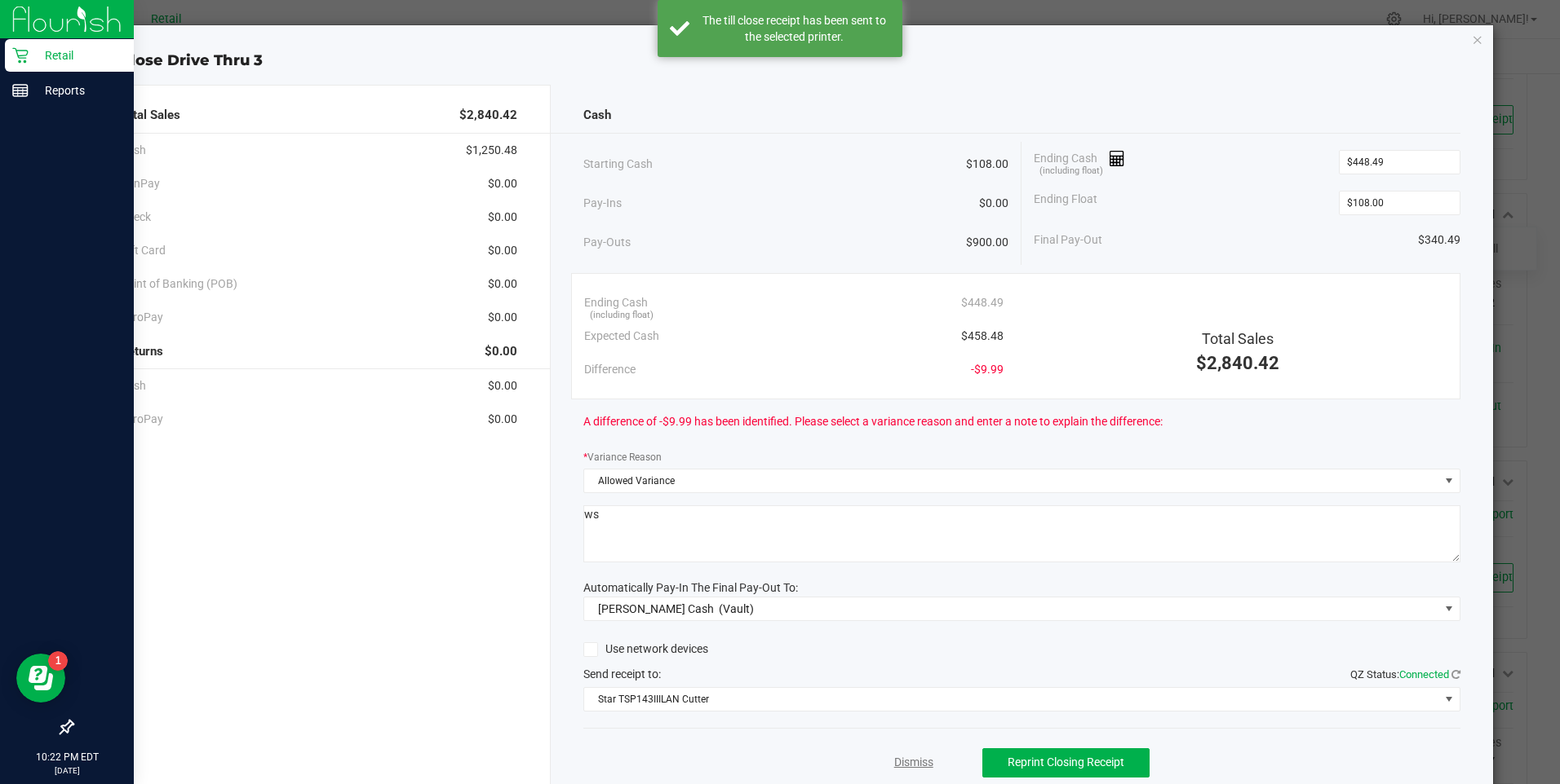
click at [894, 768] on link "Dismiss" at bounding box center [914, 763] width 39 height 17
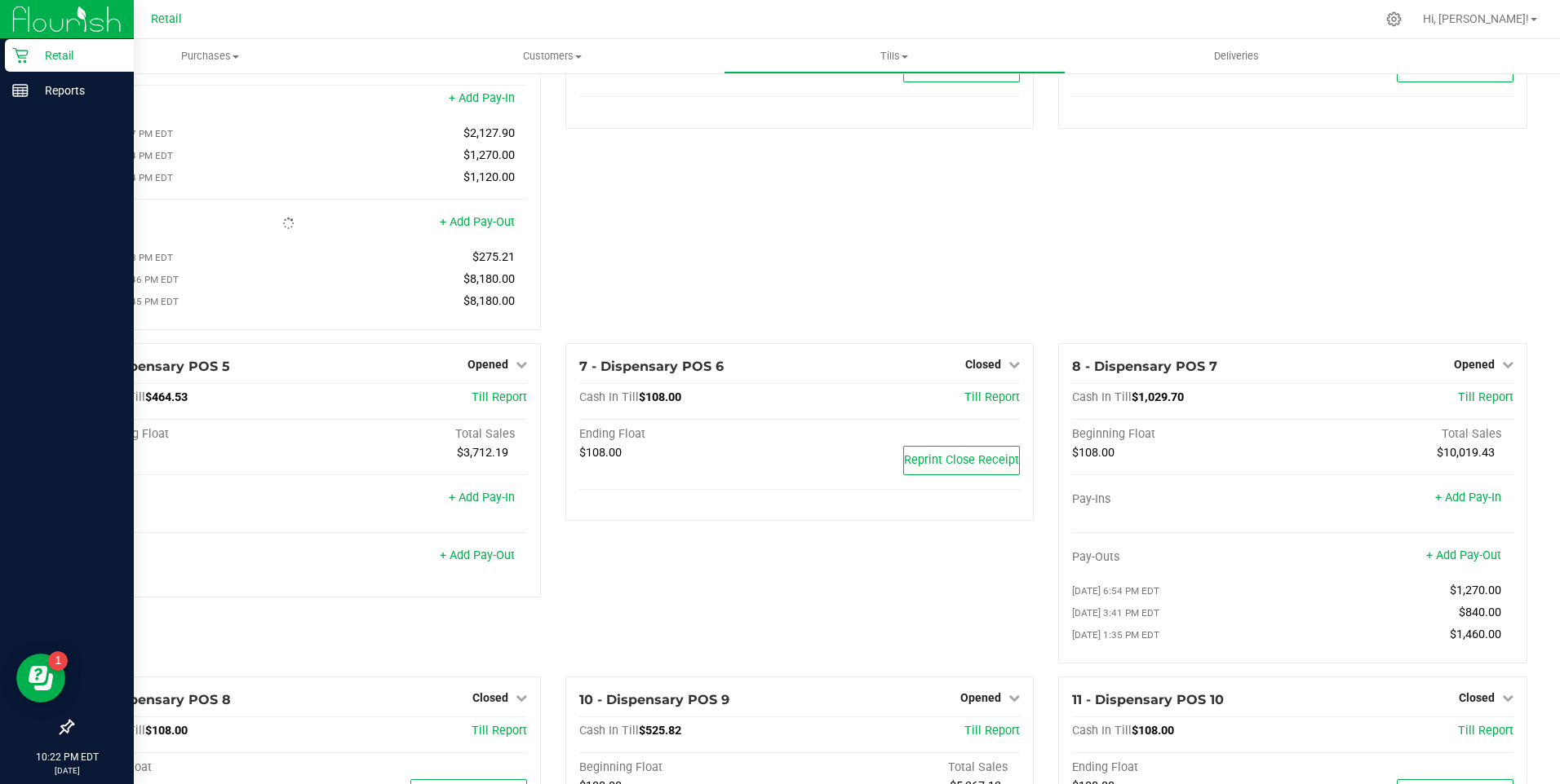
scroll to position [163, 0]
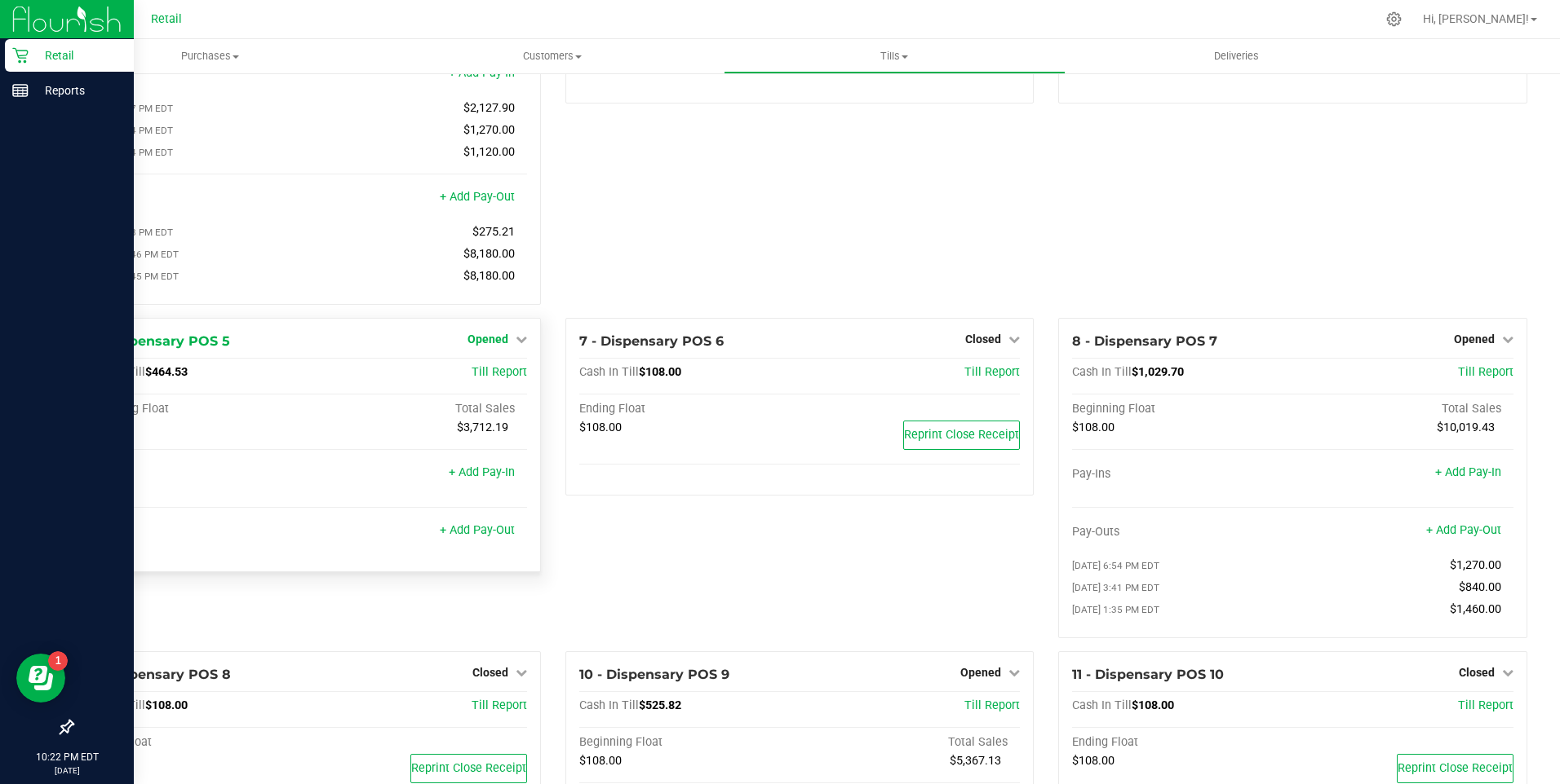
click at [519, 345] on icon at bounding box center [521, 339] width 11 height 11
click at [493, 377] on link "Close Till" at bounding box center [489, 372] width 44 height 13
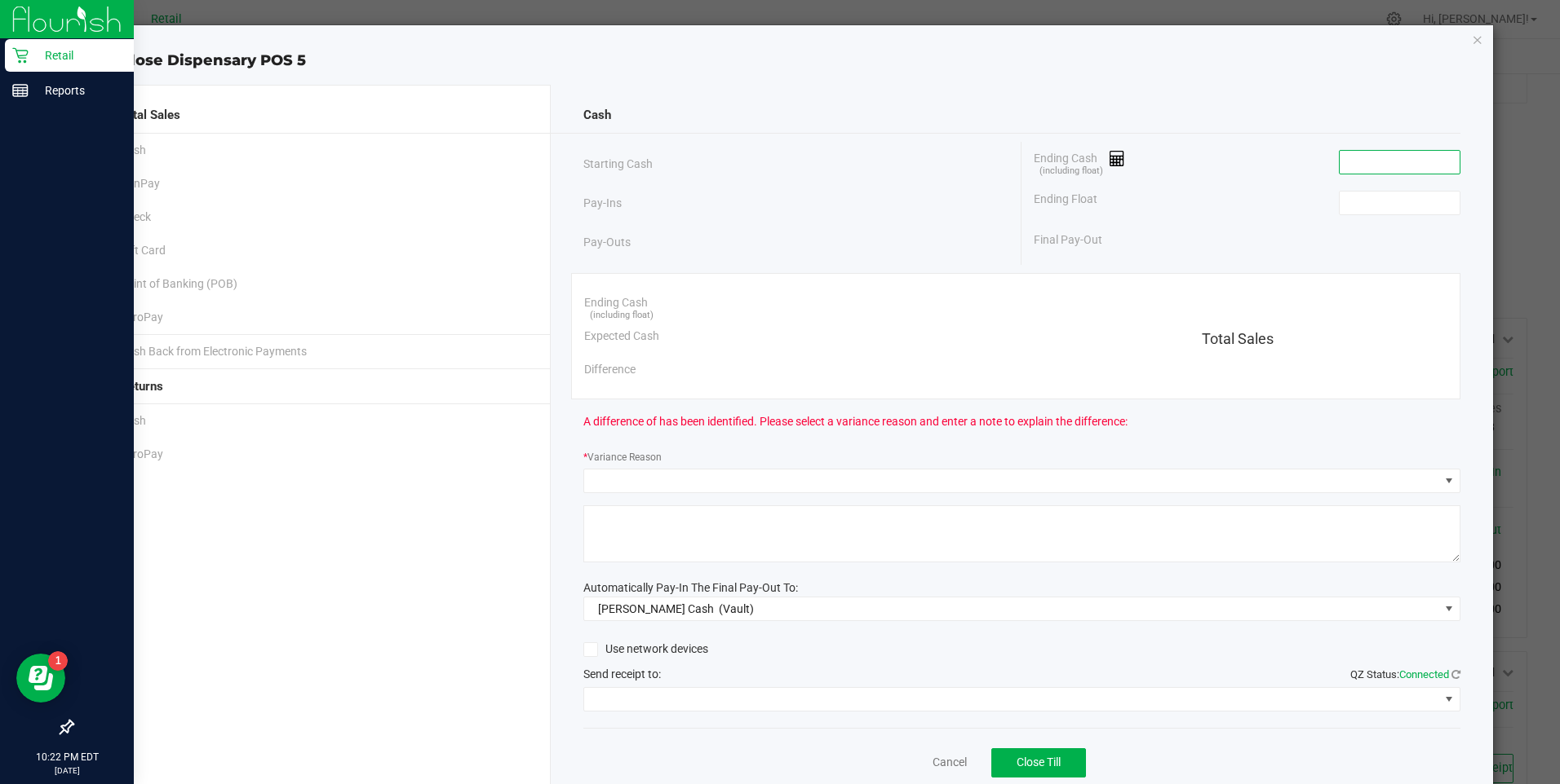
click at [1397, 166] on input at bounding box center [1399, 163] width 120 height 23
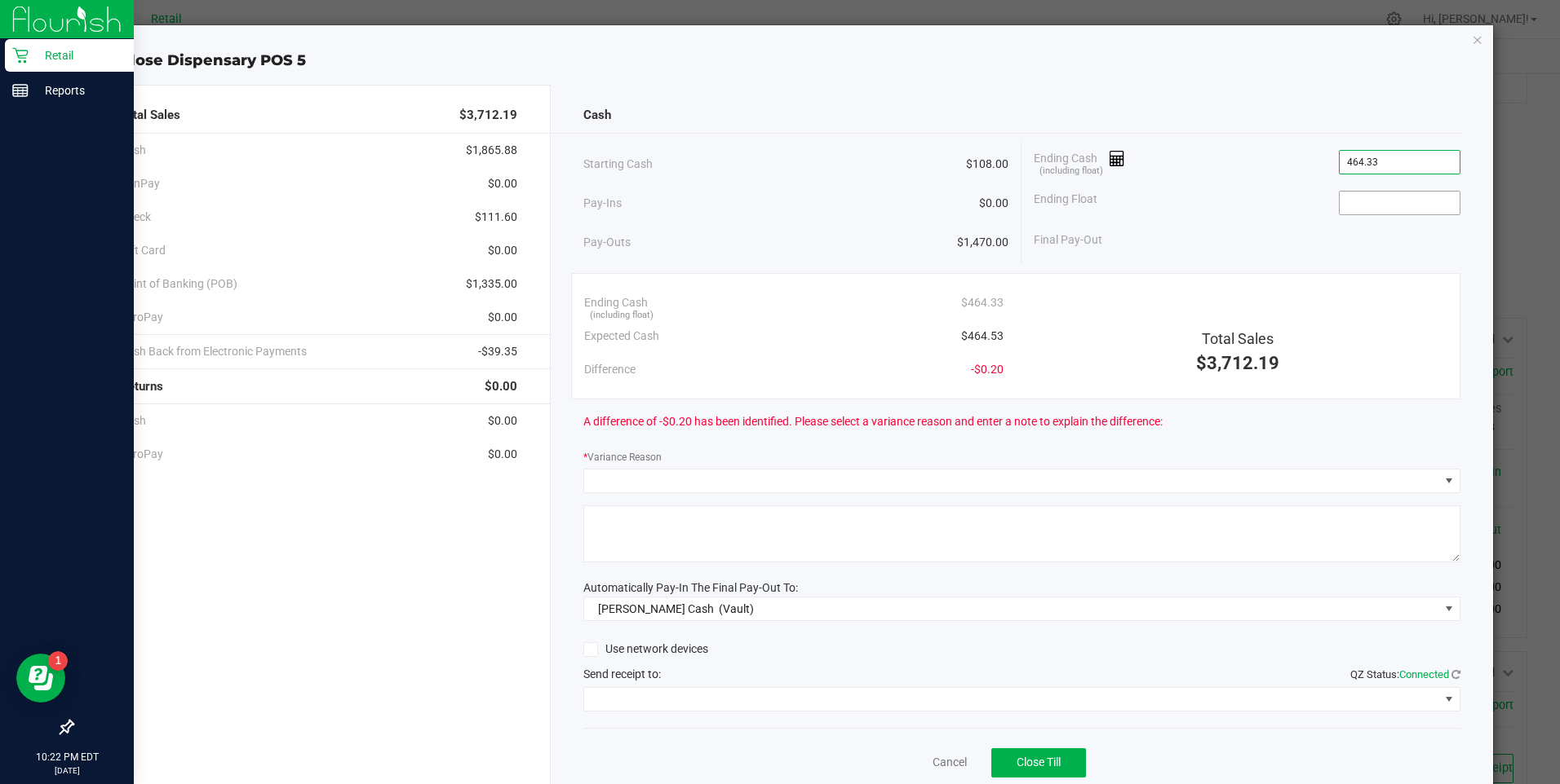
type input "$464.33"
click at [1388, 201] on input at bounding box center [1399, 203] width 120 height 23
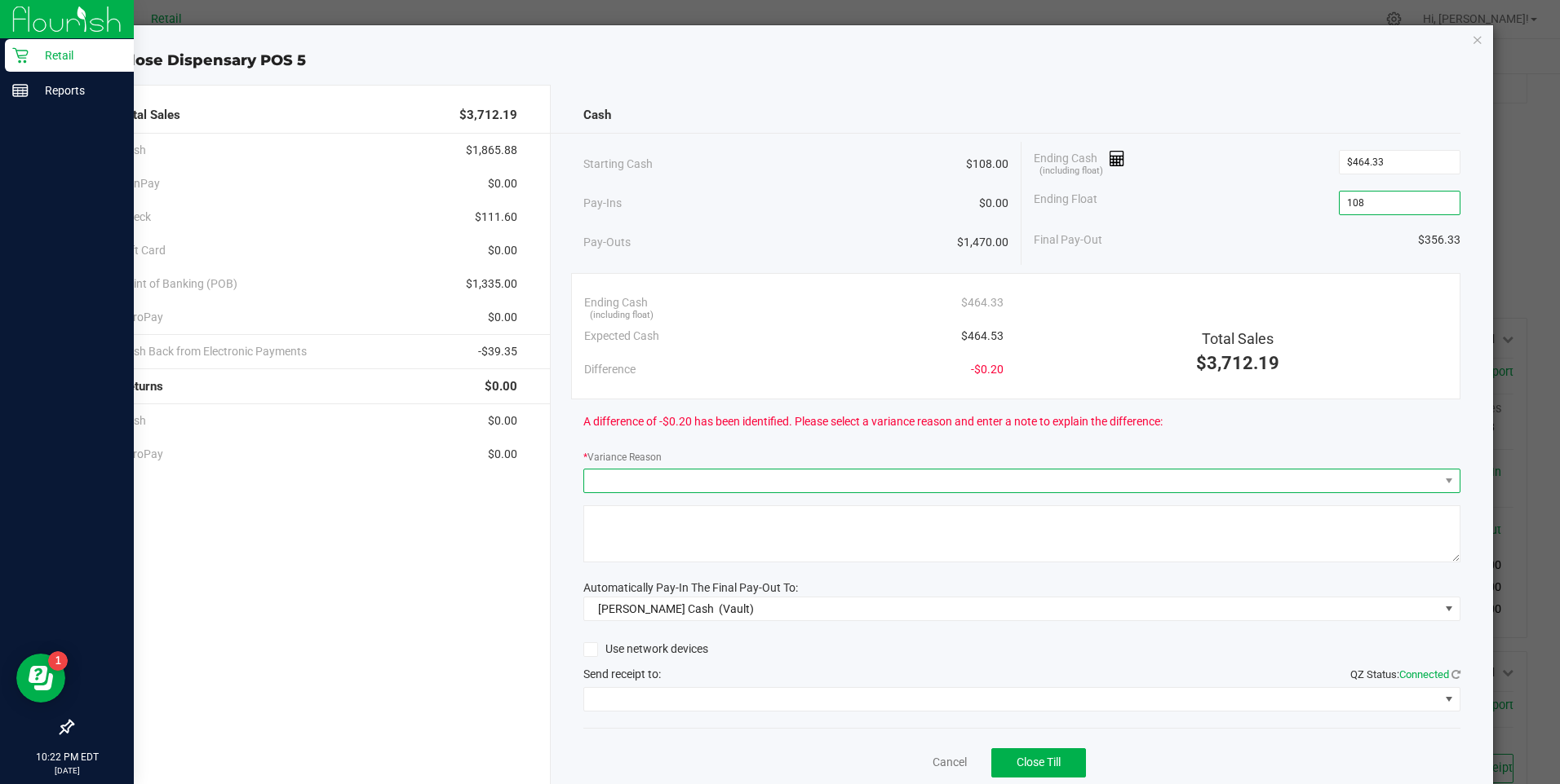
type input "$108.00"
click at [641, 479] on span at bounding box center [1011, 482] width 855 height 23
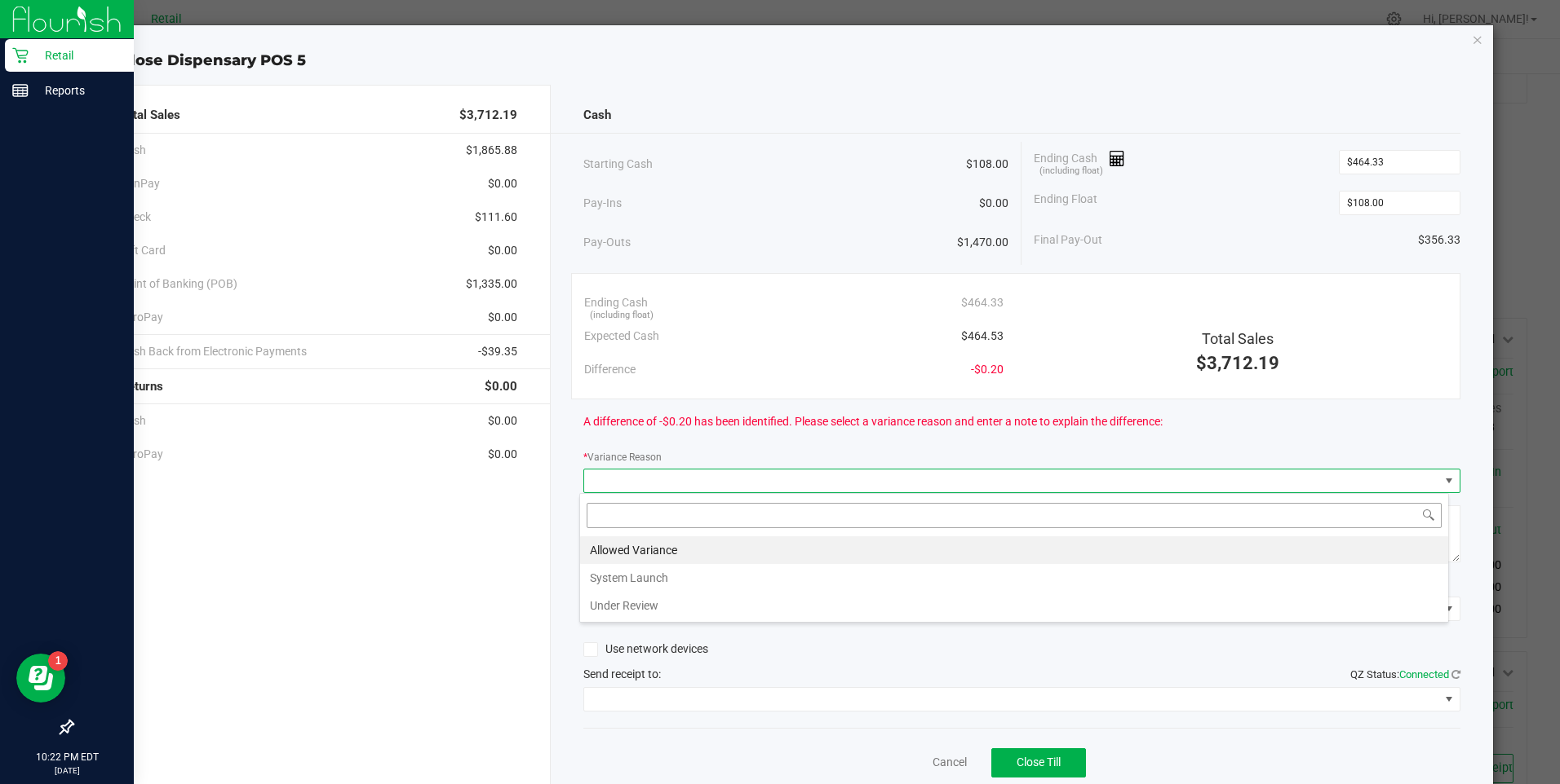
scroll to position [25, 870]
click at [630, 548] on li "Allowed Variance" at bounding box center [1014, 550] width 868 height 28
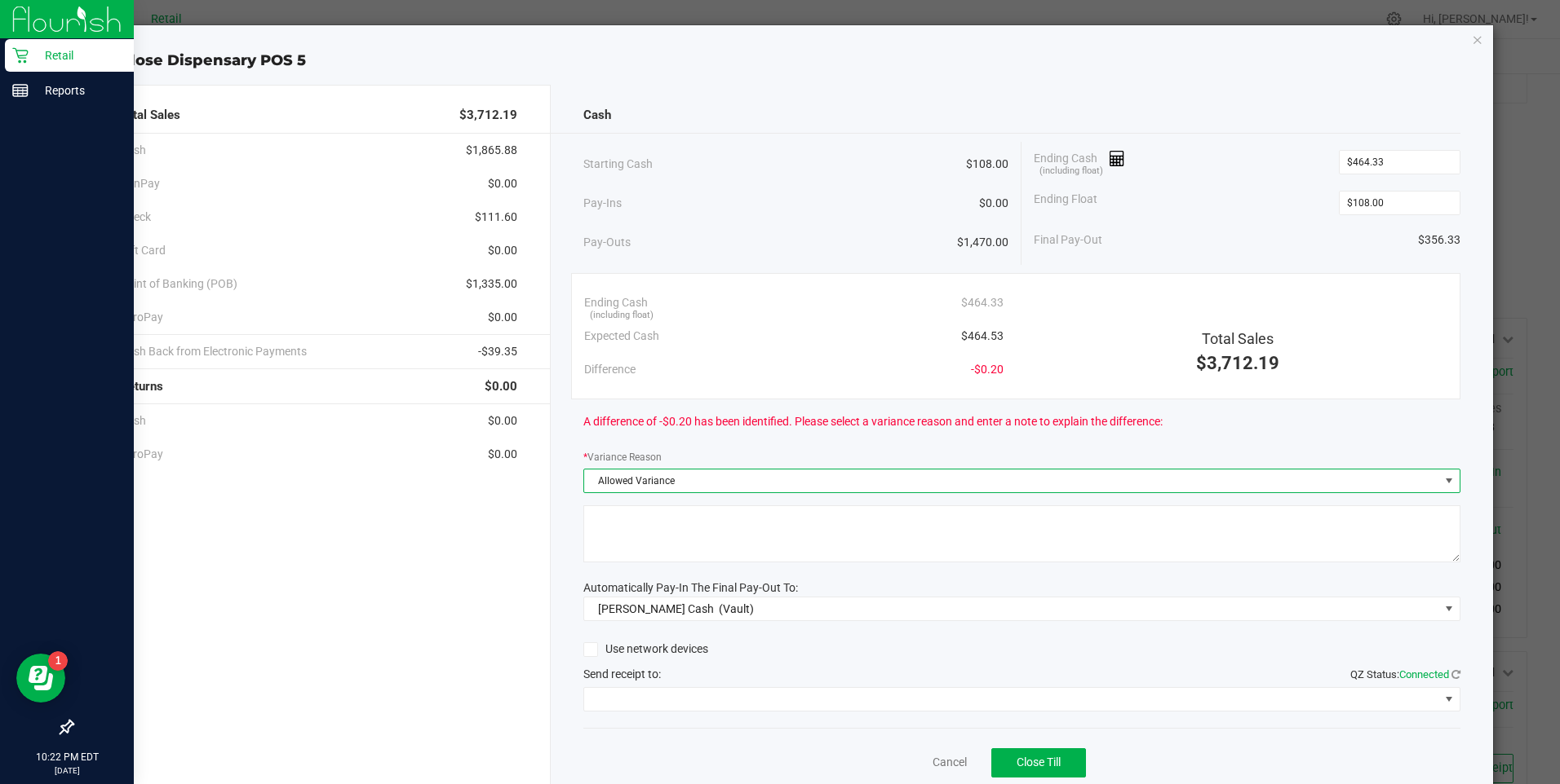
click at [630, 548] on textarea at bounding box center [1022, 534] width 877 height 57
type textarea "ws"
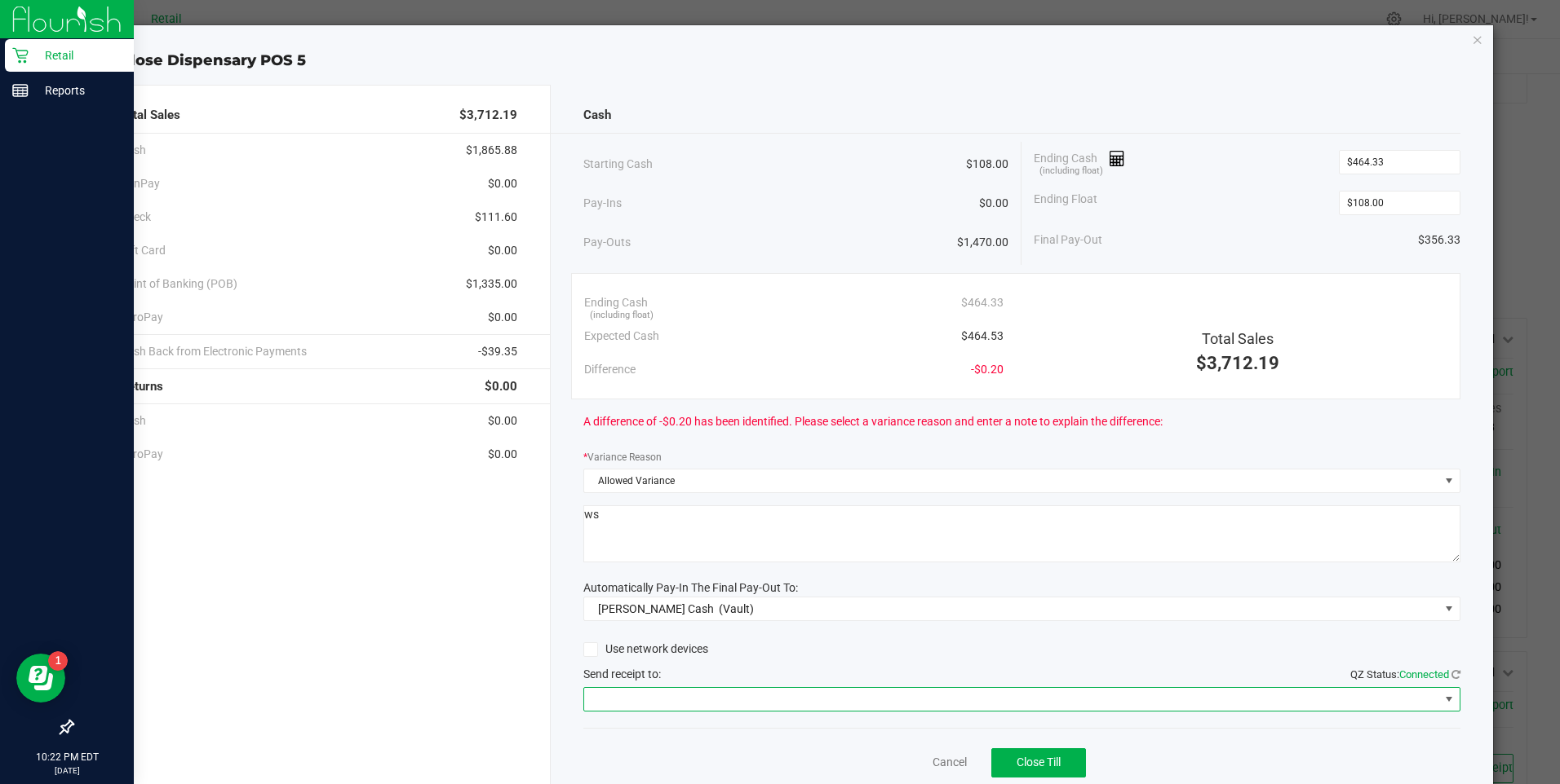
drag, startPoint x: 709, startPoint y: 702, endPoint x: 716, endPoint y: 692, distance: 12.2
click at [710, 701] on span at bounding box center [1011, 700] width 855 height 23
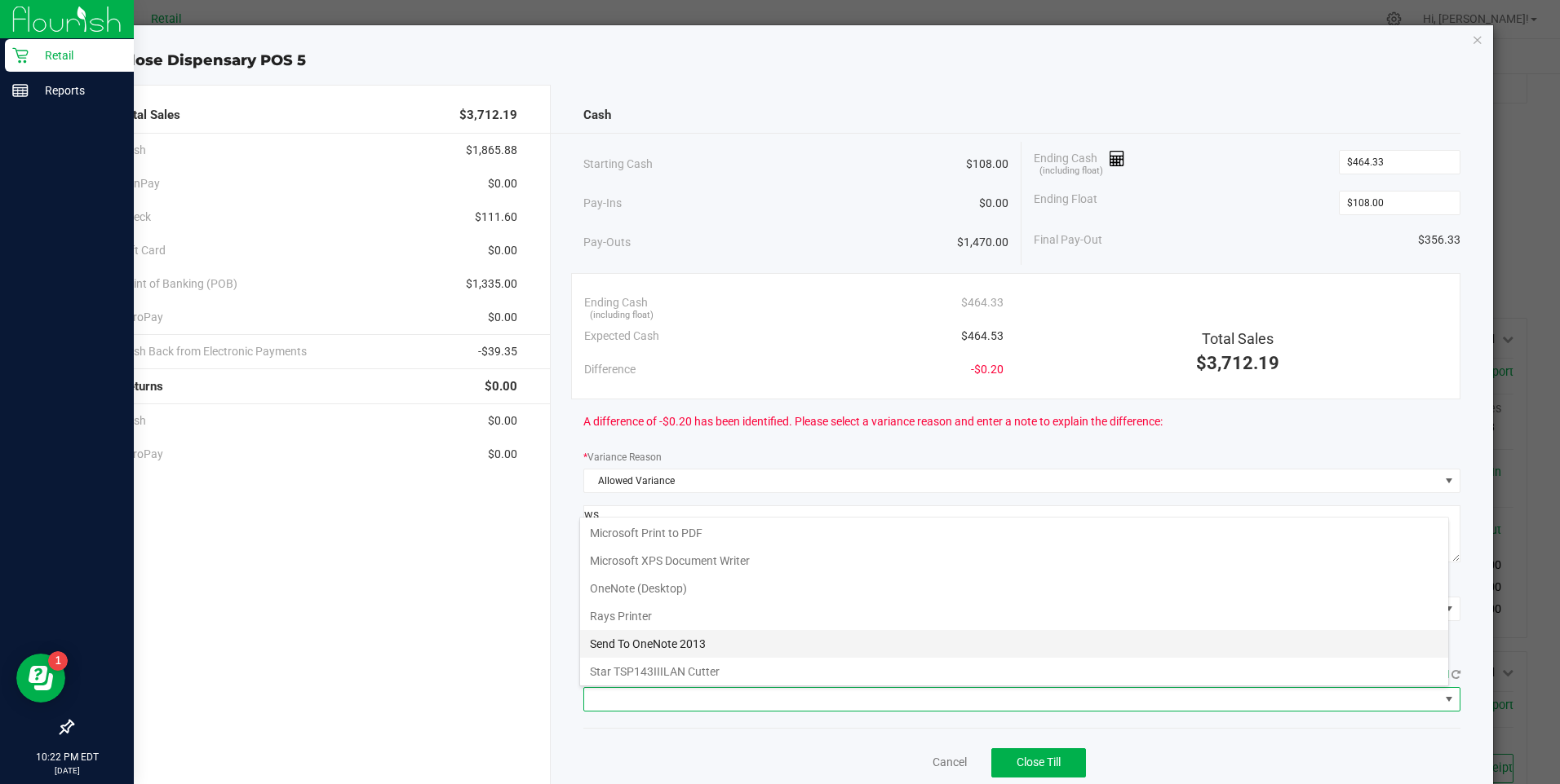
scroll to position [142, 0]
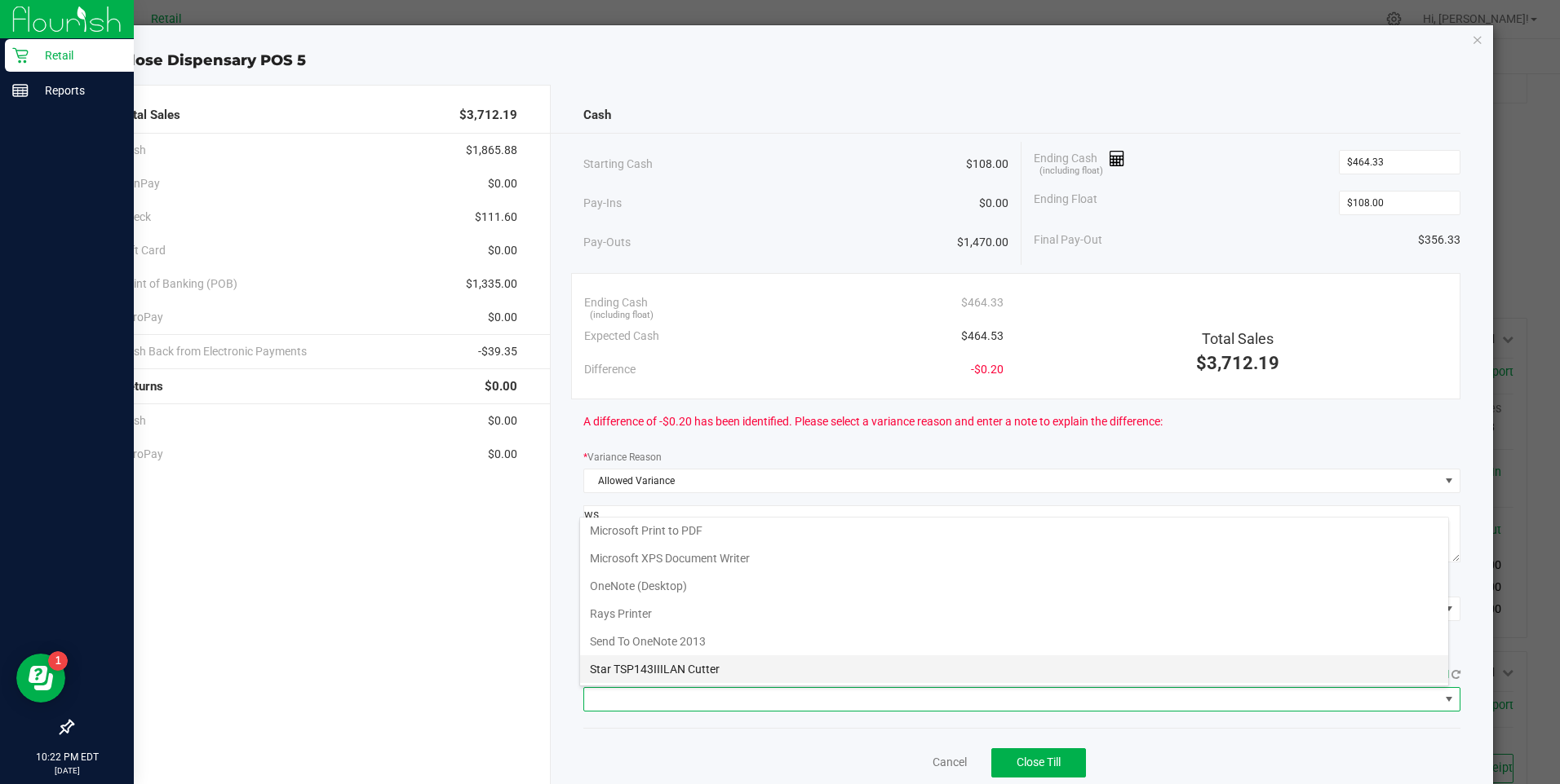
click at [773, 663] on Cutter "Star TSP143IIILAN Cutter" at bounding box center [1014, 669] width 868 height 28
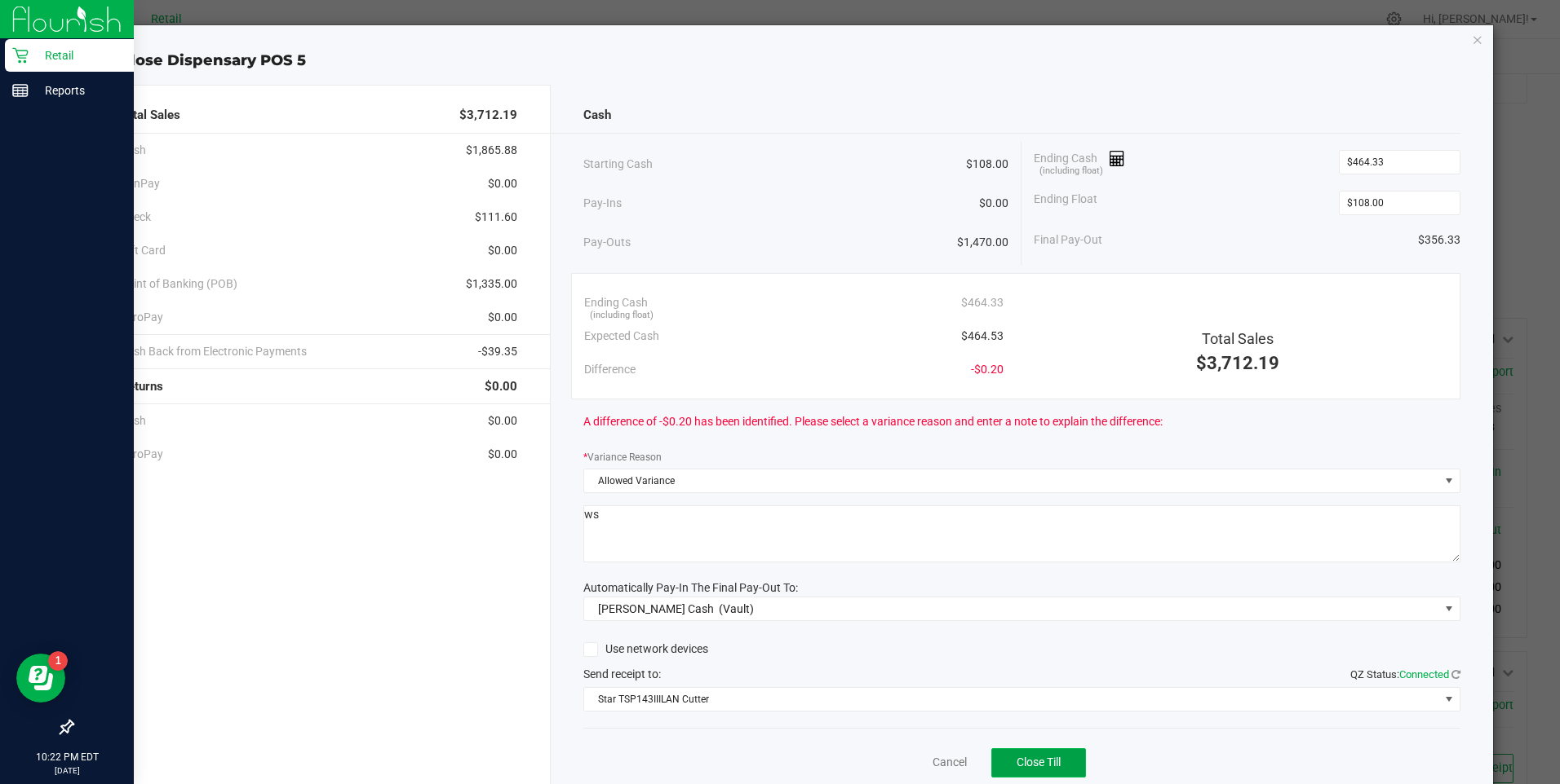
click at [1024, 761] on span "Close Till" at bounding box center [1038, 763] width 44 height 13
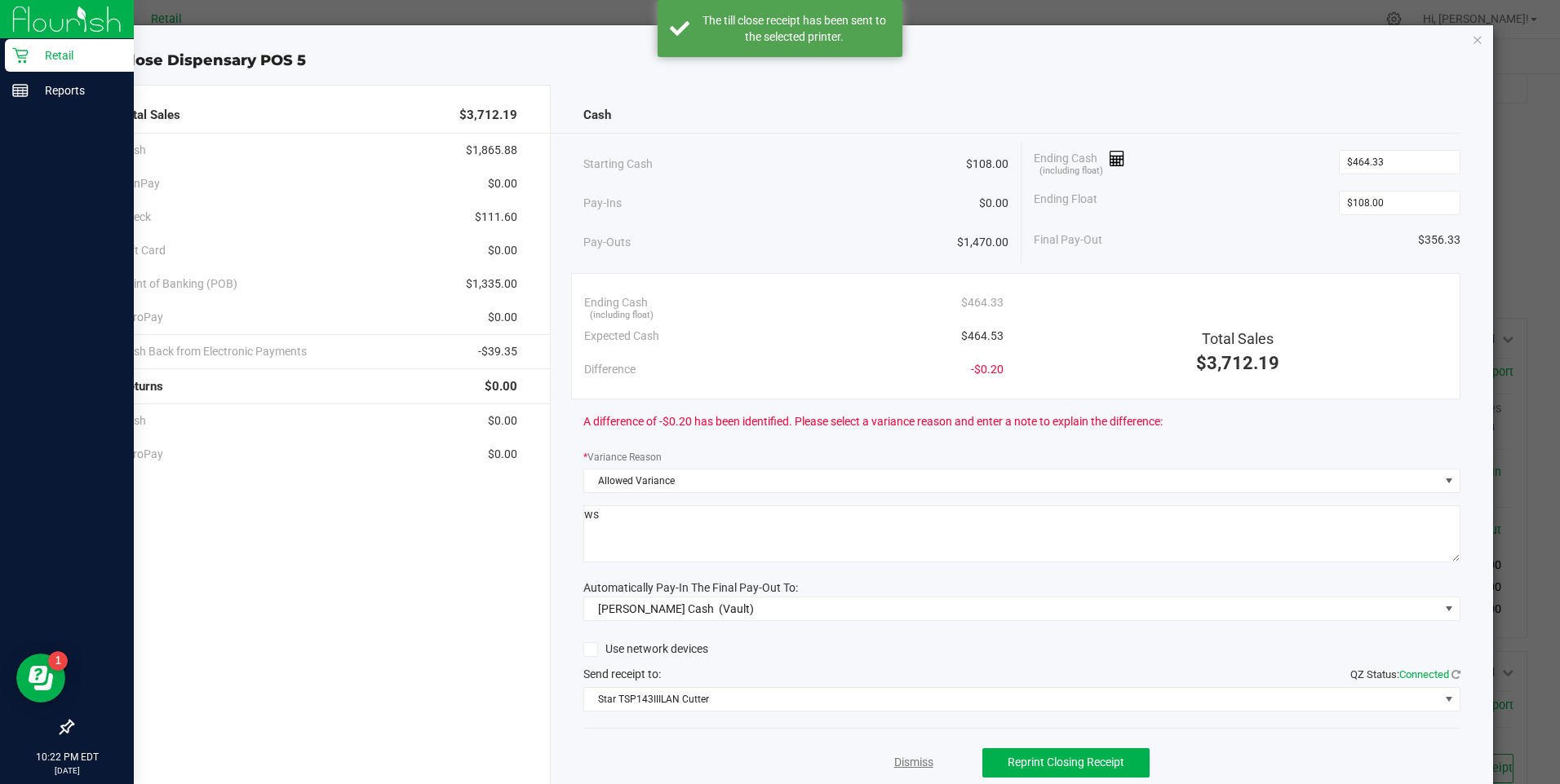
click at [908, 762] on link "Dismiss" at bounding box center [914, 763] width 39 height 17
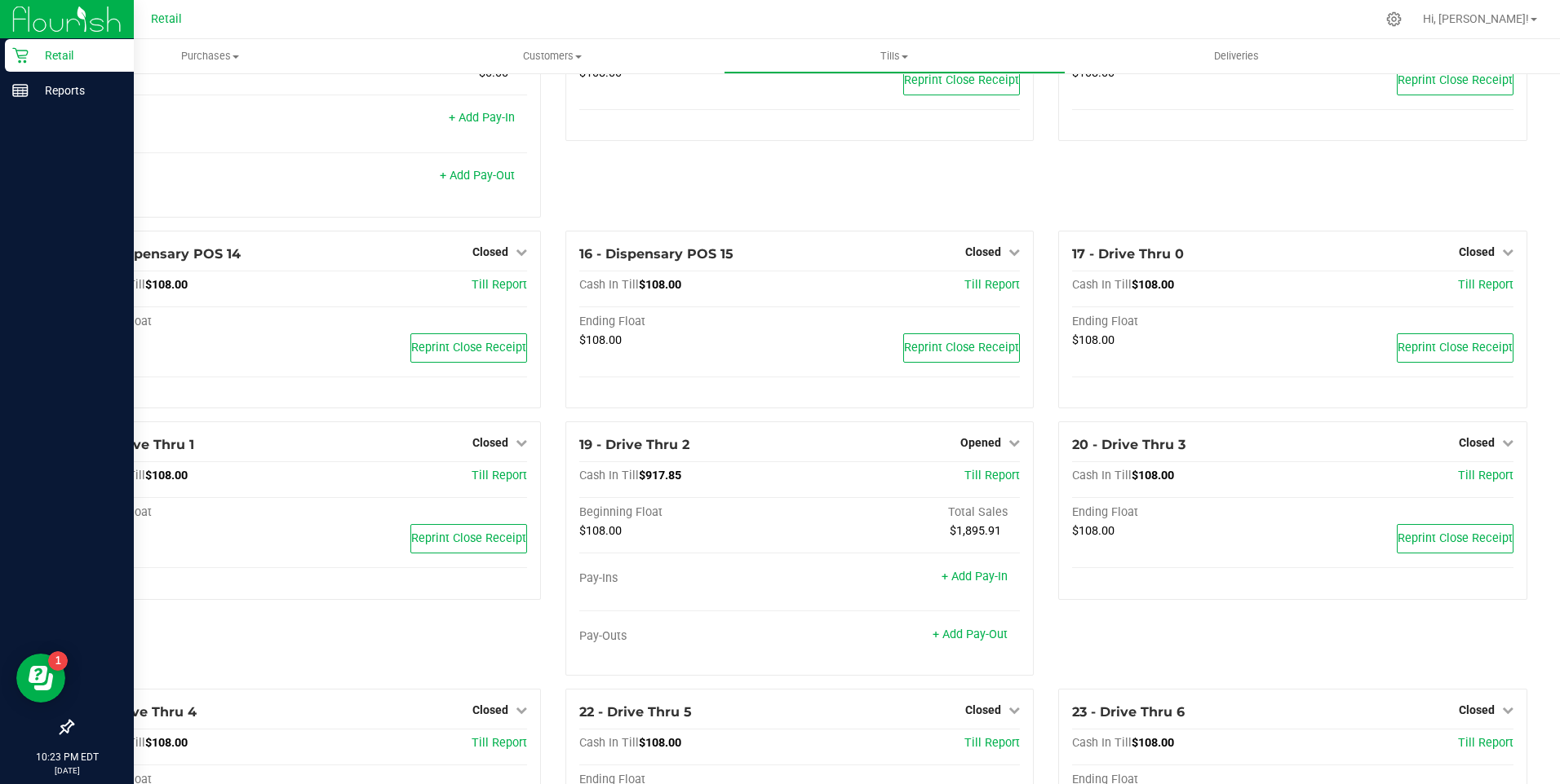
scroll to position [1142, 0]
click at [1008, 448] on icon at bounding box center [1014, 442] width 11 height 11
click at [974, 482] on link "Close Till" at bounding box center [983, 477] width 44 height 13
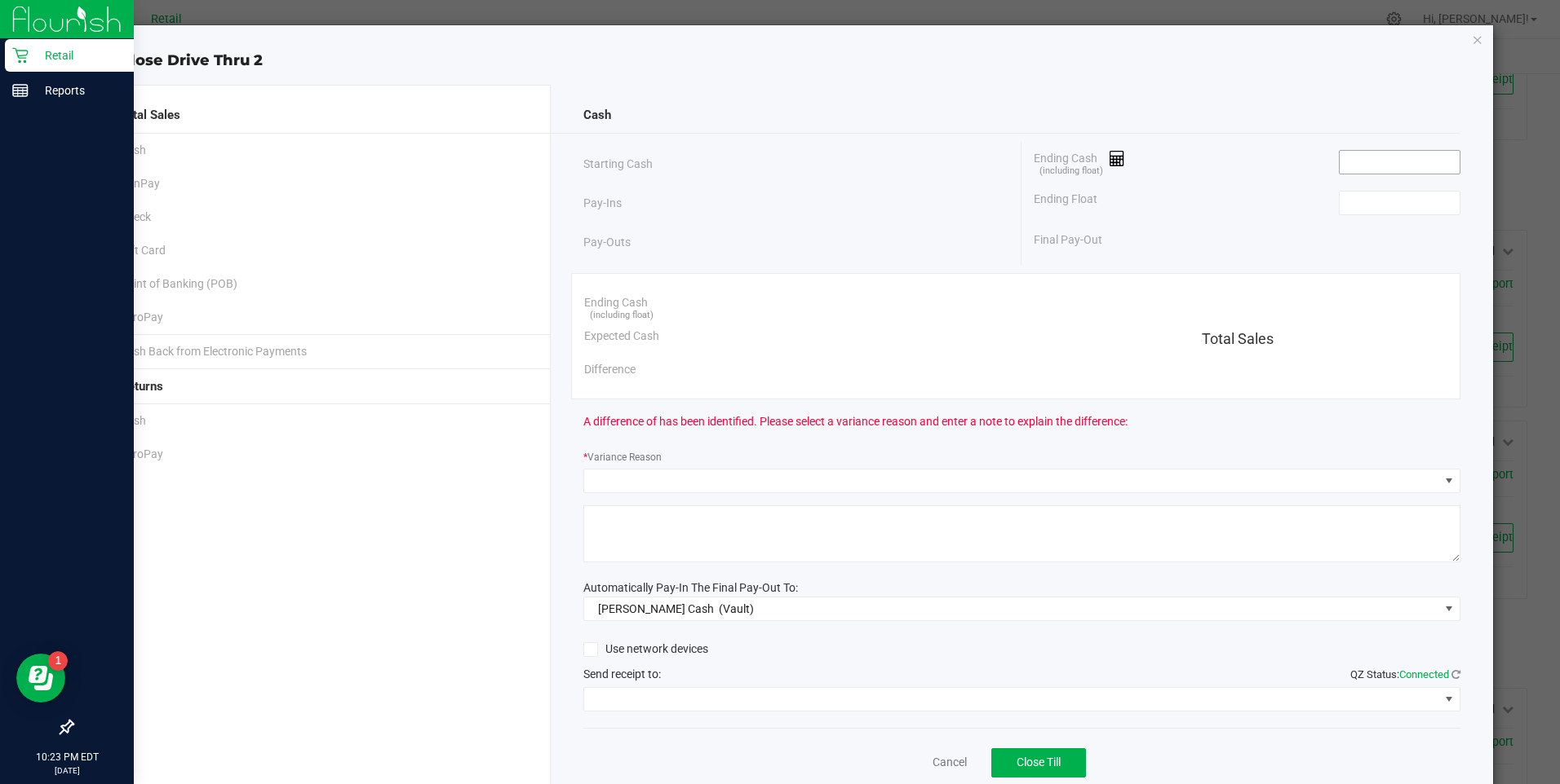
click at [1350, 157] on input at bounding box center [1399, 163] width 120 height 23
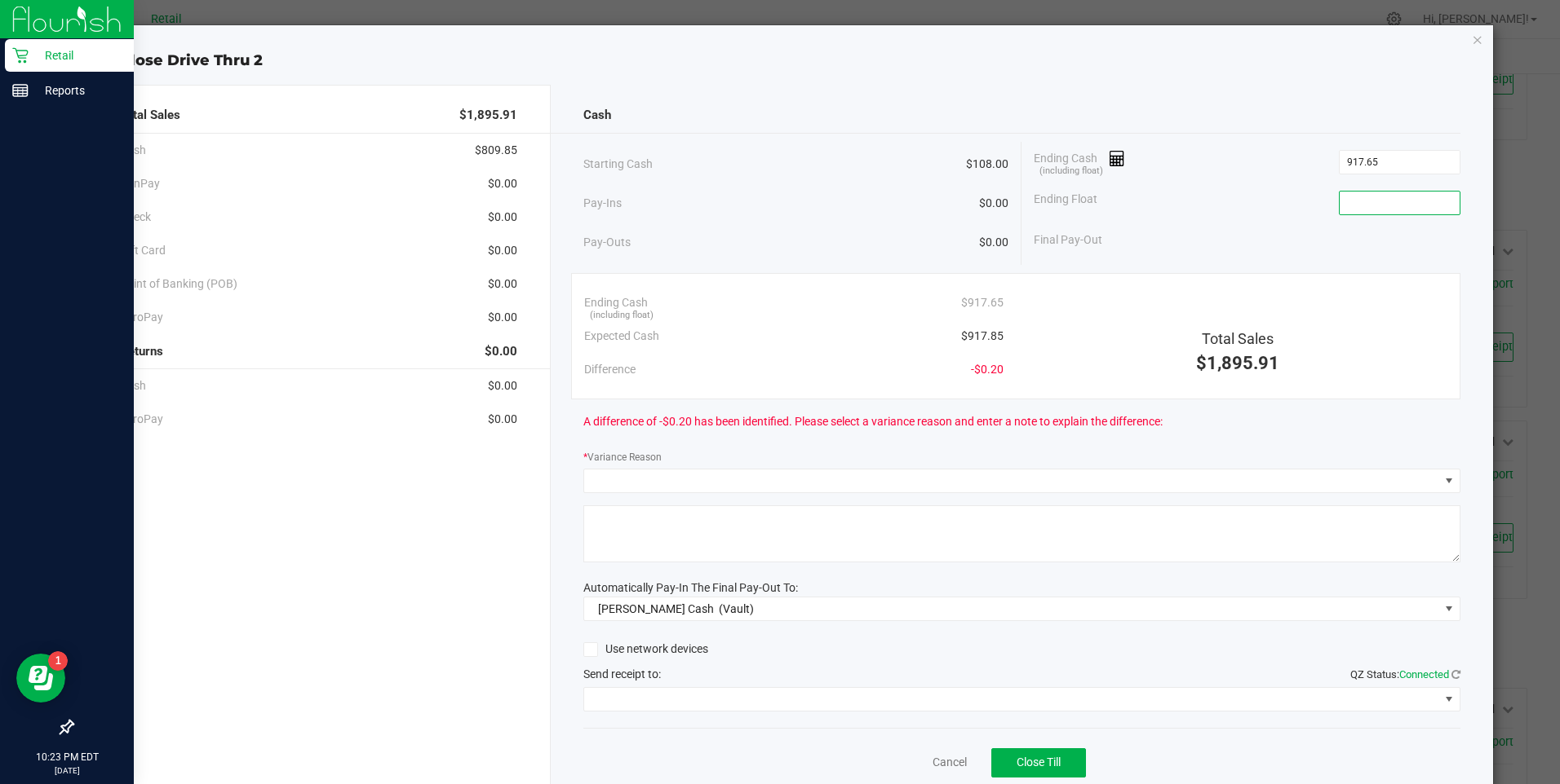
type input "$917.65"
click at [1357, 201] on input at bounding box center [1399, 203] width 120 height 23
type input "$108.00"
drag, startPoint x: 594, startPoint y: 477, endPoint x: 607, endPoint y: 488, distance: 17.0
click at [596, 477] on span at bounding box center [1011, 482] width 855 height 23
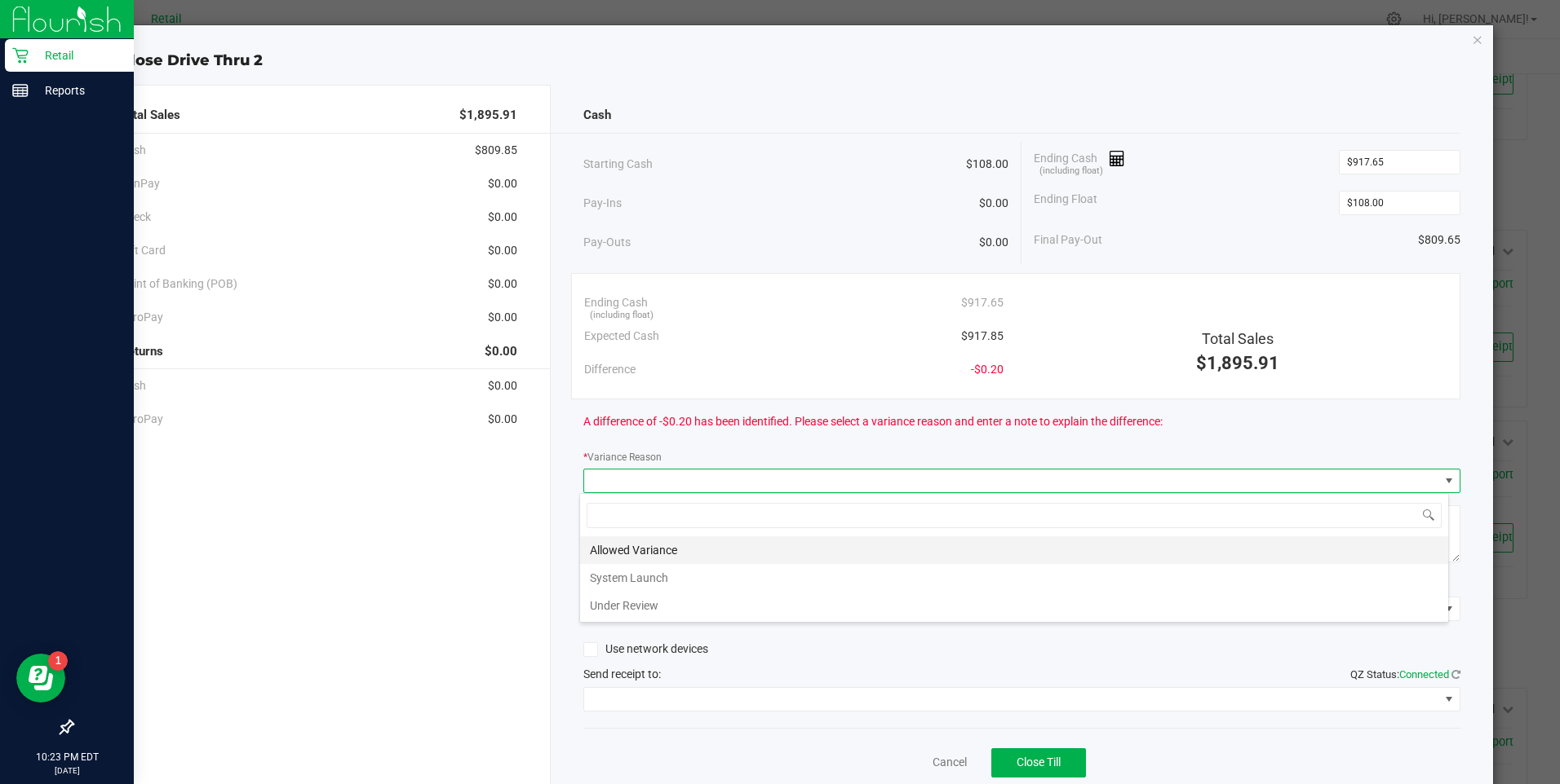
scroll to position [25, 870]
click at [647, 553] on li "Allowed Variance" at bounding box center [1014, 550] width 868 height 28
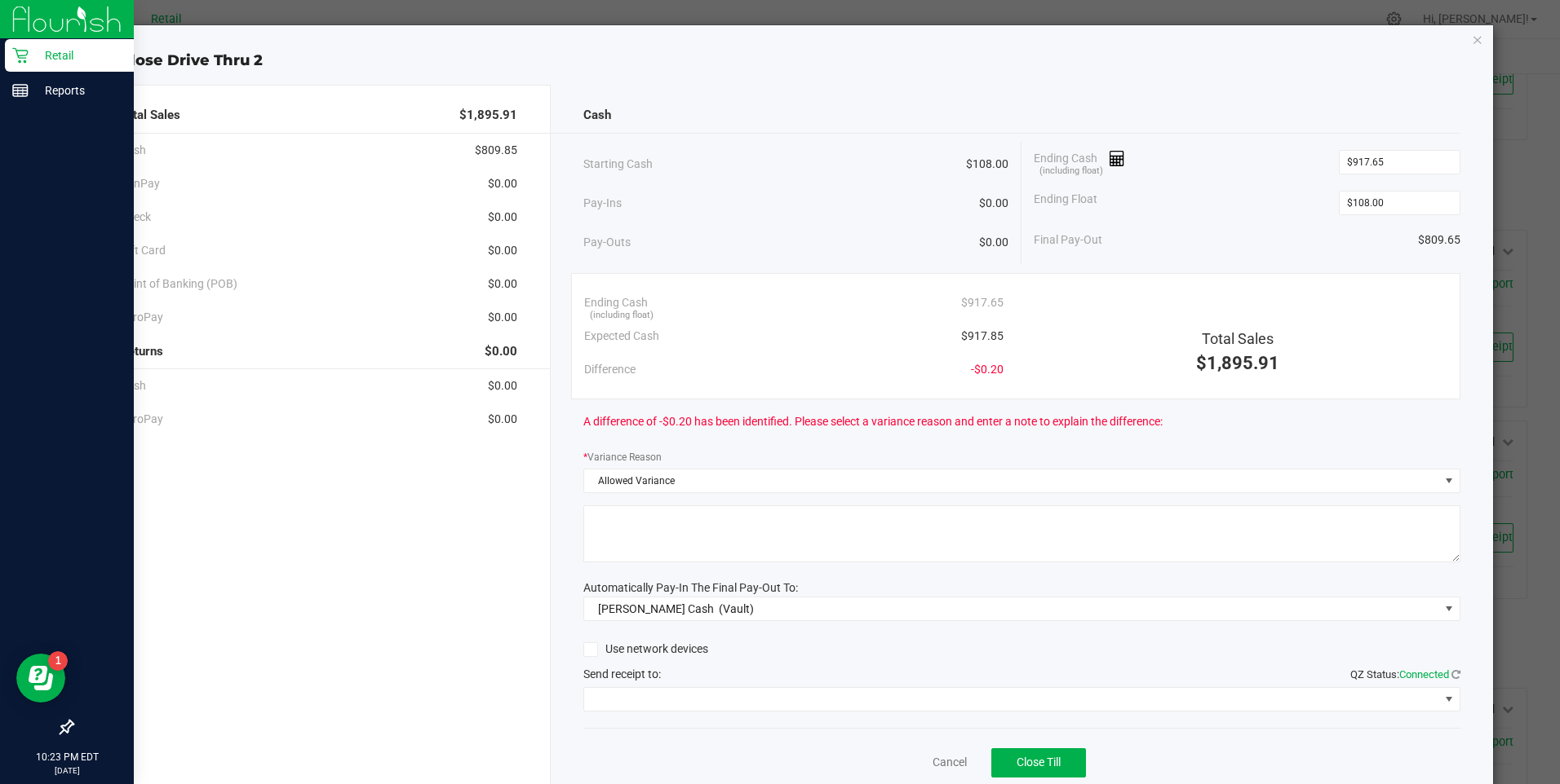
click at [647, 553] on textarea at bounding box center [1022, 534] width 877 height 57
type textarea "ws"
click at [667, 696] on span at bounding box center [1011, 700] width 855 height 23
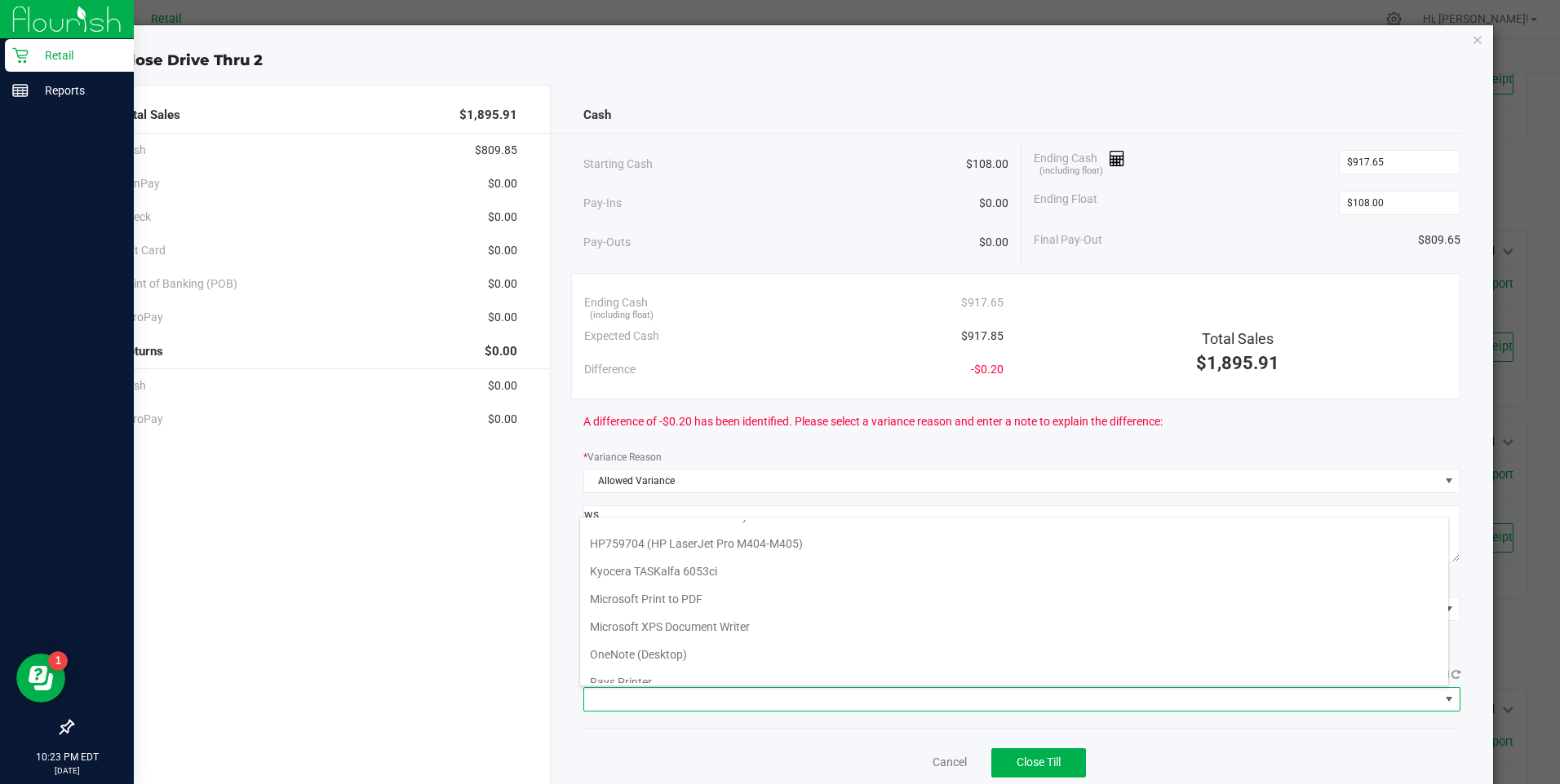
scroll to position [142, 0]
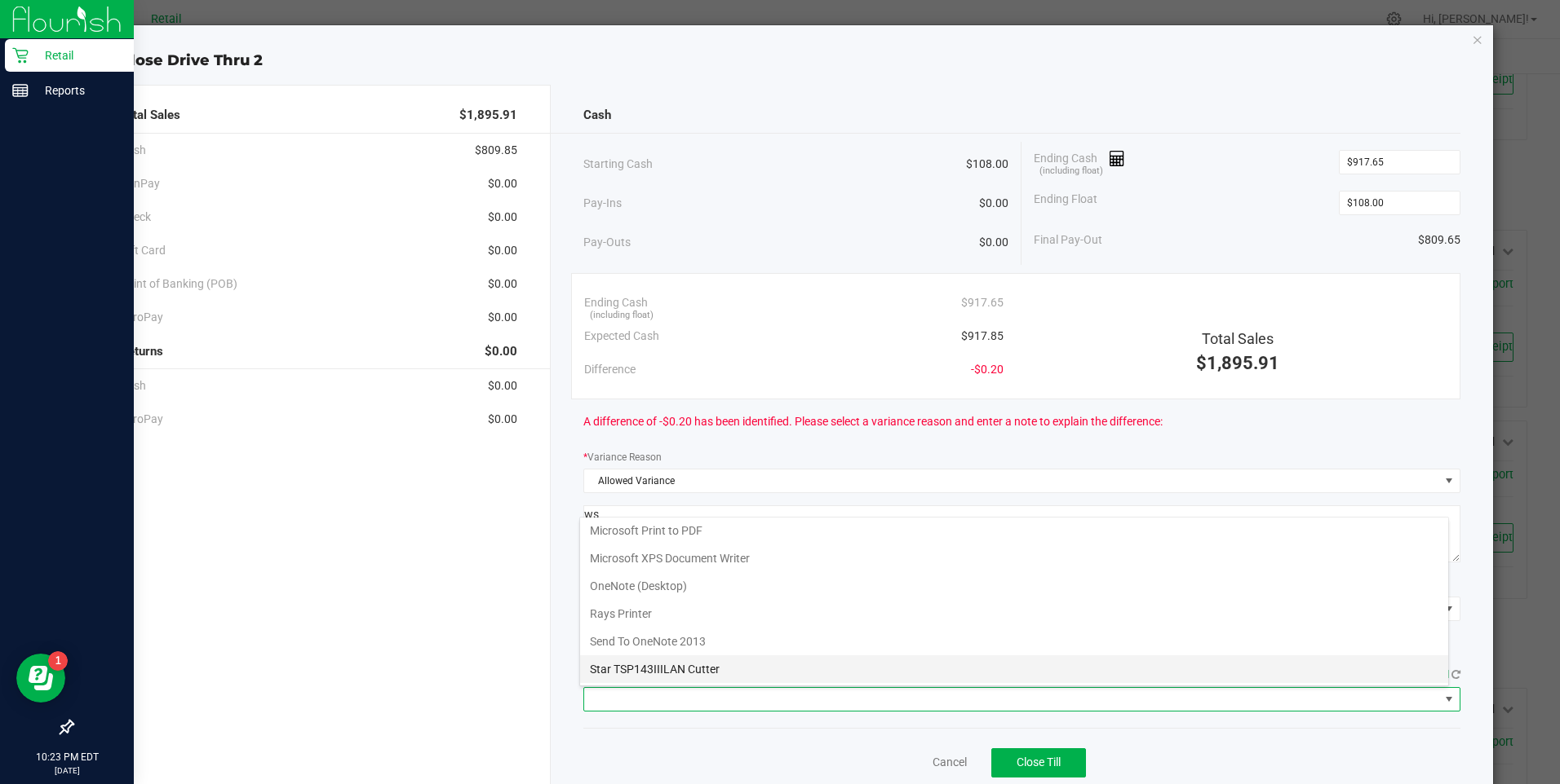
click at [756, 669] on Cutter "Star TSP143IIILAN Cutter" at bounding box center [1014, 669] width 868 height 28
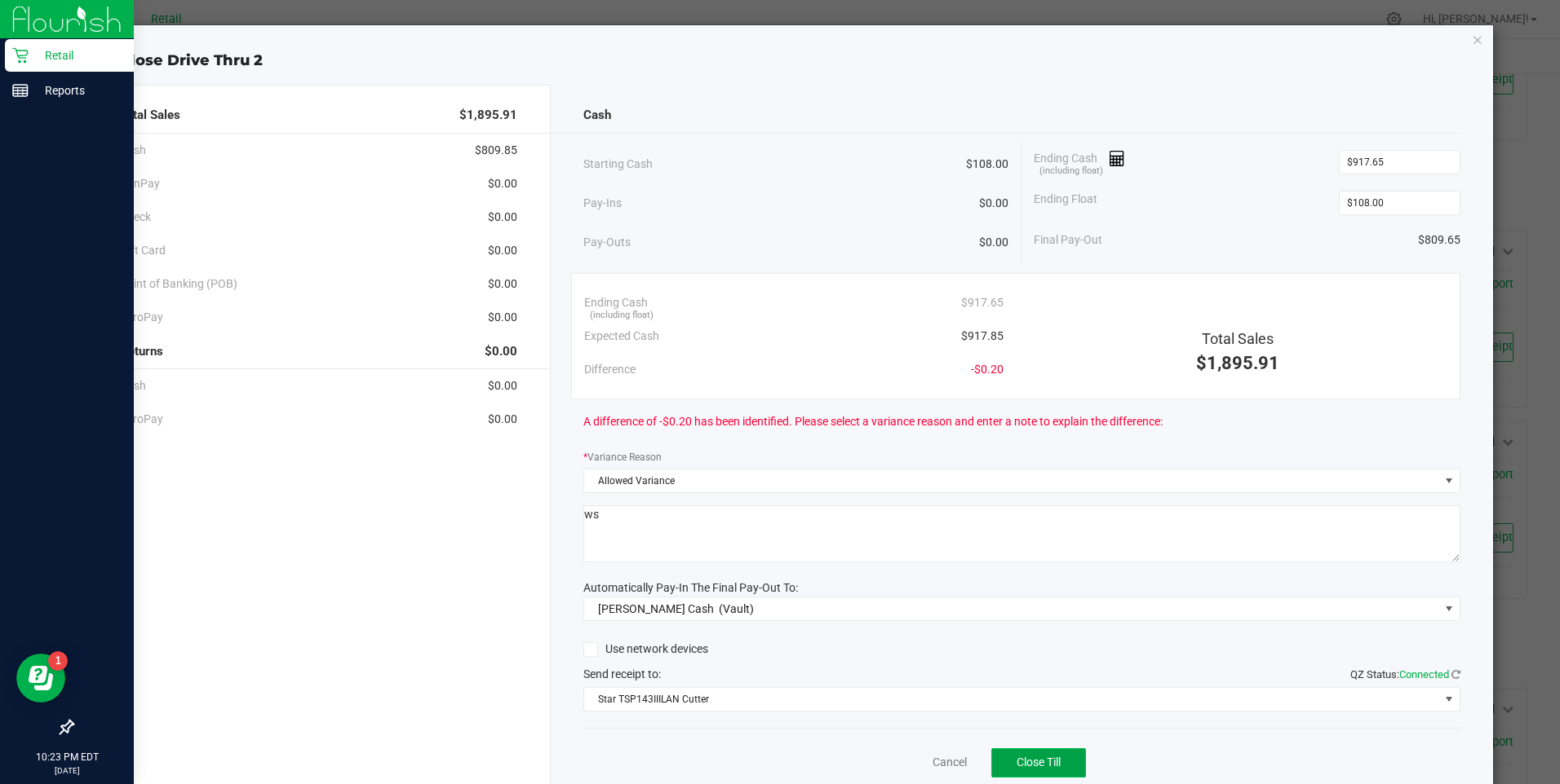
click at [1034, 760] on span "Close Till" at bounding box center [1038, 763] width 44 height 13
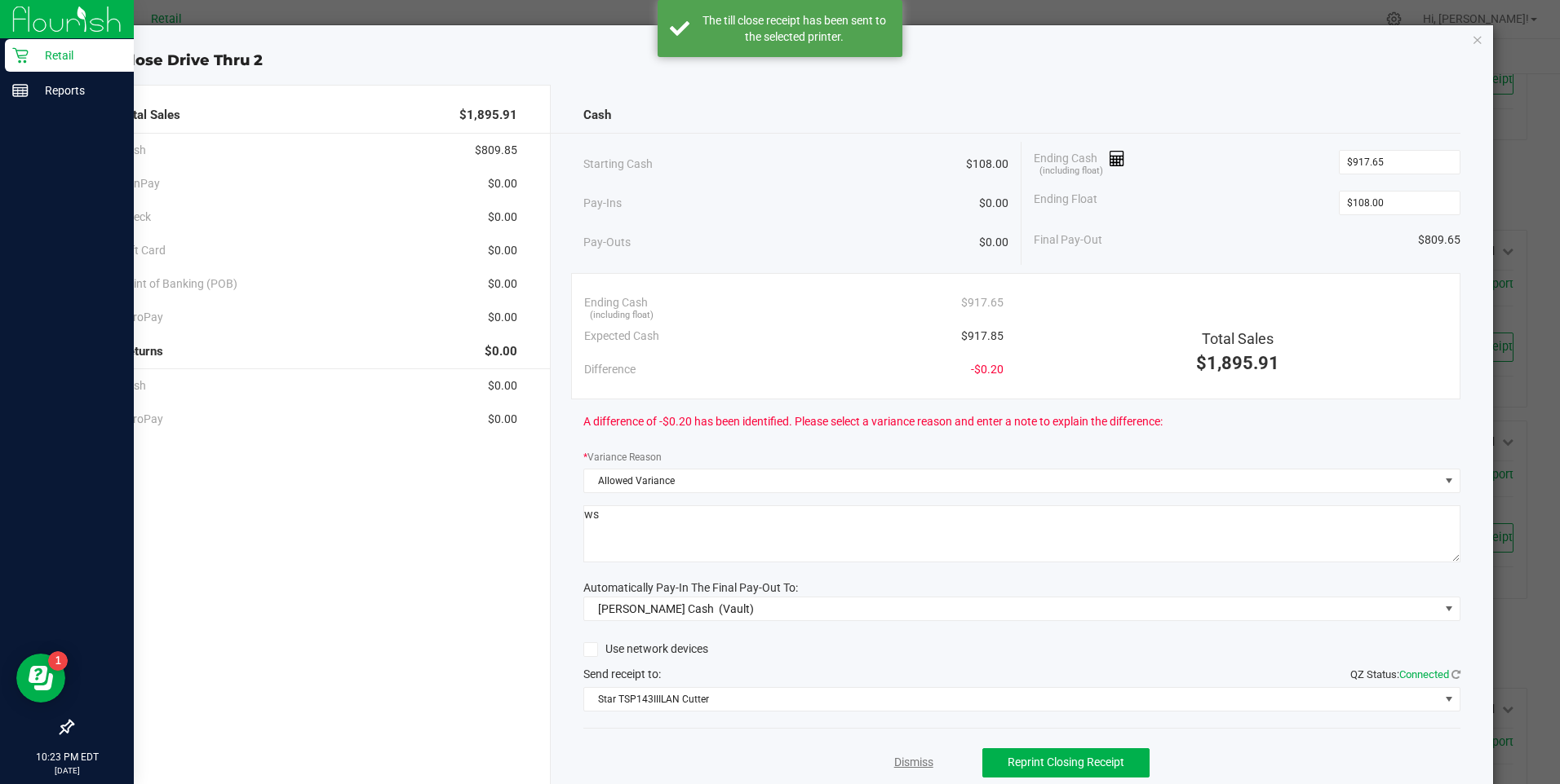
click at [916, 766] on link "Dismiss" at bounding box center [914, 763] width 39 height 17
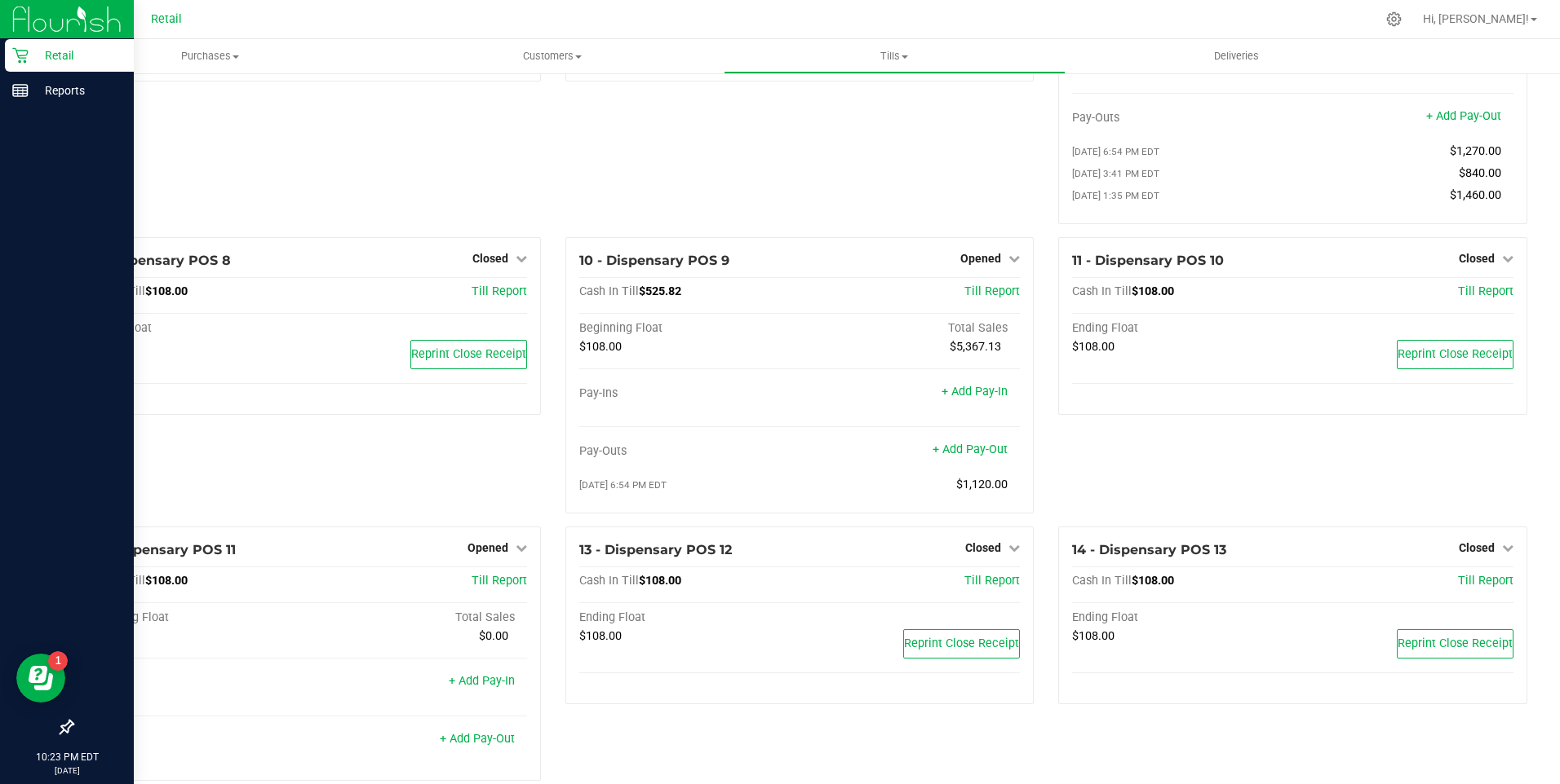
scroll to position [571, 0]
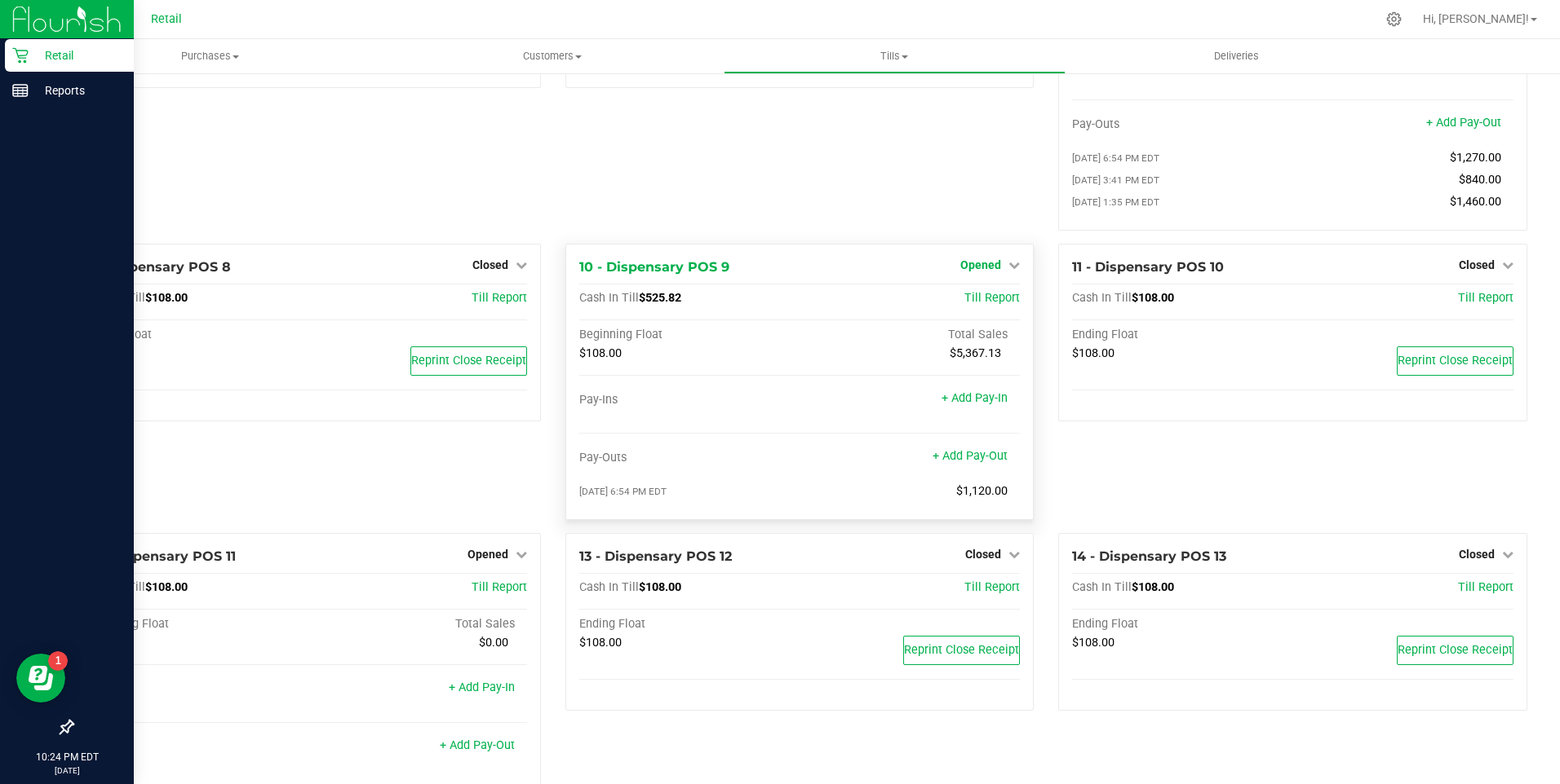
click at [1008, 271] on icon at bounding box center [1014, 265] width 11 height 11
click at [975, 305] on link "Close Till" at bounding box center [983, 299] width 44 height 13
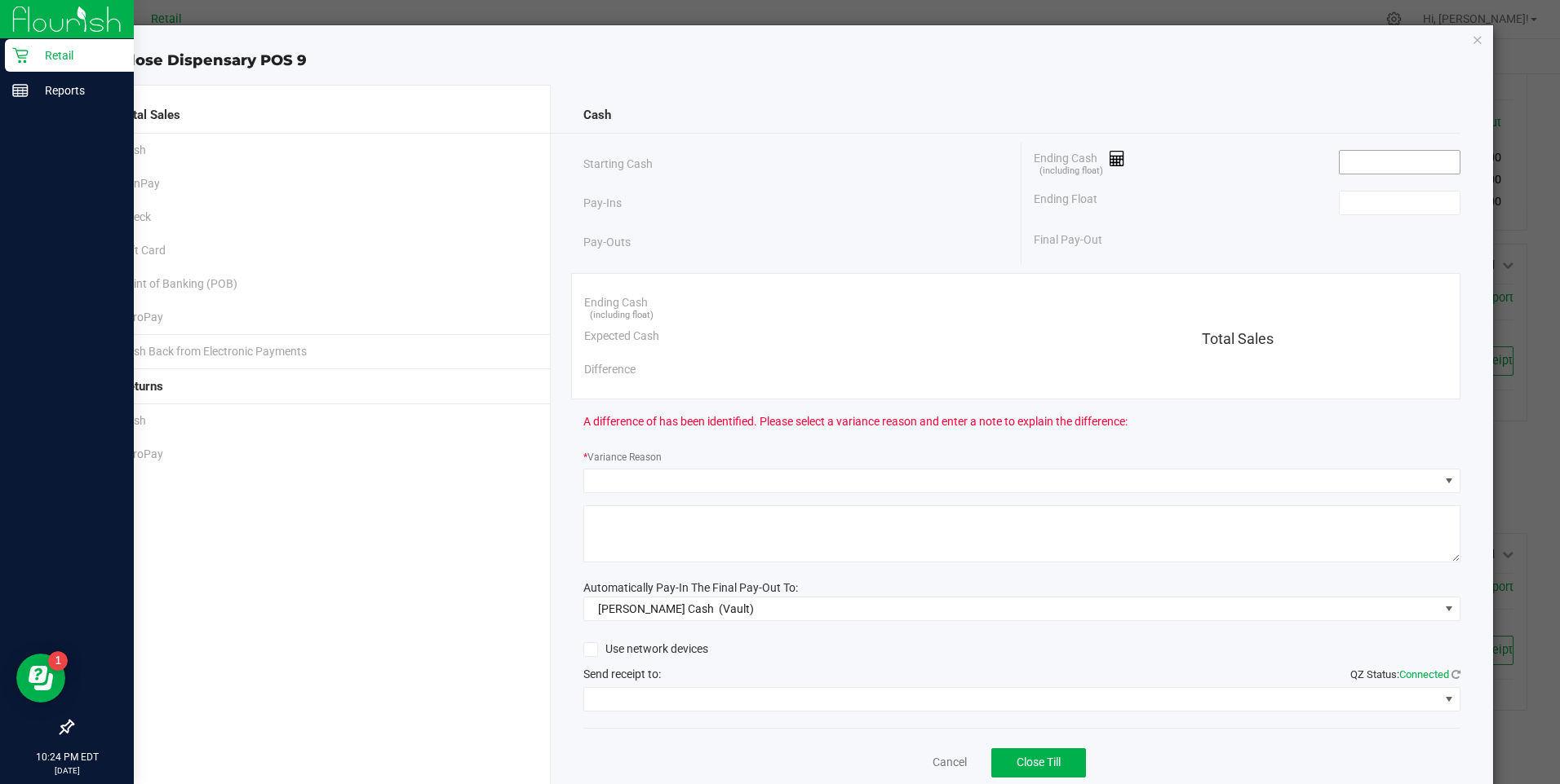
click at [1362, 163] on input at bounding box center [1399, 163] width 120 height 23
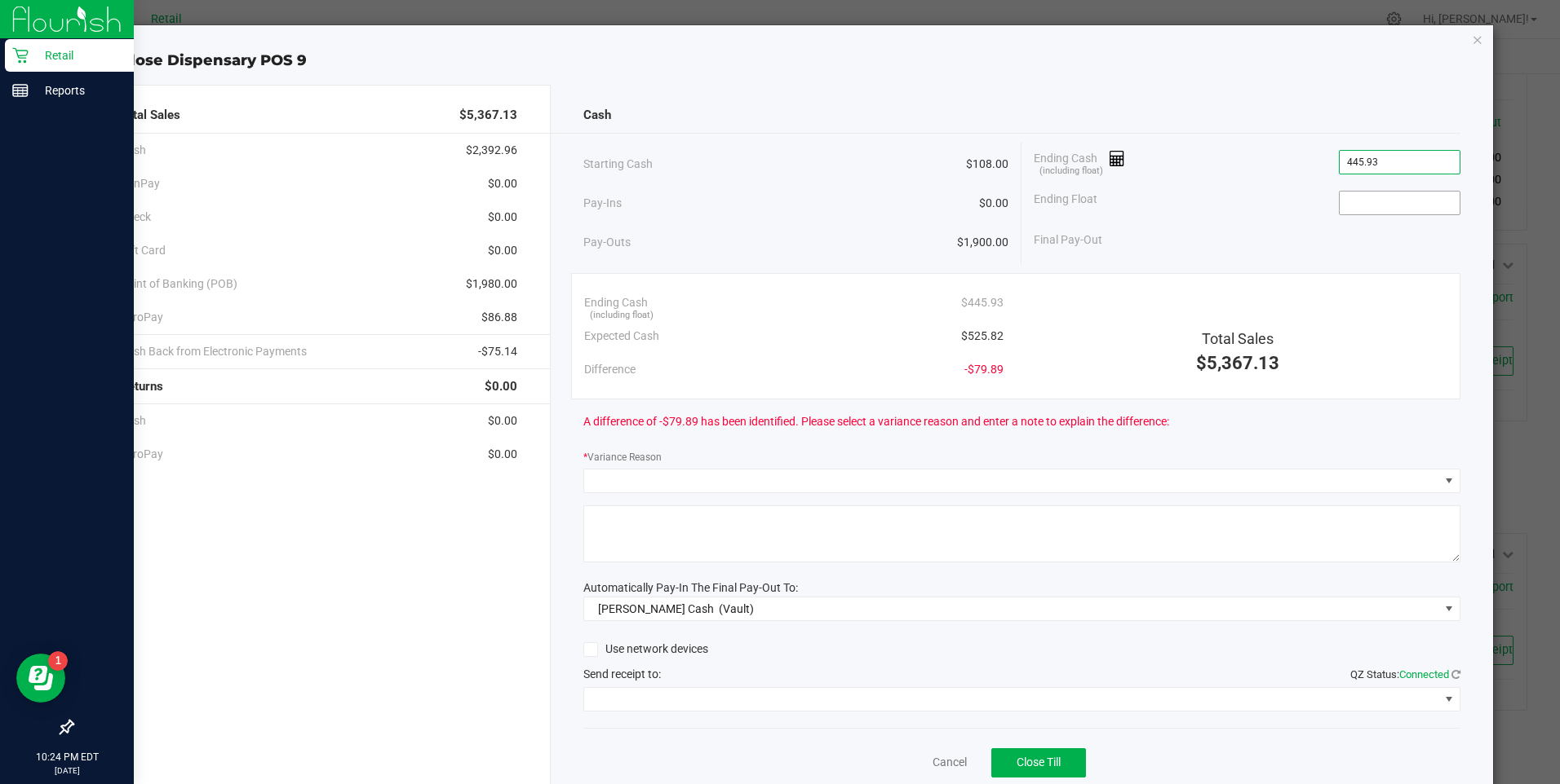
type input "$445.93"
click at [1363, 203] on input at bounding box center [1399, 203] width 120 height 23
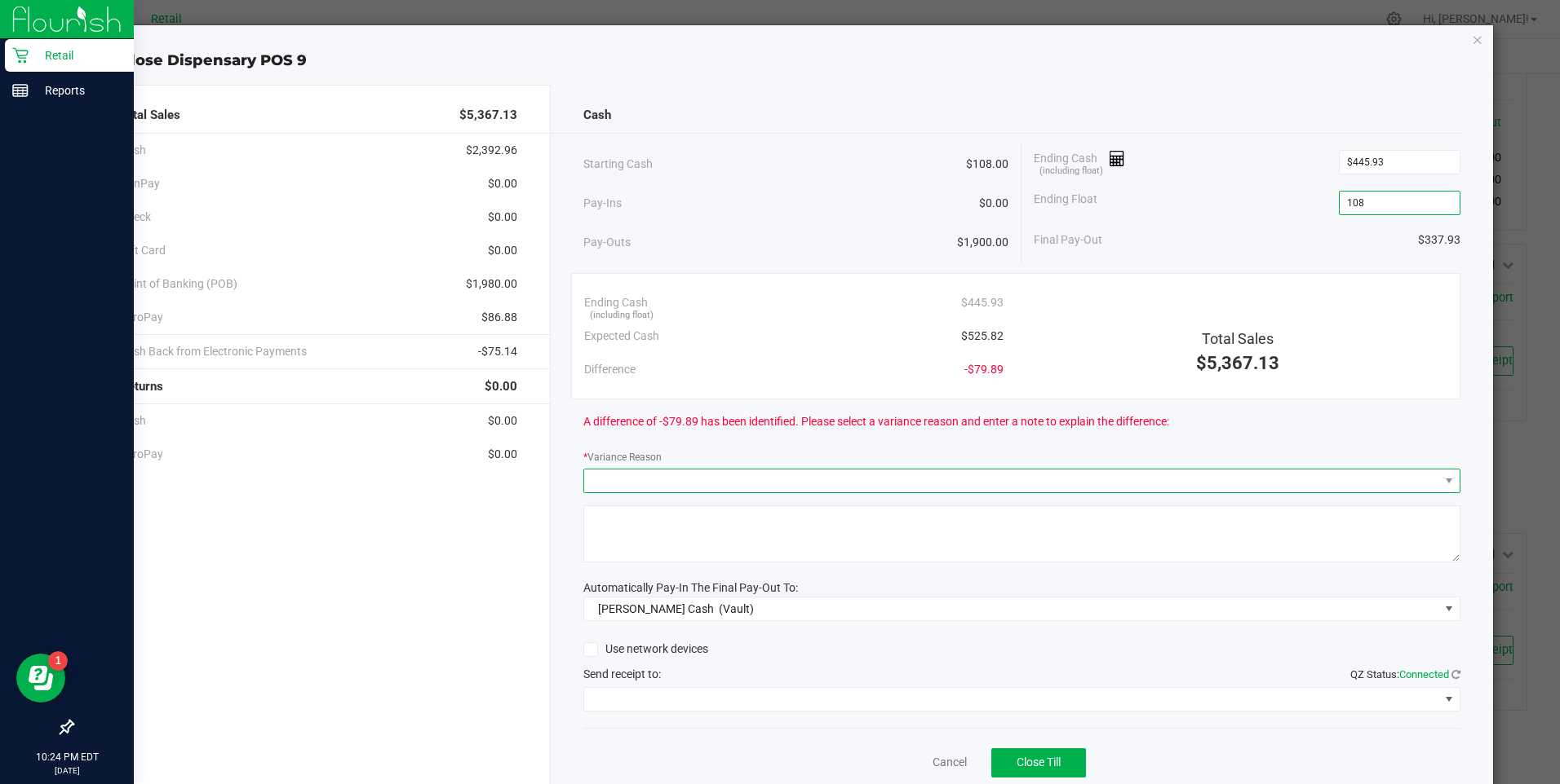
type input "$108.00"
click at [640, 480] on span at bounding box center [1011, 482] width 855 height 23
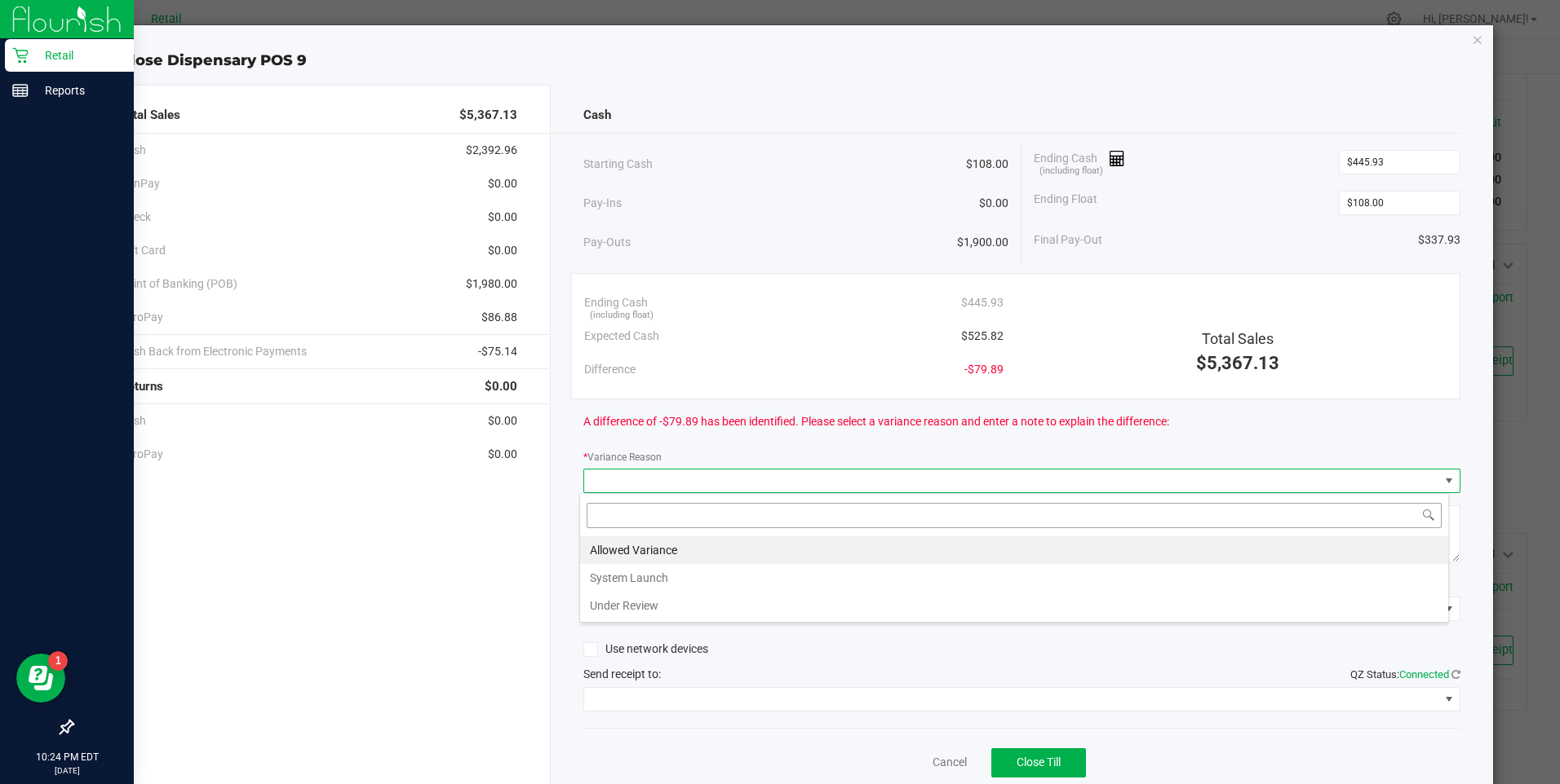
scroll to position [25, 870]
click at [619, 603] on li "Under Review" at bounding box center [1014, 605] width 868 height 28
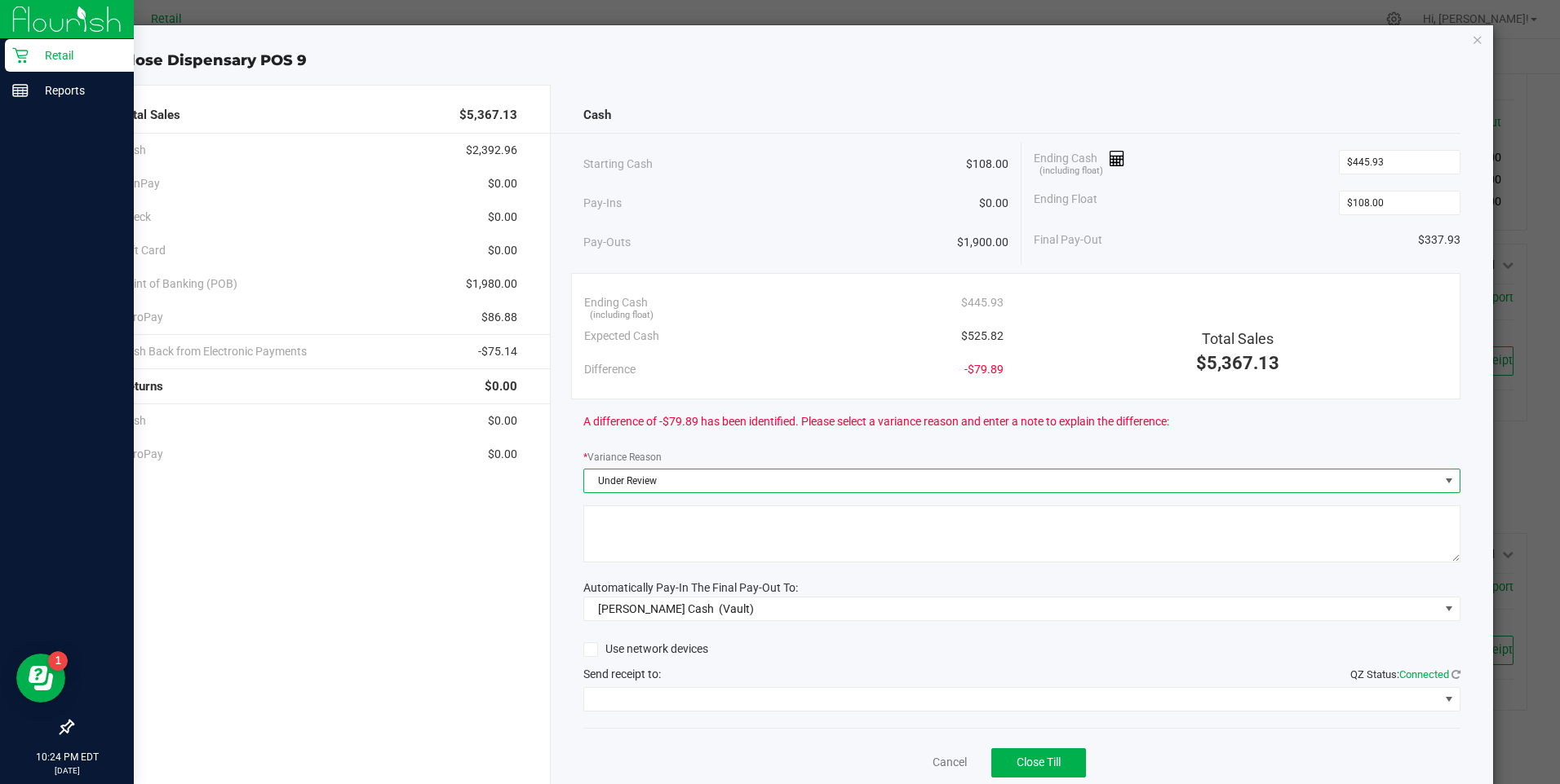
click at [692, 531] on textarea at bounding box center [1022, 534] width 877 height 57
type textarea "ws"
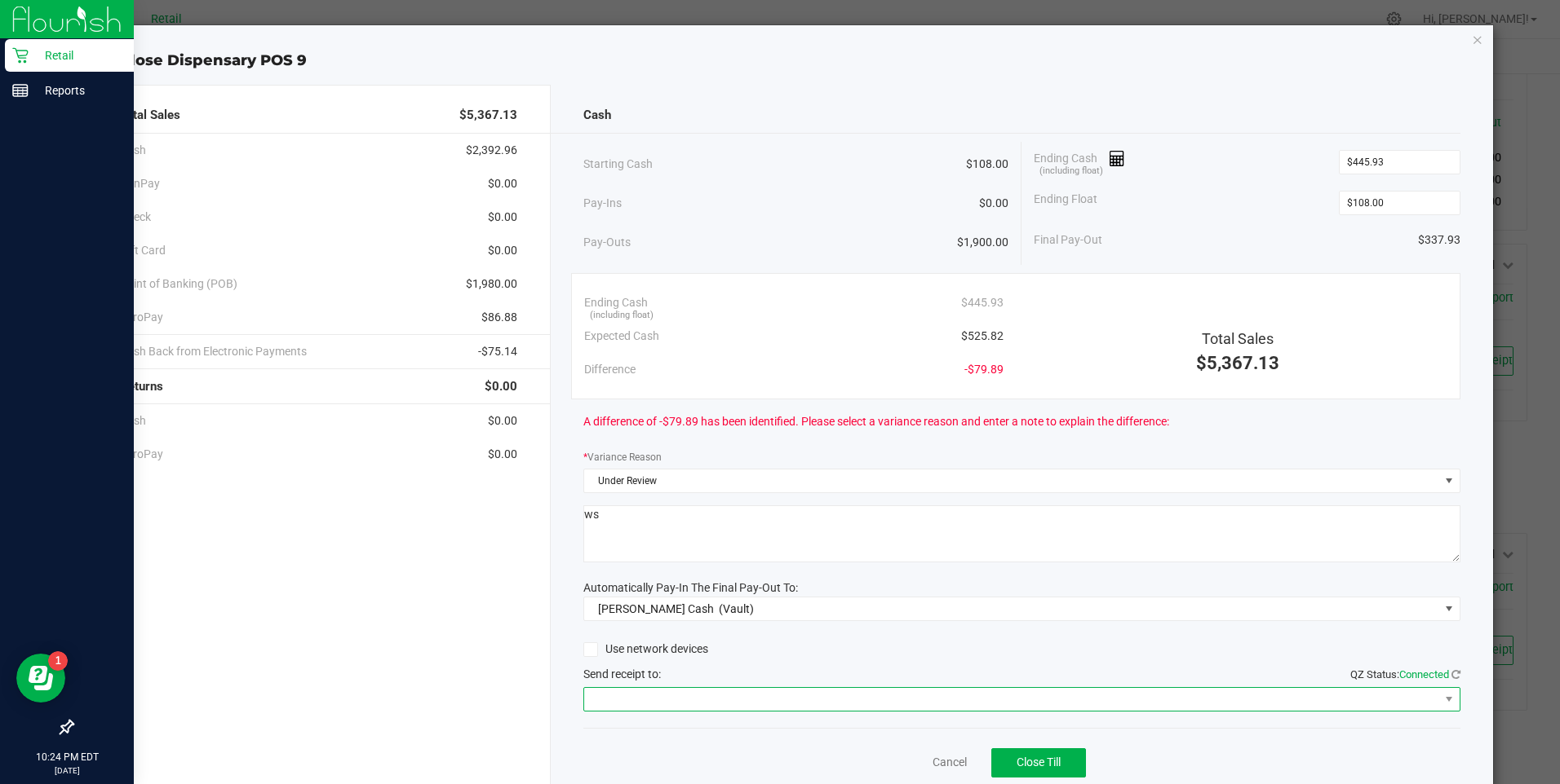
click at [642, 703] on span at bounding box center [1011, 700] width 855 height 23
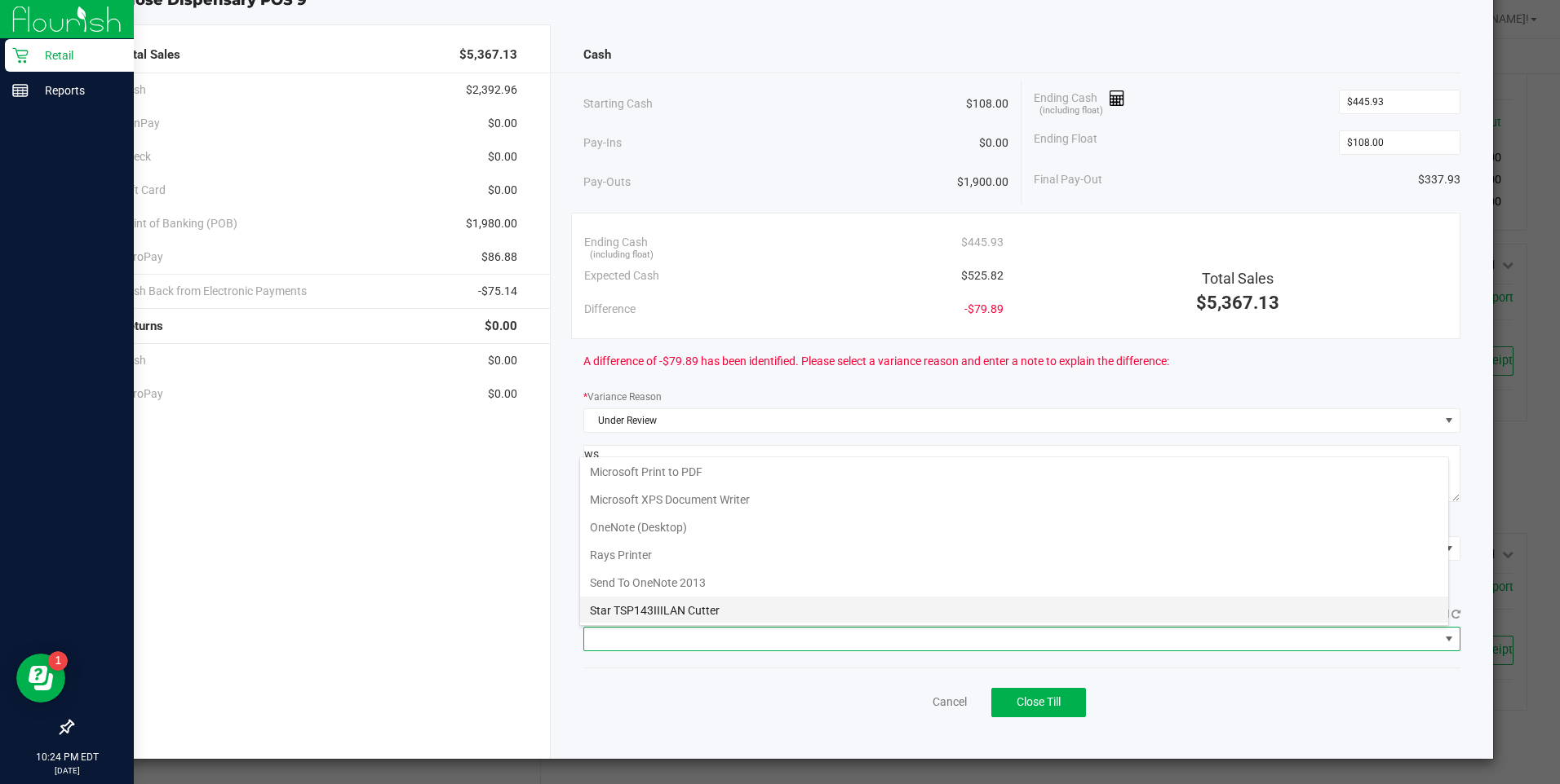
scroll to position [142, 0]
click at [726, 608] on Cutter "Star TSP143IIILAN Cutter" at bounding box center [1014, 609] width 868 height 28
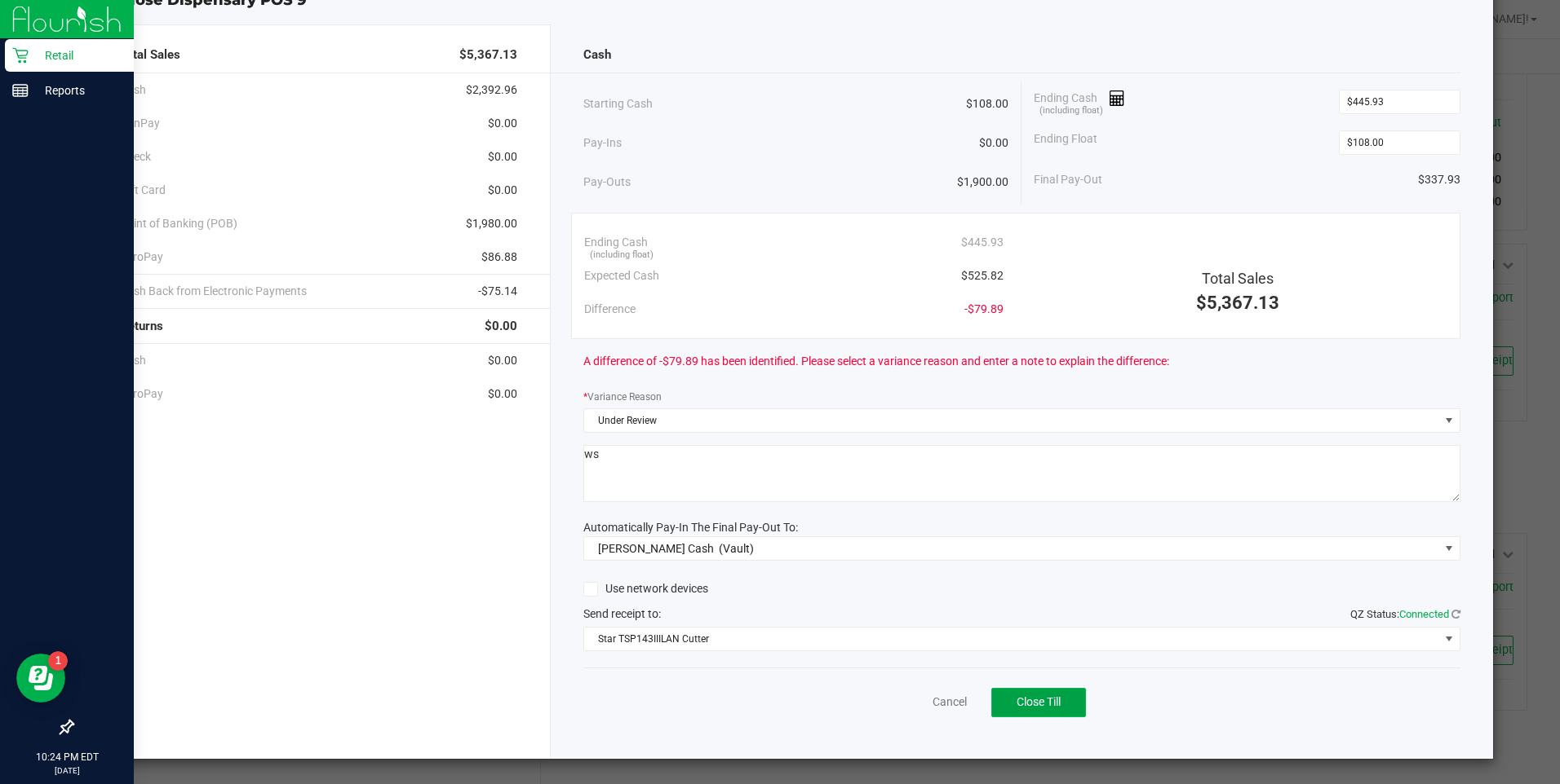
click at [1029, 696] on span "Close Till" at bounding box center [1038, 703] width 44 height 13
